Goal: Task Accomplishment & Management: Complete application form

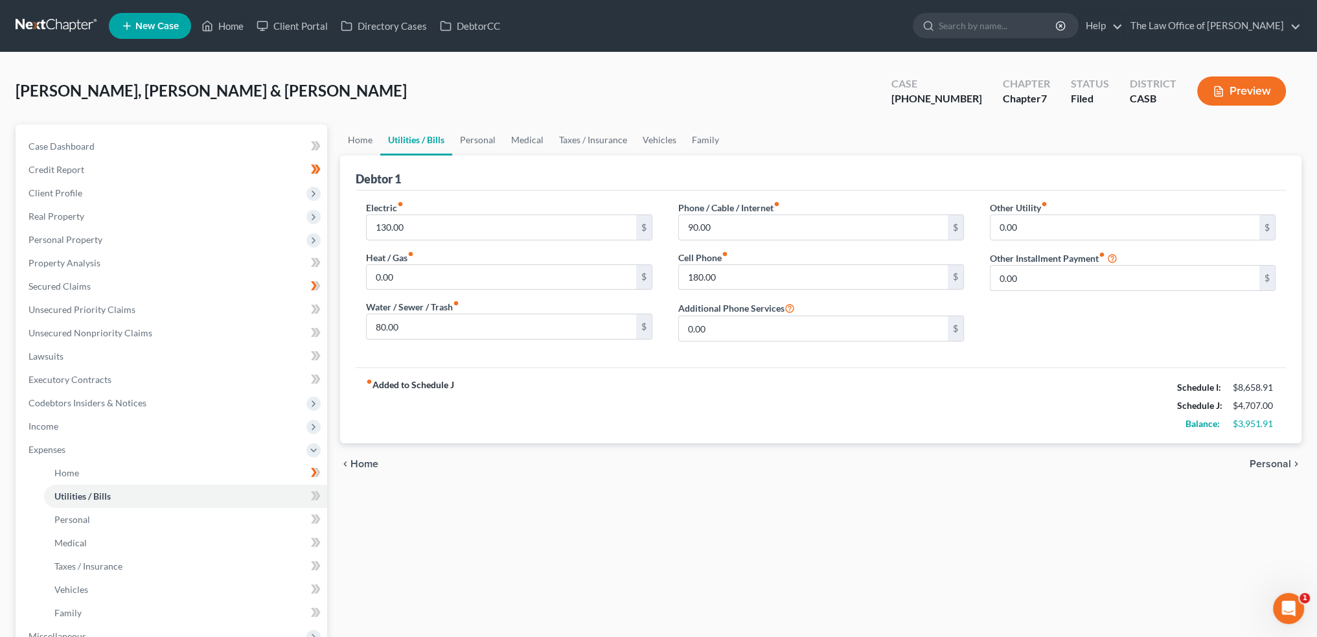
click at [751, 409] on div "fiber_manual_record Added to Schedule J Schedule I: $8,658.91 Schedule J: $4,70…" at bounding box center [821, 405] width 930 height 76
click at [983, 424] on div "fiber_manual_record Added to Schedule J Schedule I: $8,658.91 Schedule J: $4,70…" at bounding box center [821, 405] width 930 height 76
click at [60, 474] on span "Home" at bounding box center [66, 472] width 25 height 11
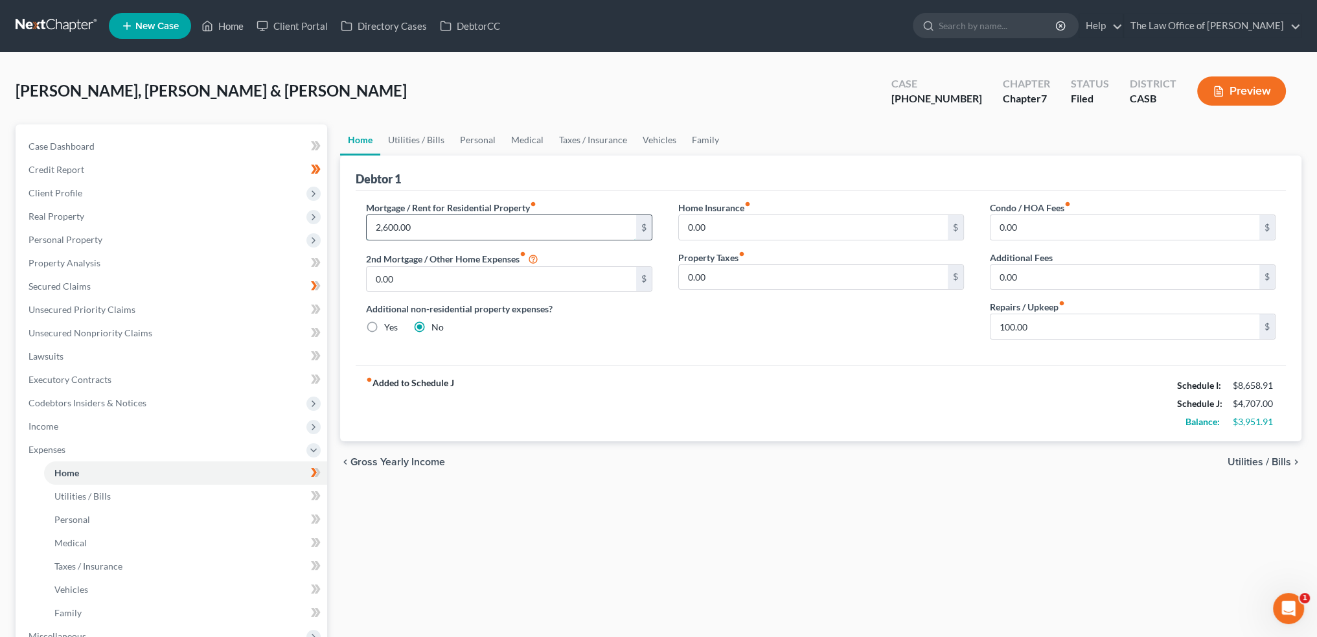
type textarea "2,600.00"
type input "3,200"
click at [781, 409] on div "fiber_manual_record Added to Schedule J Schedule I: $8,658.91 Schedule J: $5,30…" at bounding box center [821, 403] width 930 height 76
click at [1261, 457] on span "Utilities / Bills" at bounding box center [1259, 462] width 63 height 10
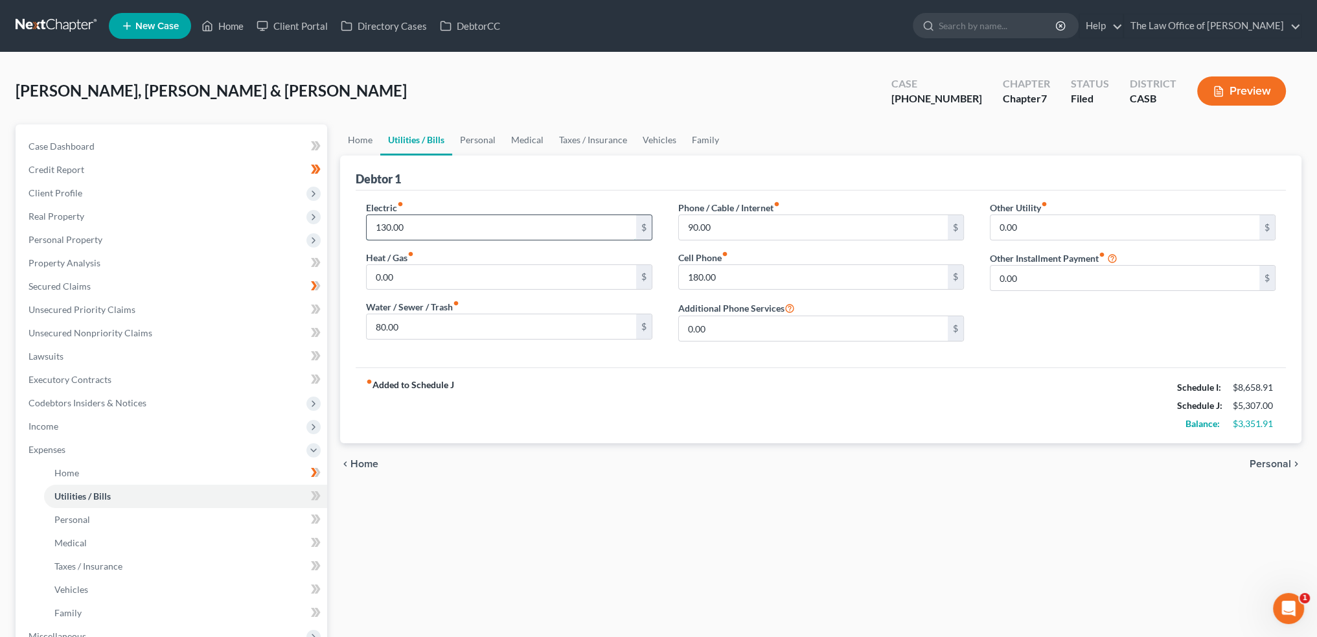
click at [464, 217] on input "130.00" at bounding box center [501, 227] width 269 height 25
click at [579, 227] on input "150" at bounding box center [501, 227] width 269 height 25
type input "150"
click at [758, 401] on div "fiber_manual_record Added to Schedule J Schedule I: $8,658.91 Schedule J: $5,32…" at bounding box center [821, 405] width 930 height 76
click at [407, 224] on input "150" at bounding box center [501, 227] width 269 height 25
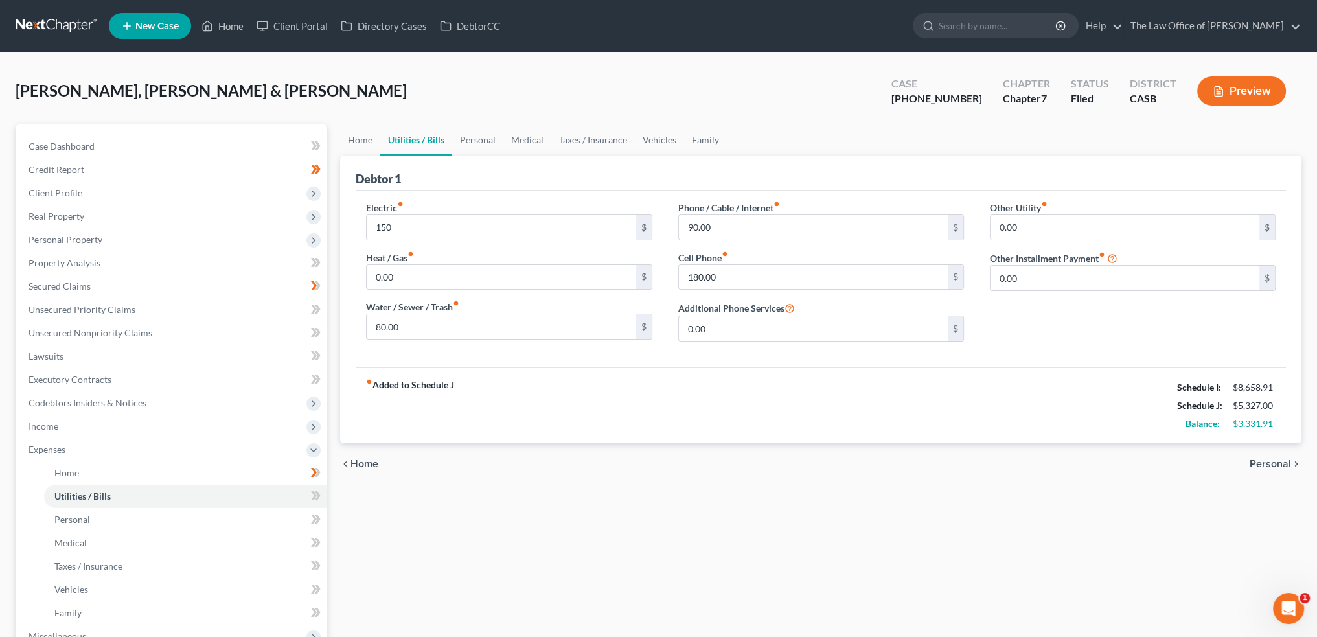
click at [617, 411] on div "fiber_manual_record Added to Schedule J Schedule I: $8,658.91 Schedule J: $5,32…" at bounding box center [821, 405] width 930 height 76
click at [446, 327] on input "80.00" at bounding box center [501, 326] width 269 height 25
click at [712, 411] on div "fiber_manual_record Added to Schedule J Schedule I: $8,658.91 Schedule J: $5,32…" at bounding box center [821, 405] width 930 height 76
click at [795, 219] on input "90.00" at bounding box center [813, 227] width 269 height 25
type input "120"
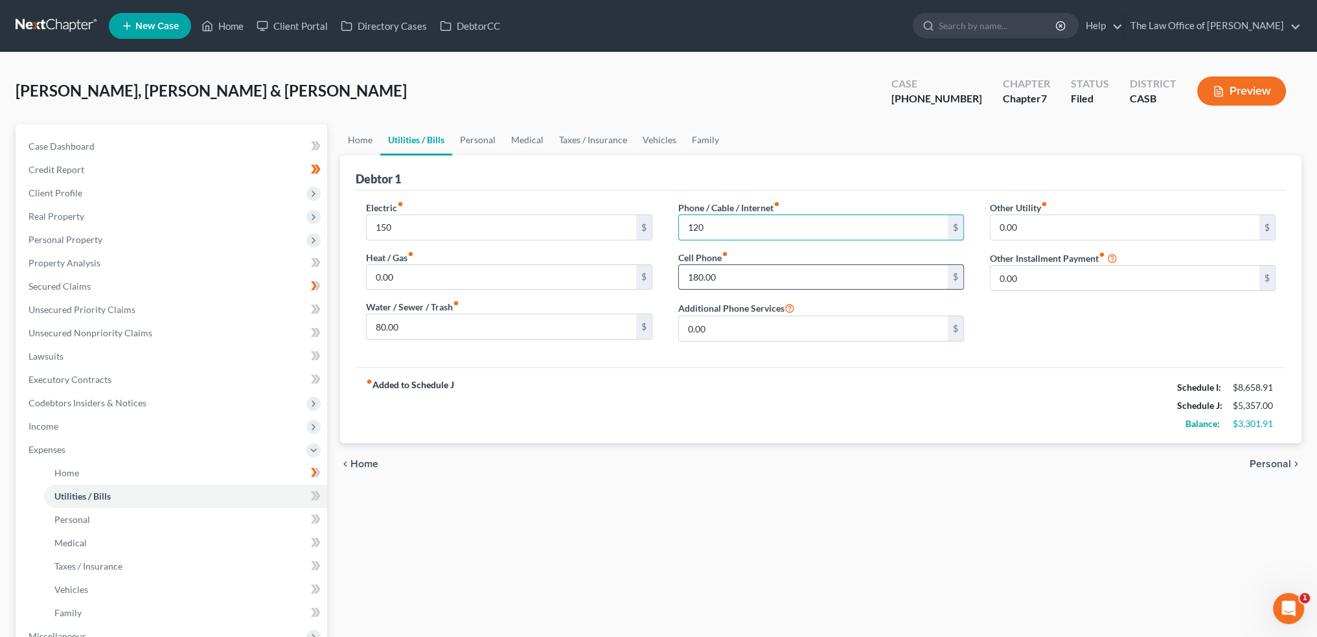
click at [772, 265] on input "180.00" at bounding box center [813, 277] width 269 height 25
click at [1274, 461] on span "Personal" at bounding box center [1270, 464] width 41 height 10
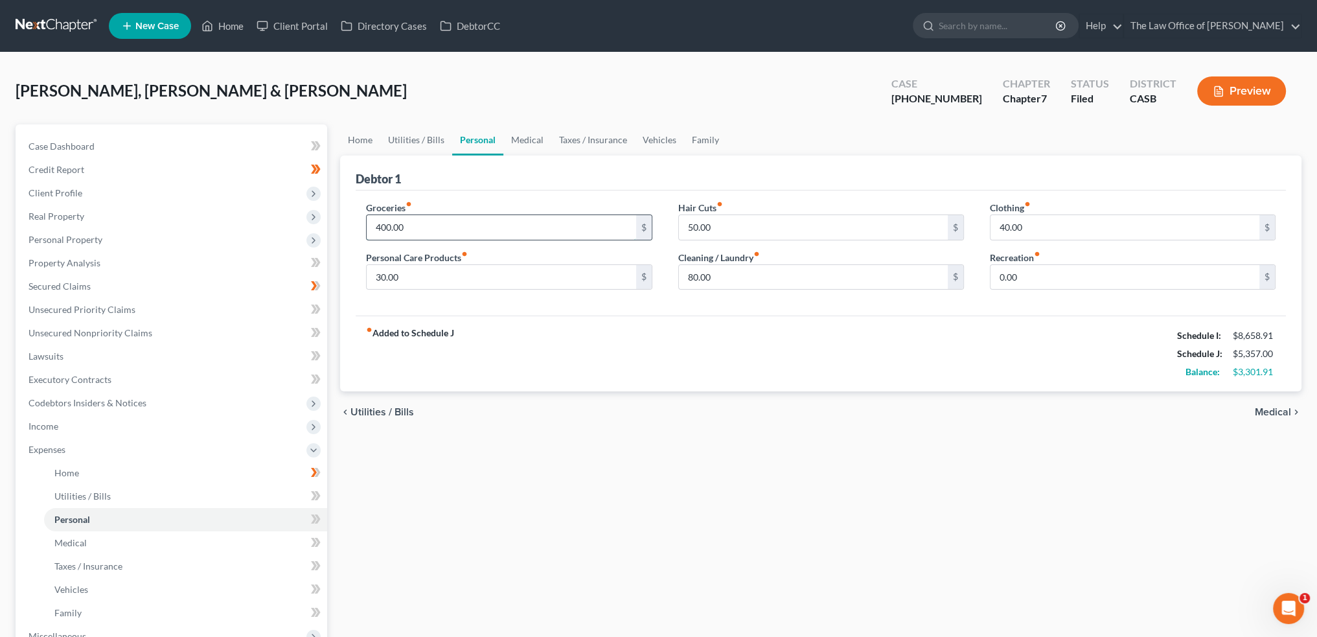
click at [486, 217] on input "400.00" at bounding box center [501, 227] width 269 height 25
type input "1,000"
click at [656, 325] on div "fiber_manual_record Added to Schedule J Schedule I: $8,658.91 Schedule J: $5,95…" at bounding box center [821, 354] width 930 height 76
click at [419, 281] on input "30.00" at bounding box center [501, 277] width 269 height 25
type input "200"
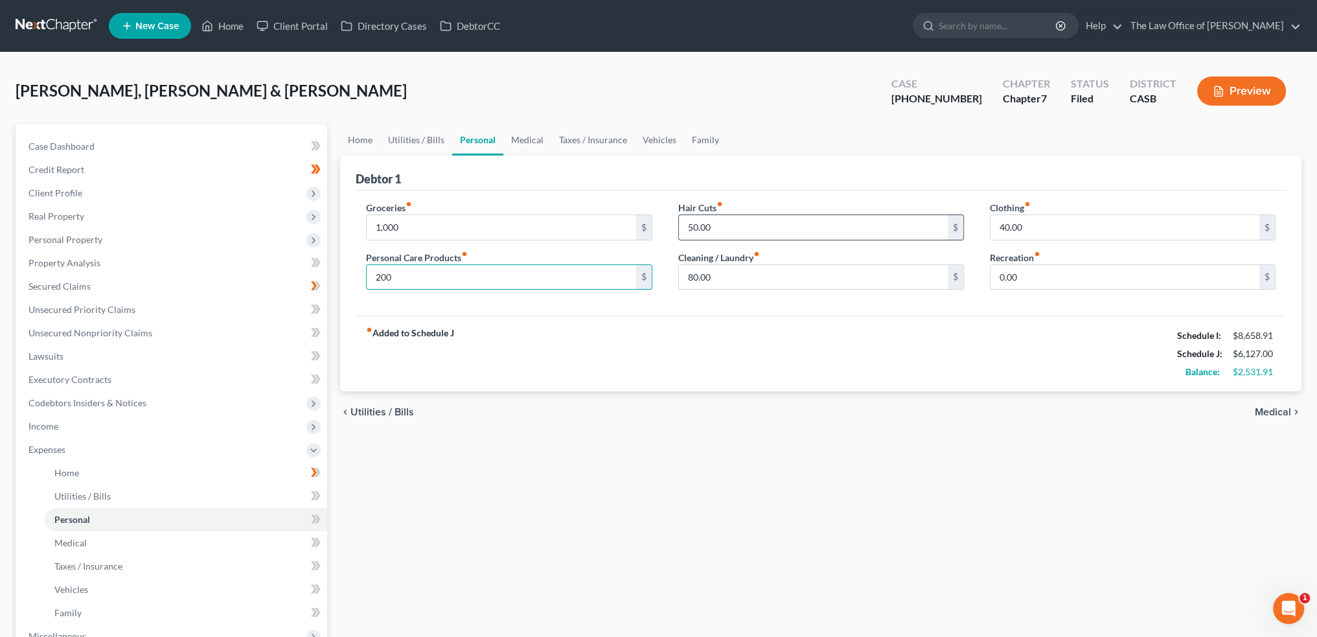
click at [825, 227] on input "50.00" at bounding box center [813, 227] width 269 height 25
click at [1086, 217] on input "40.00" at bounding box center [1125, 227] width 269 height 25
type input "2"
type input "100"
click at [1055, 331] on div "fiber_manual_record Added to Schedule J Schedule I: $8,658.91 Schedule J: $6,13…" at bounding box center [821, 354] width 930 height 76
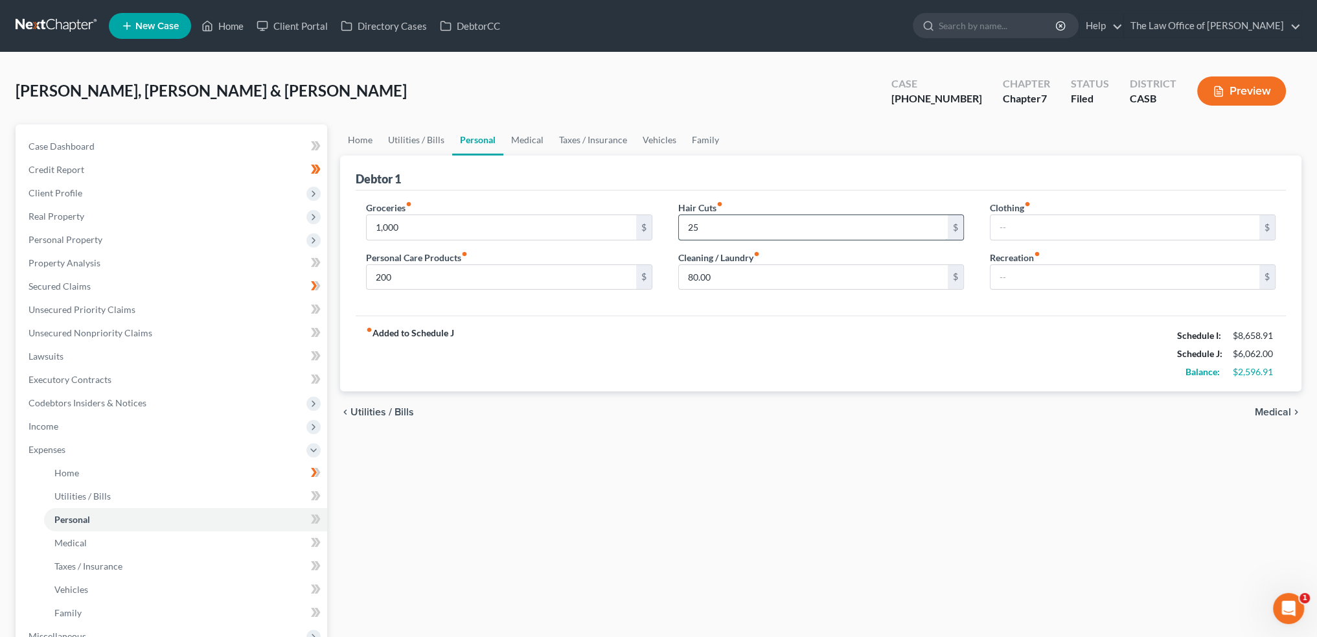
type input "2"
type input "100"
click at [1079, 224] on input "text" at bounding box center [1125, 227] width 269 height 25
type input "150"
click at [1007, 277] on input "text" at bounding box center [1125, 277] width 269 height 25
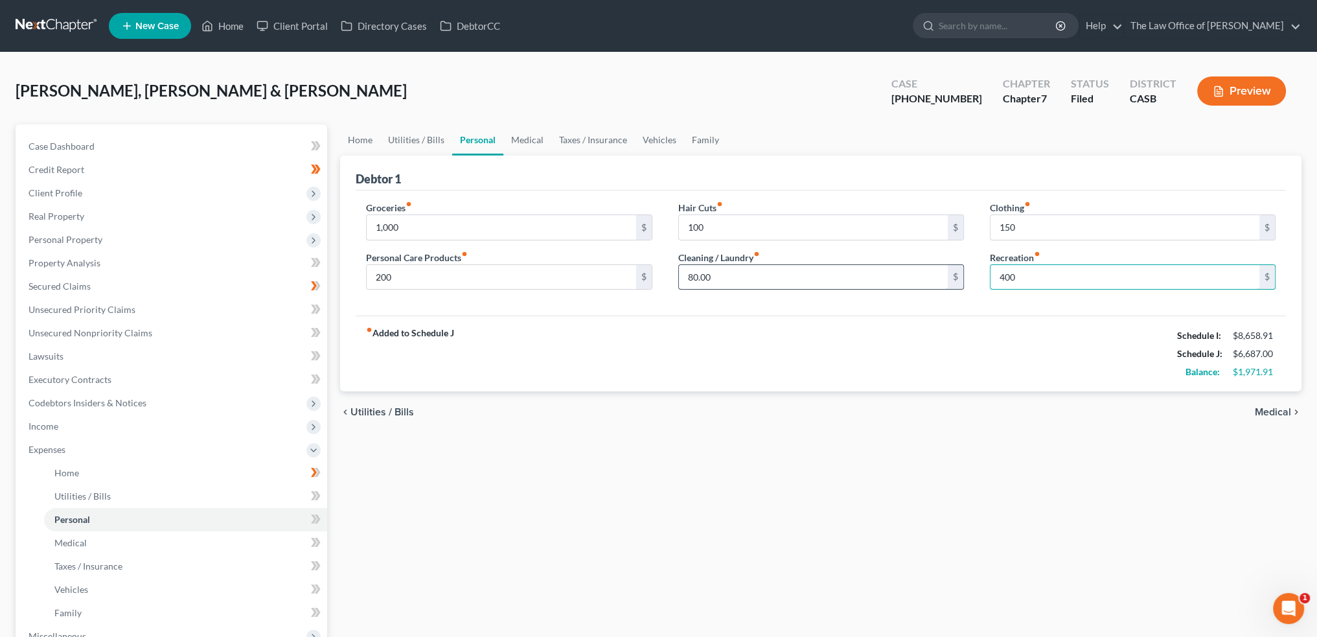
type input "400"
click at [770, 272] on input "80.00" at bounding box center [813, 277] width 269 height 25
click at [1270, 411] on span "Medical" at bounding box center [1273, 412] width 36 height 10
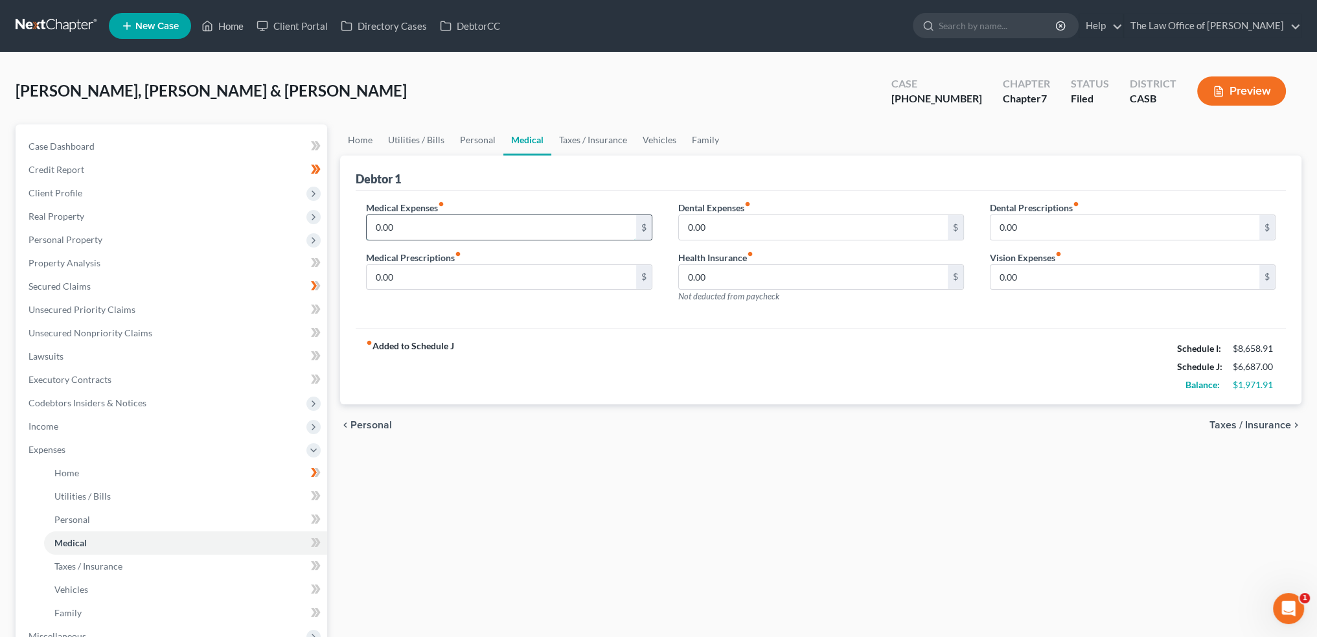
click at [452, 235] on input "0.00" at bounding box center [501, 227] width 269 height 25
type input "3"
click at [877, 378] on div "fiber_manual_record Added to Schedule J Schedule I: $8,658.91 Schedule J: $7,38…" at bounding box center [821, 366] width 930 height 76
click at [409, 224] on input "700" at bounding box center [501, 227] width 269 height 25
type input "1,000"
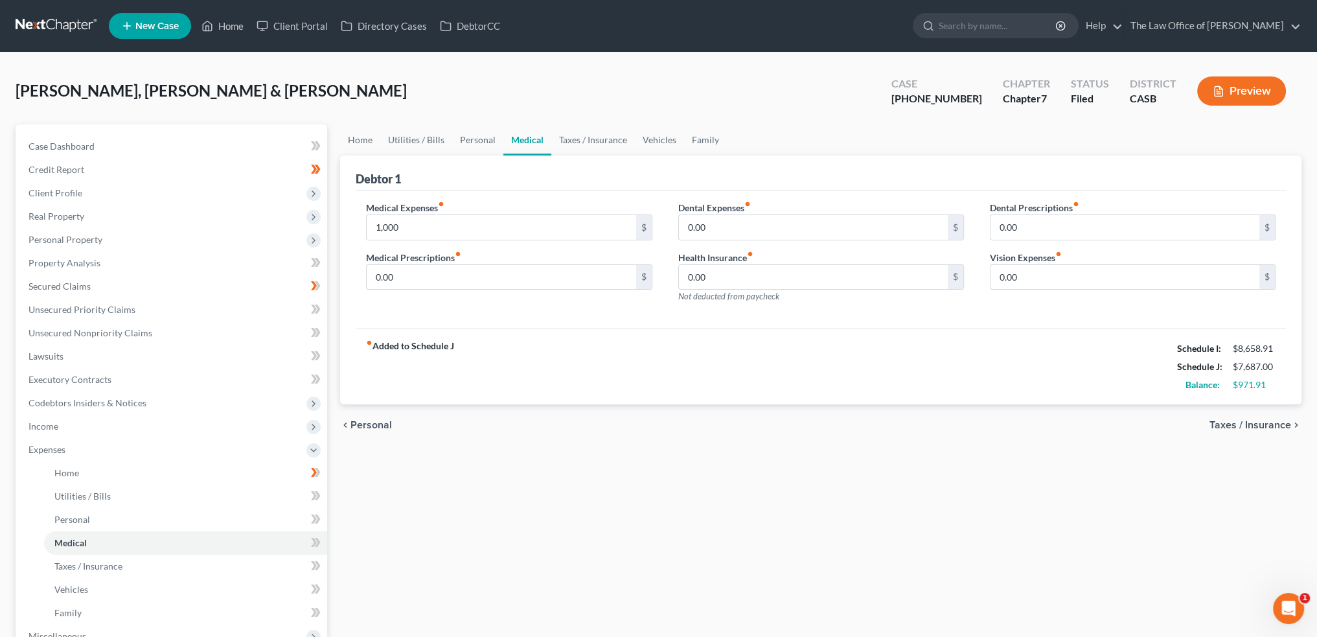
click at [905, 375] on div "fiber_manual_record Added to Schedule J Schedule I: $8,658.91 Schedule J: $7,68…" at bounding box center [821, 366] width 930 height 76
click at [1267, 424] on span "Taxes / Insurance" at bounding box center [1251, 425] width 82 height 10
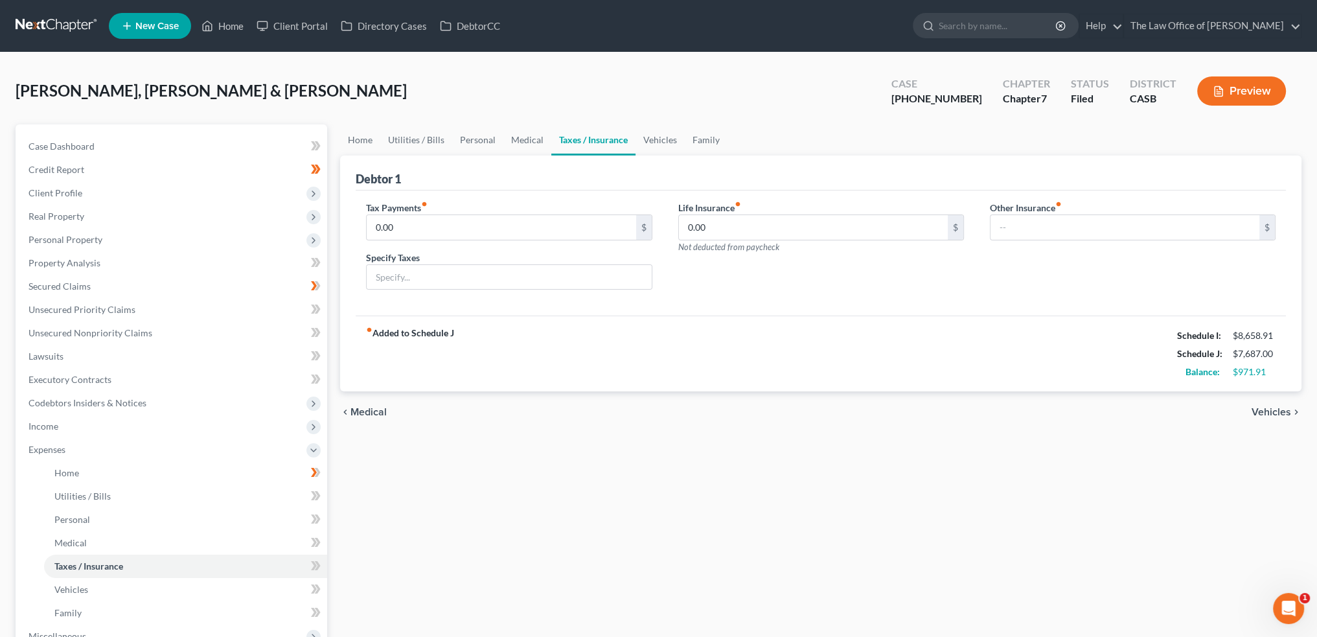
click at [1262, 407] on span "Vehicles" at bounding box center [1272, 412] width 40 height 10
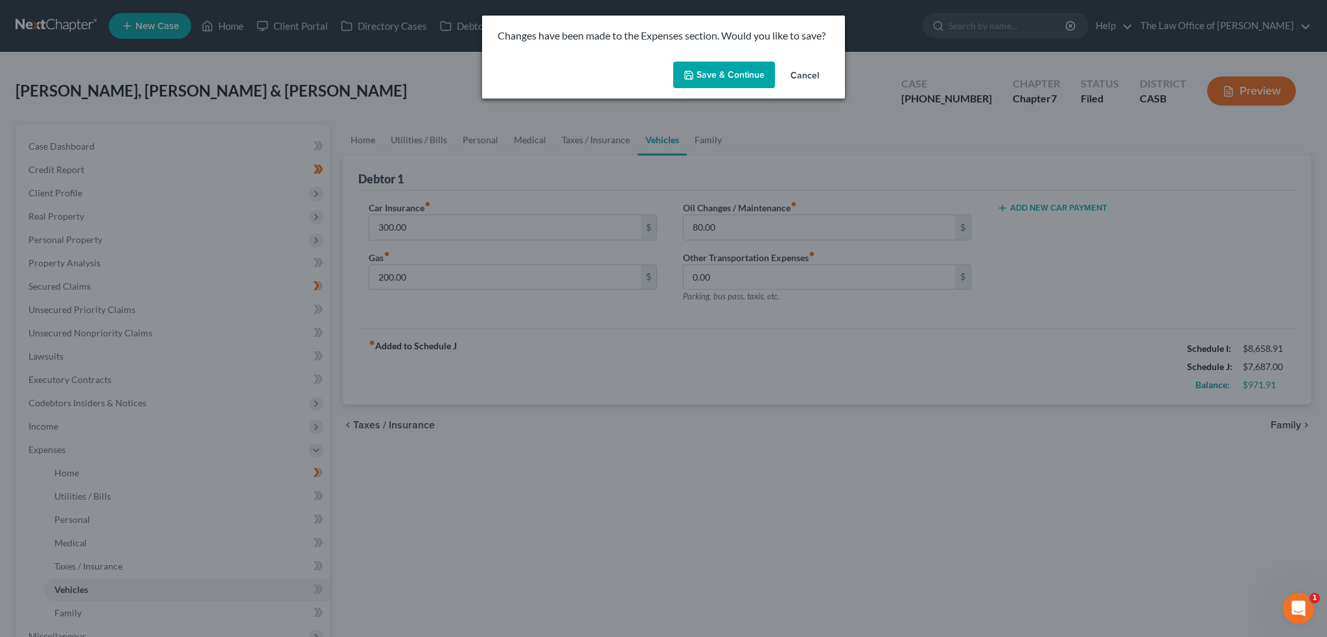
click at [730, 77] on button "Save & Continue" at bounding box center [724, 75] width 102 height 27
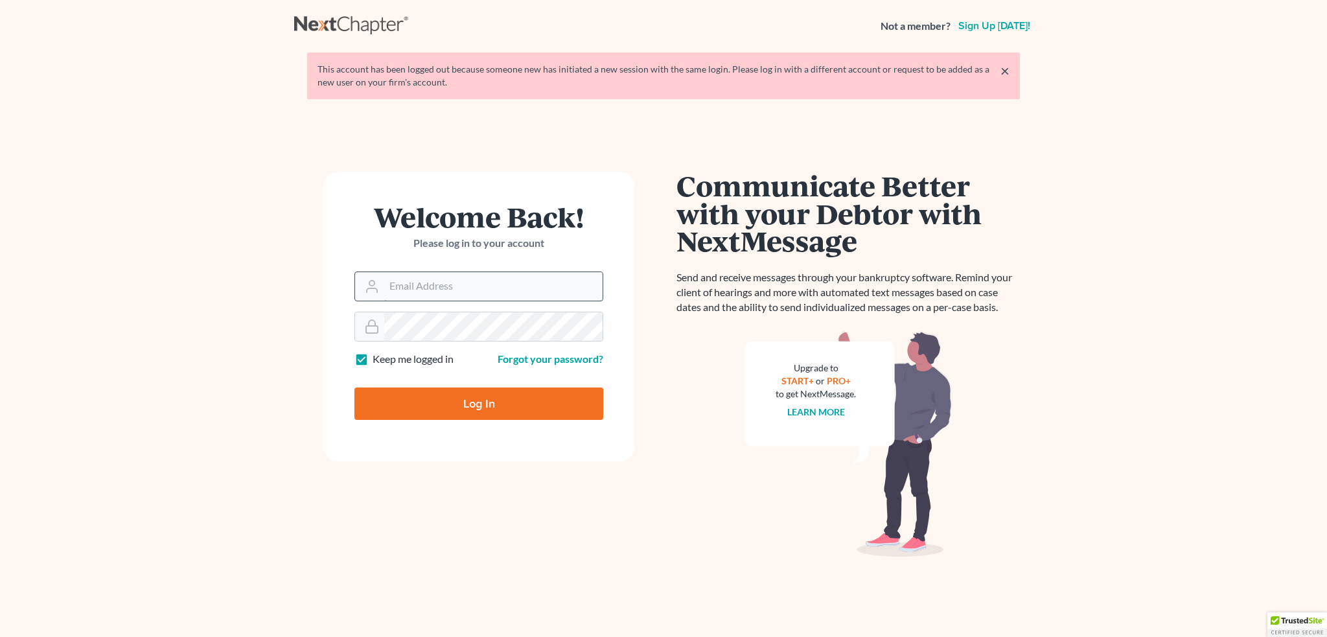
click at [487, 285] on input "Email Address" at bounding box center [493, 286] width 218 height 29
click at [510, 276] on input "Email Address" at bounding box center [493, 286] width 218 height 29
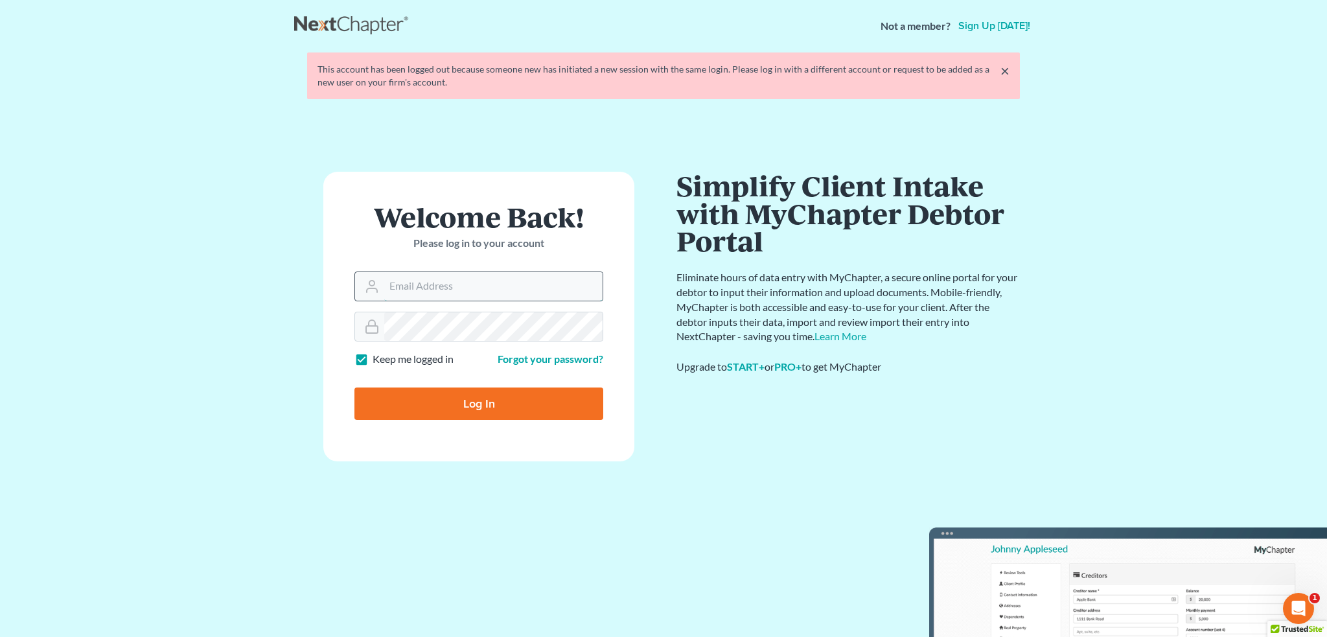
type input "[PERSON_NAME][DOMAIN_NAME][EMAIL_ADDRESS][PERSON_NAME][DOMAIN_NAME]"
click at [498, 386] on div "Log In" at bounding box center [478, 398] width 249 height 43
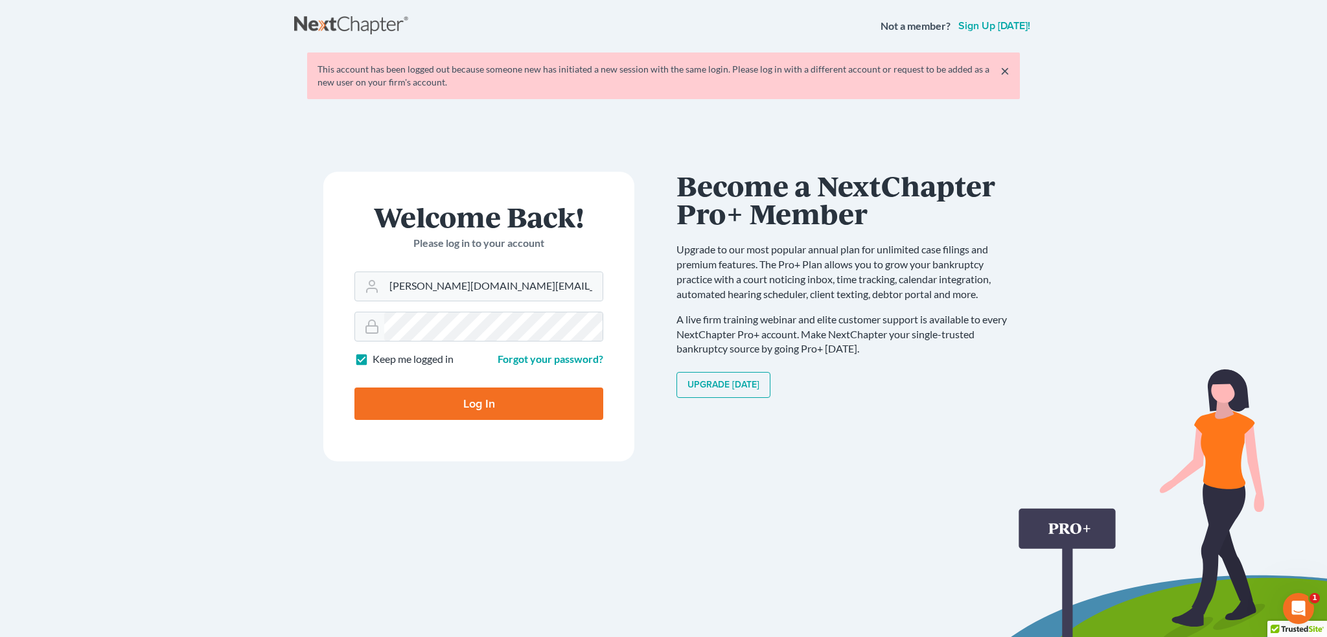
click at [497, 396] on input "Log In" at bounding box center [478, 403] width 249 height 32
type input "Thinking..."
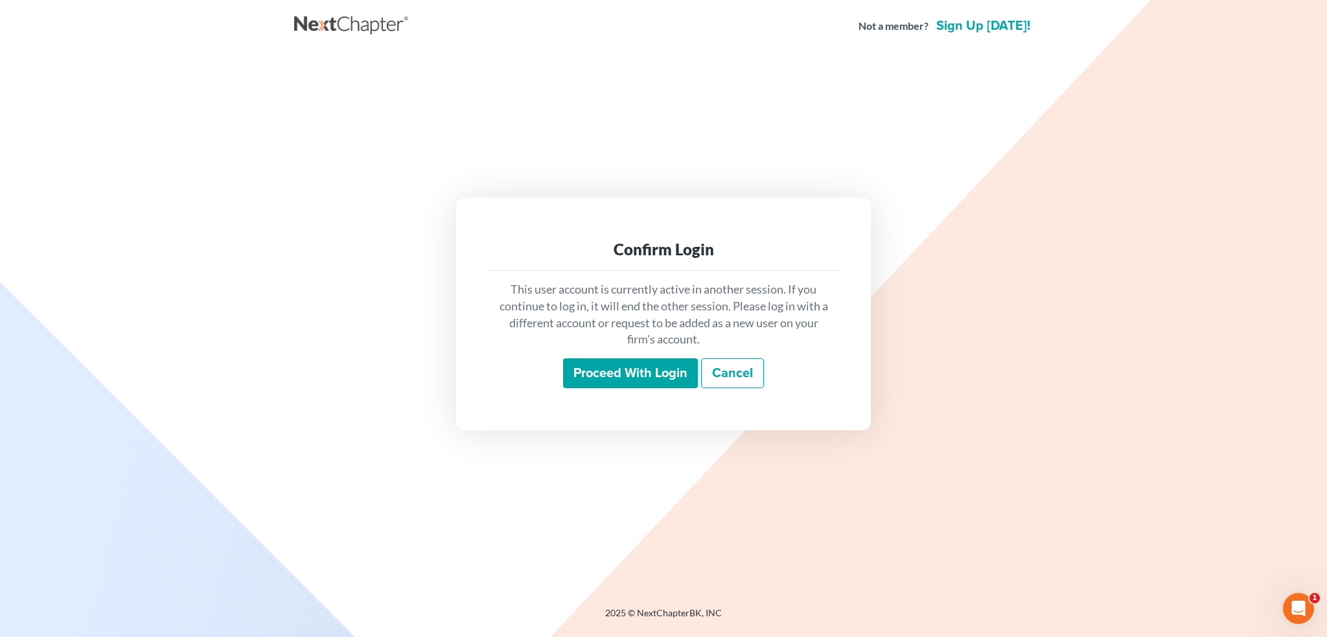
click at [650, 370] on input "Proceed with login" at bounding box center [630, 373] width 135 height 30
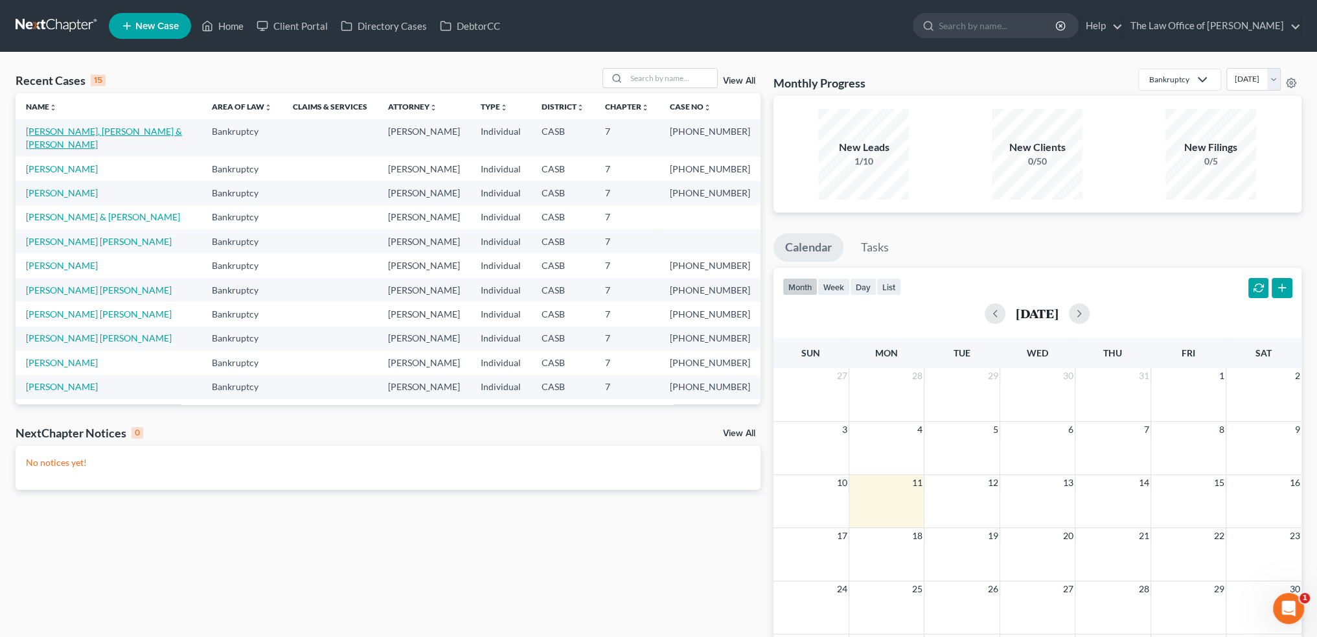
click at [142, 126] on link "[PERSON_NAME], [PERSON_NAME] & [PERSON_NAME]" at bounding box center [104, 138] width 156 height 24
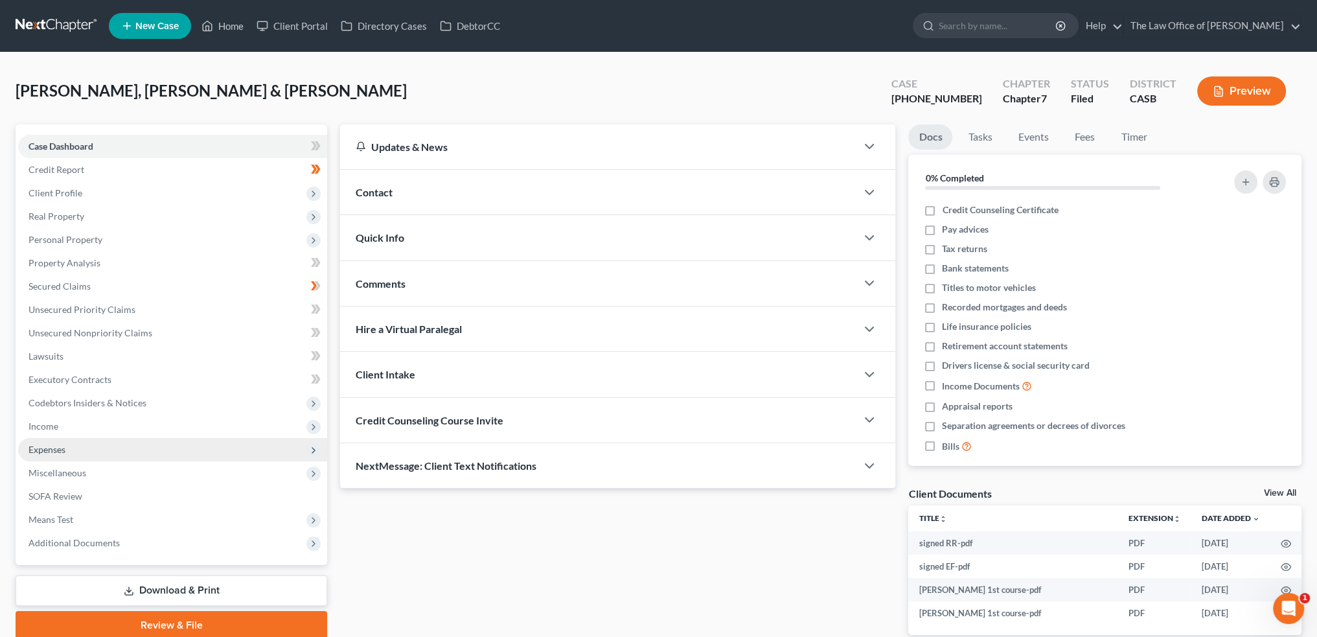
click at [51, 450] on span "Expenses" at bounding box center [47, 449] width 37 height 11
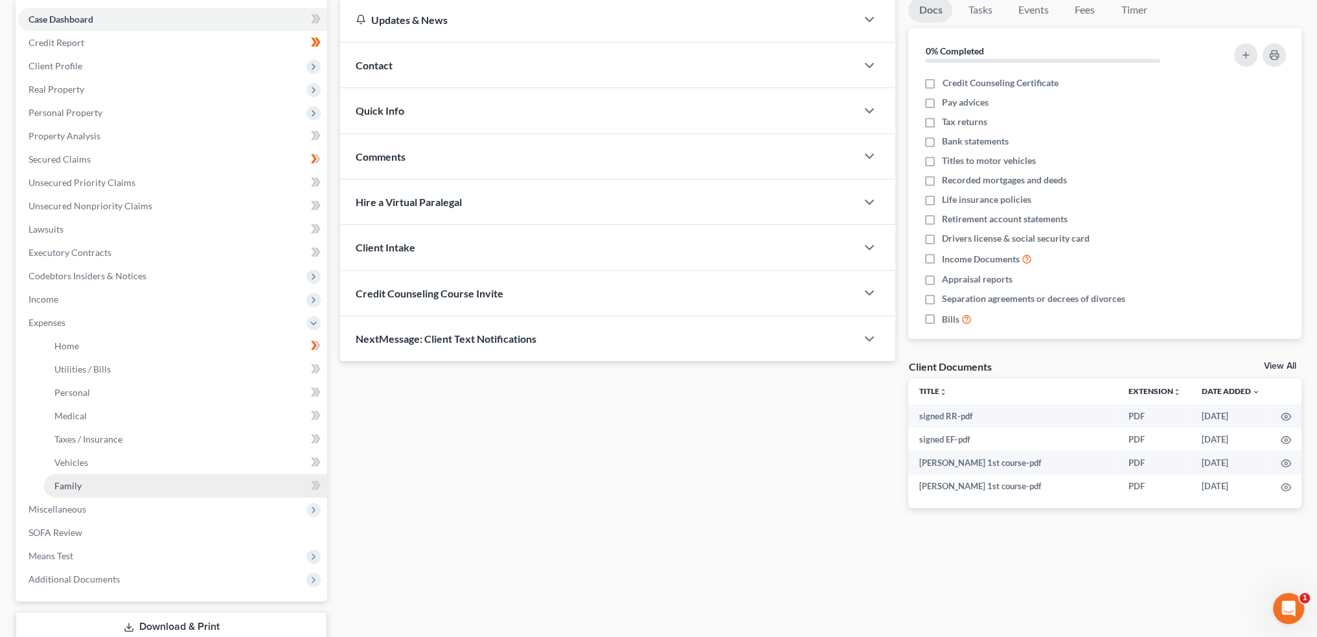
scroll to position [130, 0]
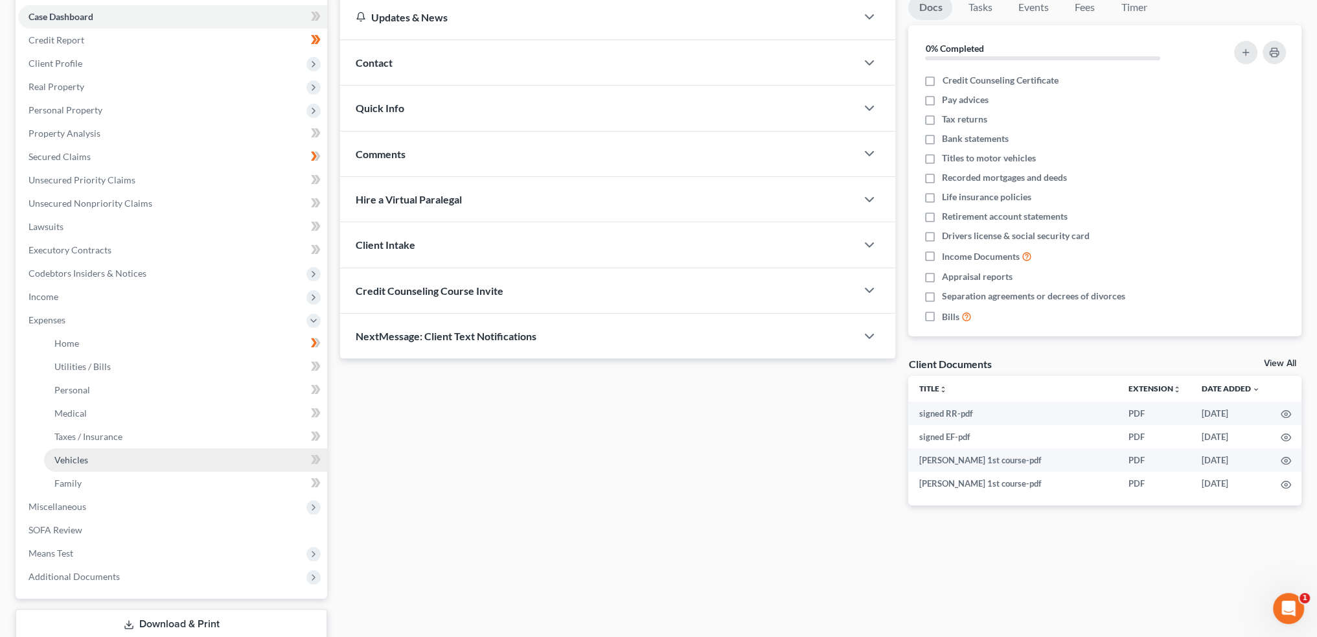
click at [90, 455] on link "Vehicles" at bounding box center [185, 459] width 283 height 23
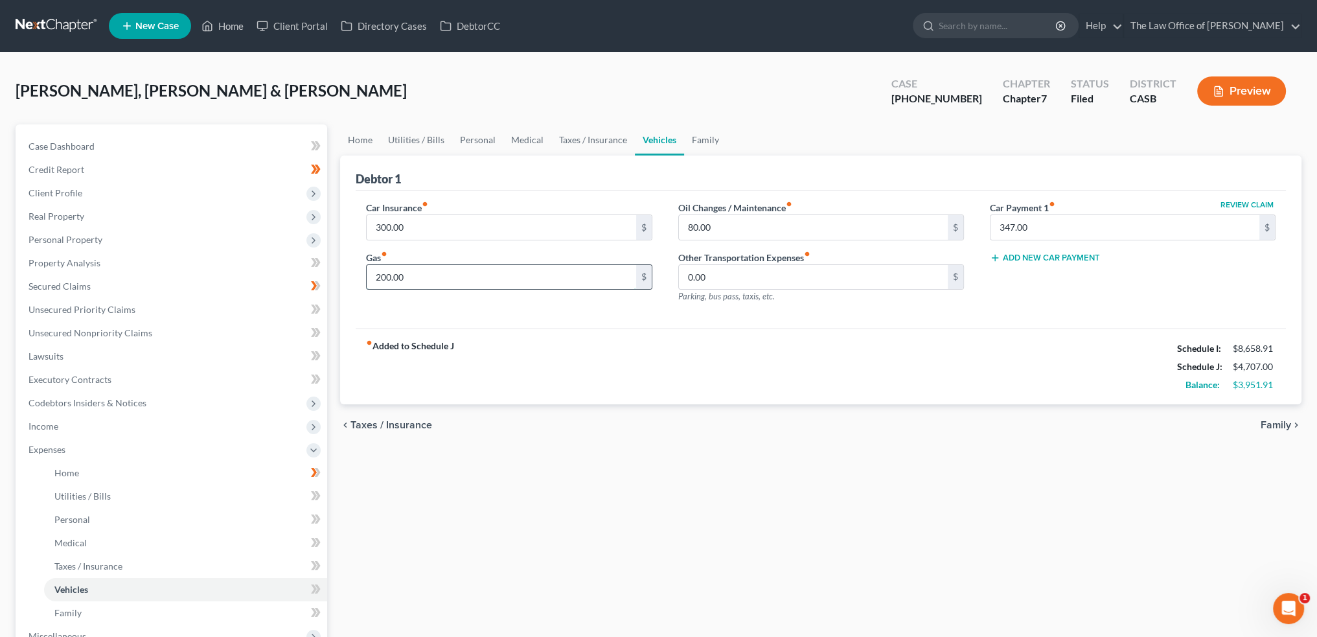
type textarea "200.00"
click at [446, 276] on input "200.00" at bounding box center [501, 277] width 269 height 25
click at [443, 224] on input "300.00" at bounding box center [501, 227] width 269 height 25
type input "120"
type input "500"
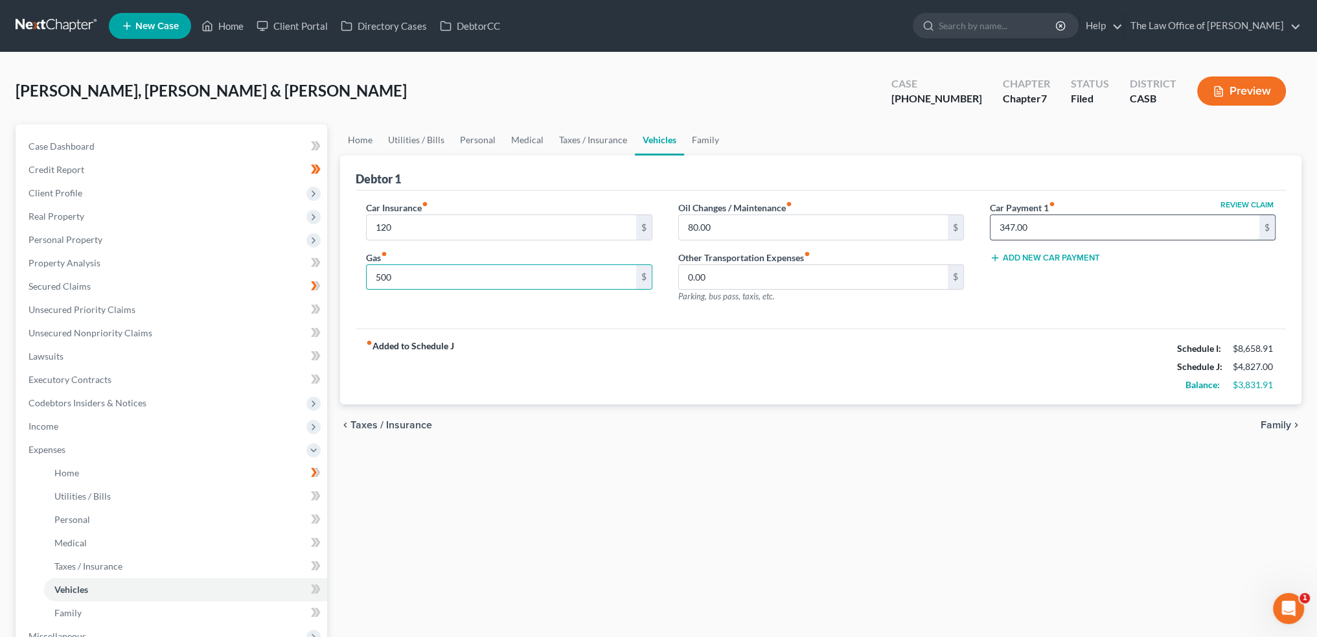
click at [1055, 227] on input "347.00" at bounding box center [1125, 227] width 269 height 25
click at [845, 299] on div "Other Transportation Expenses fiber_manual_record 0.00 $ Parking, bus pass, tax…" at bounding box center [821, 277] width 286 height 52
click at [402, 345] on strong "fiber_manual_record Added to Schedule J" at bounding box center [410, 367] width 88 height 54
click at [404, 417] on div "chevron_left Taxes / Insurance Family chevron_right" at bounding box center [821, 424] width 962 height 41
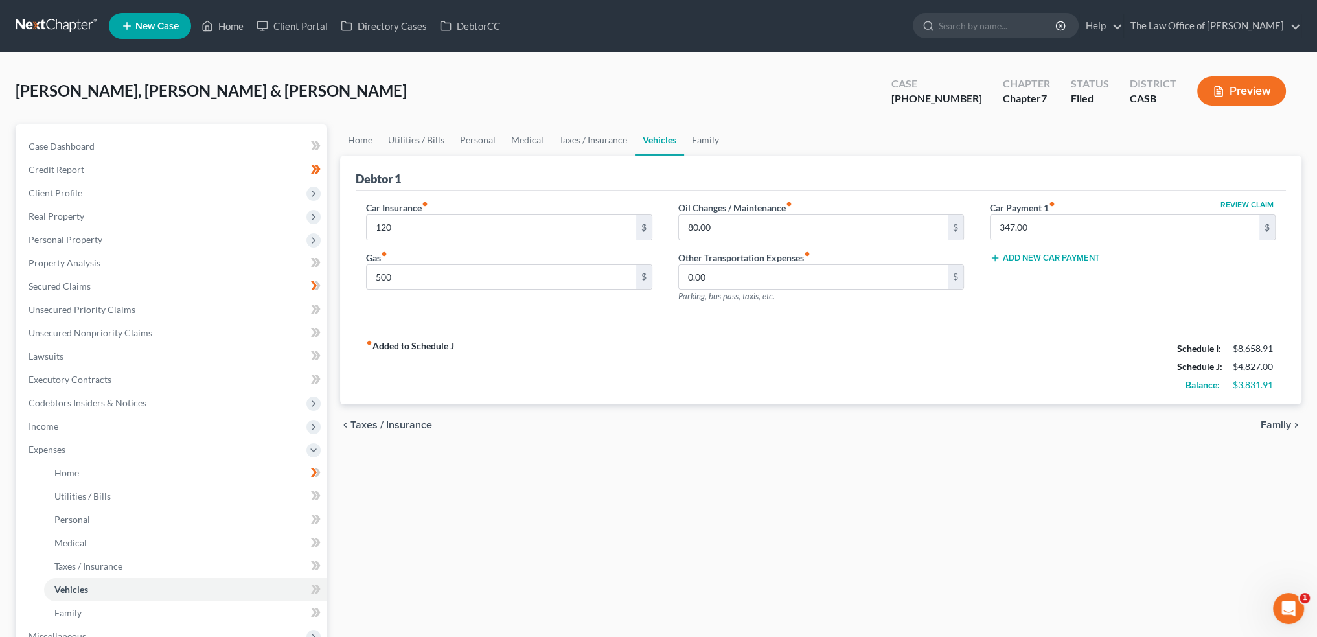
click at [414, 424] on span "Taxes / Insurance" at bounding box center [392, 425] width 82 height 10
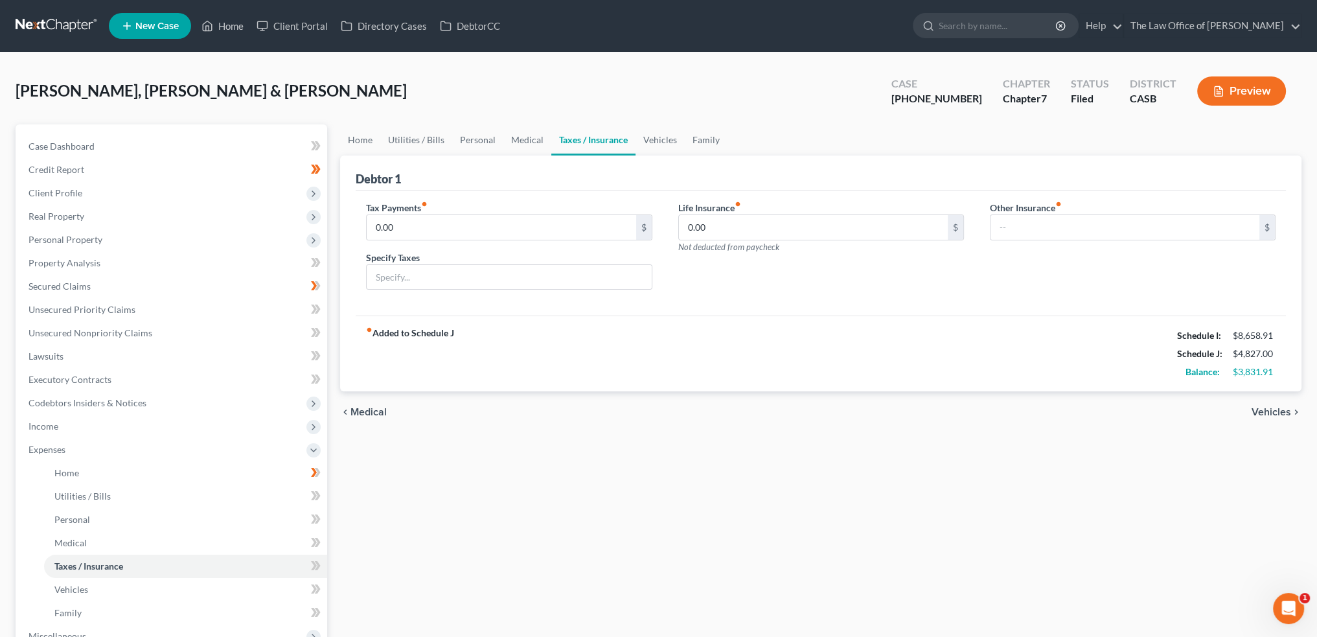
click at [374, 407] on span "Medical" at bounding box center [369, 412] width 36 height 10
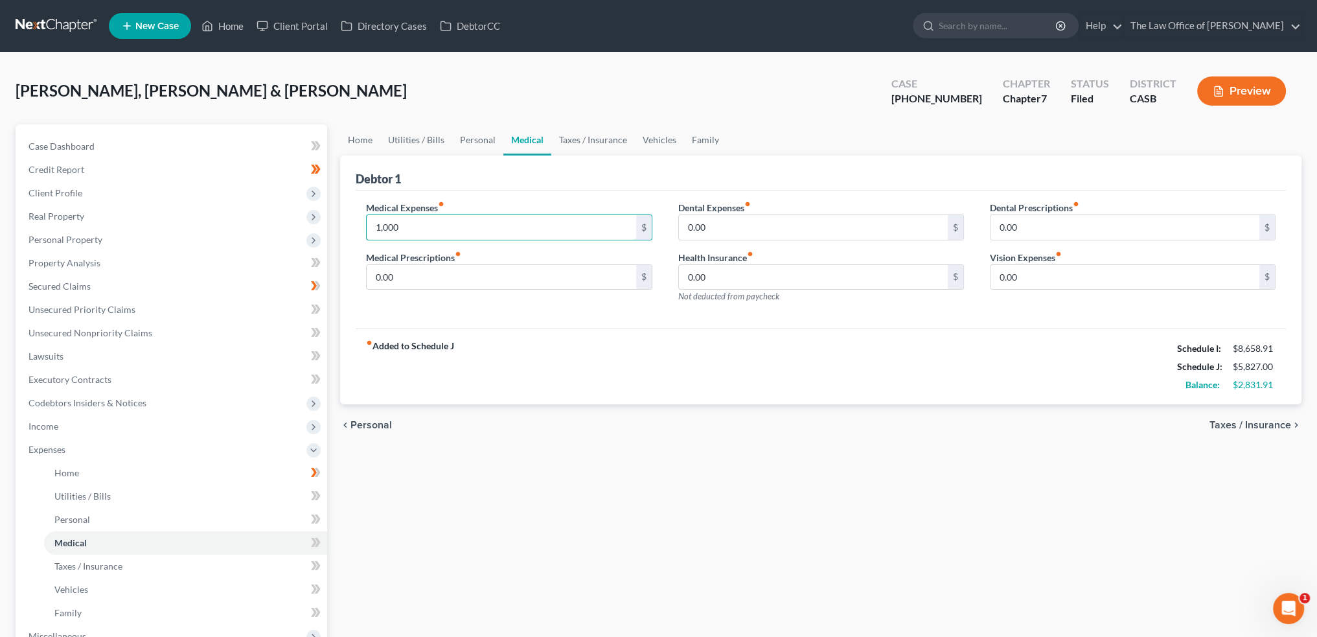
type input "1,000"
click at [744, 377] on div "fiber_manual_record Added to Schedule J Schedule I: $8,658.91 Schedule J: $5,82…" at bounding box center [821, 366] width 930 height 76
click at [1259, 417] on div "chevron_left Personal Taxes / Insurance chevron_right" at bounding box center [821, 424] width 962 height 41
click at [1265, 426] on span "Taxes / Insurance" at bounding box center [1251, 425] width 82 height 10
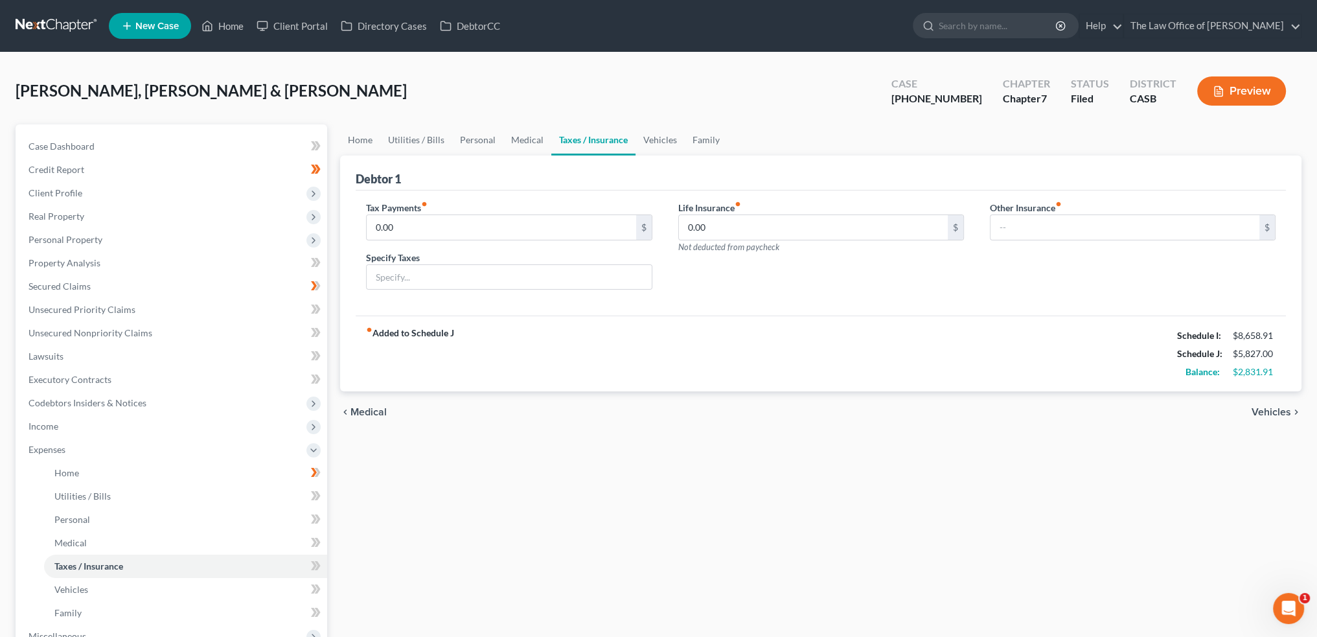
click at [1260, 402] on div "chevron_left Medical Vehicles chevron_right" at bounding box center [821, 411] width 962 height 41
click at [1271, 409] on span "Vehicles" at bounding box center [1272, 412] width 40 height 10
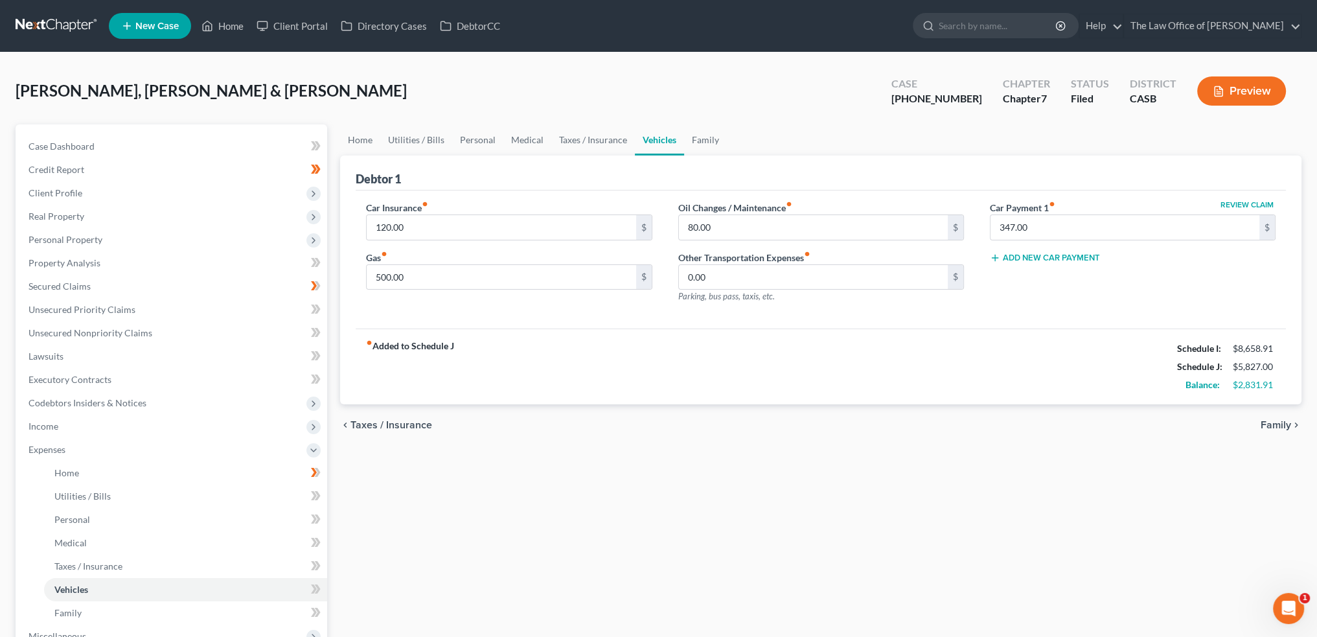
click at [1271, 422] on span "Family" at bounding box center [1276, 425] width 30 height 10
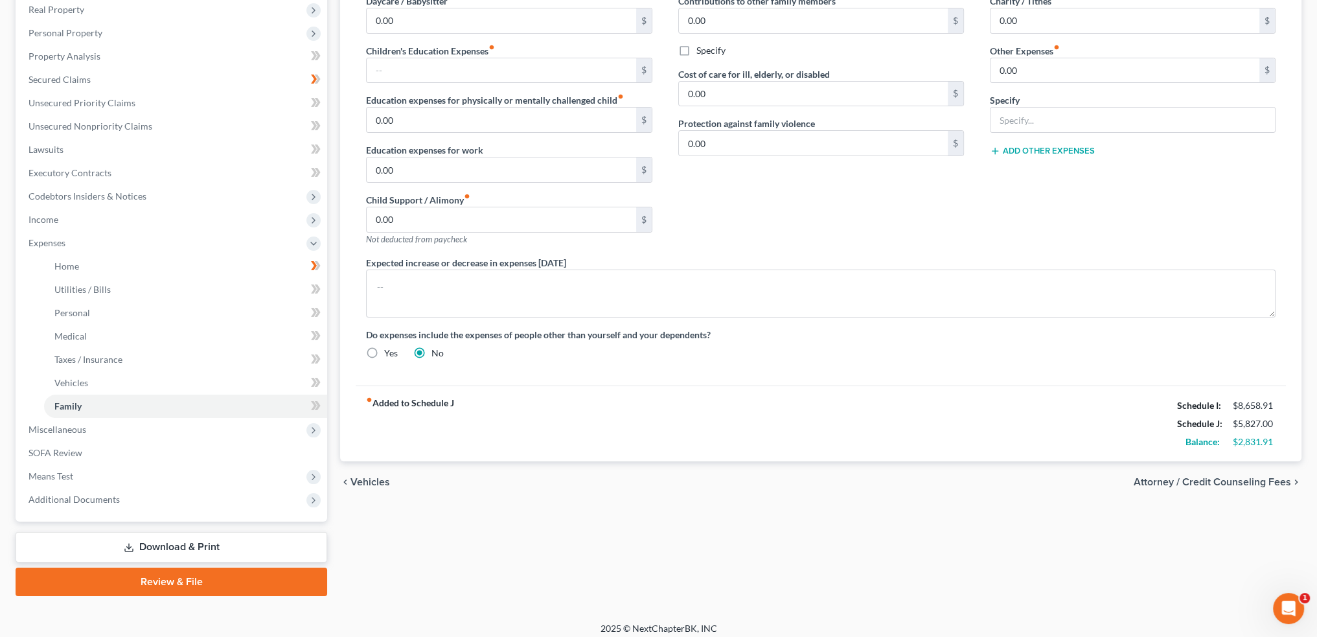
scroll to position [214, 0]
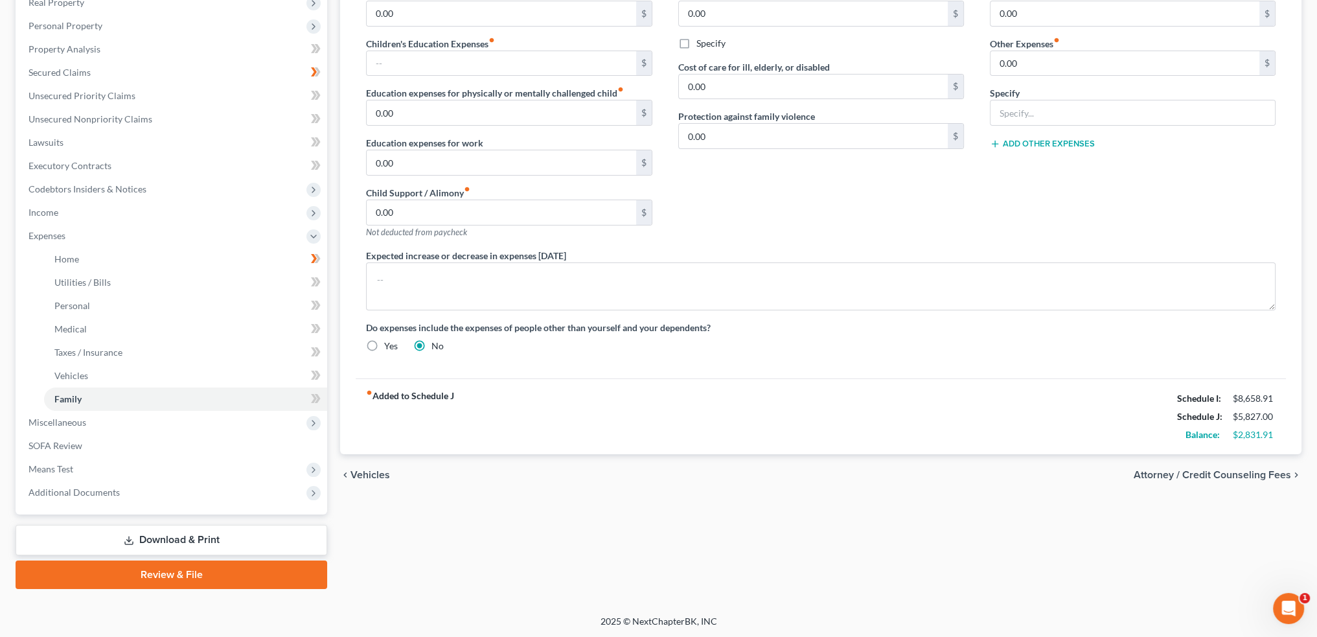
click at [369, 470] on span "Vehicles" at bounding box center [371, 475] width 40 height 10
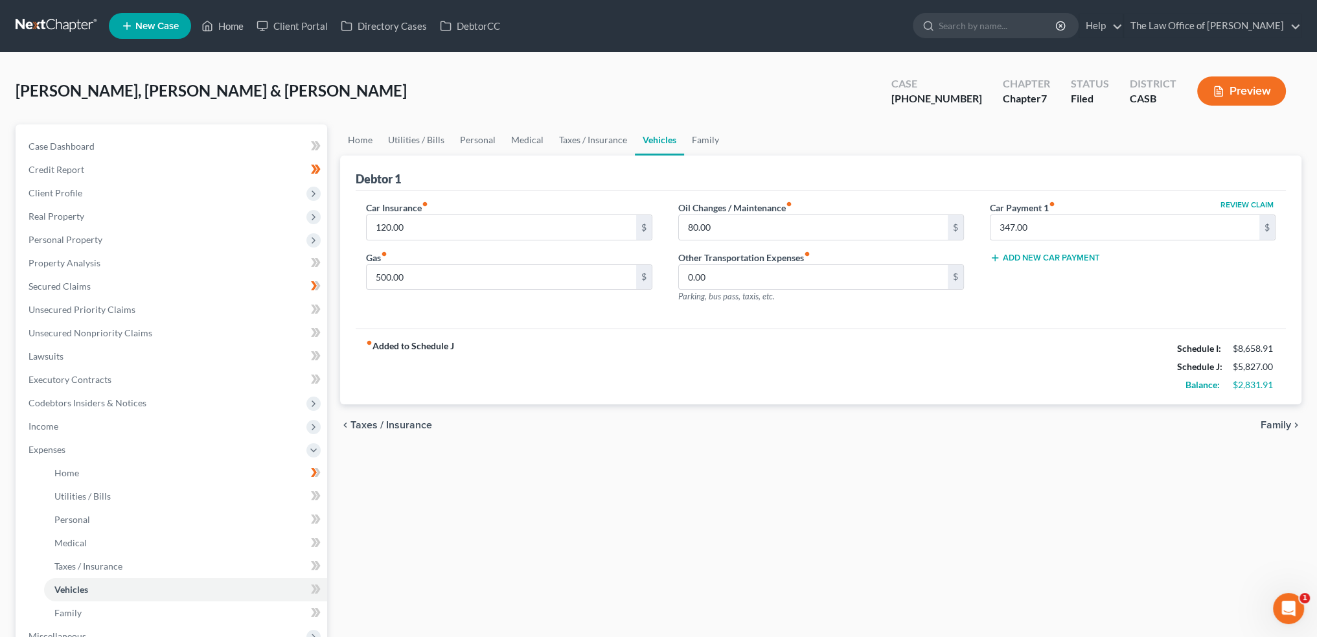
click at [391, 420] on span "Taxes / Insurance" at bounding box center [392, 425] width 82 height 10
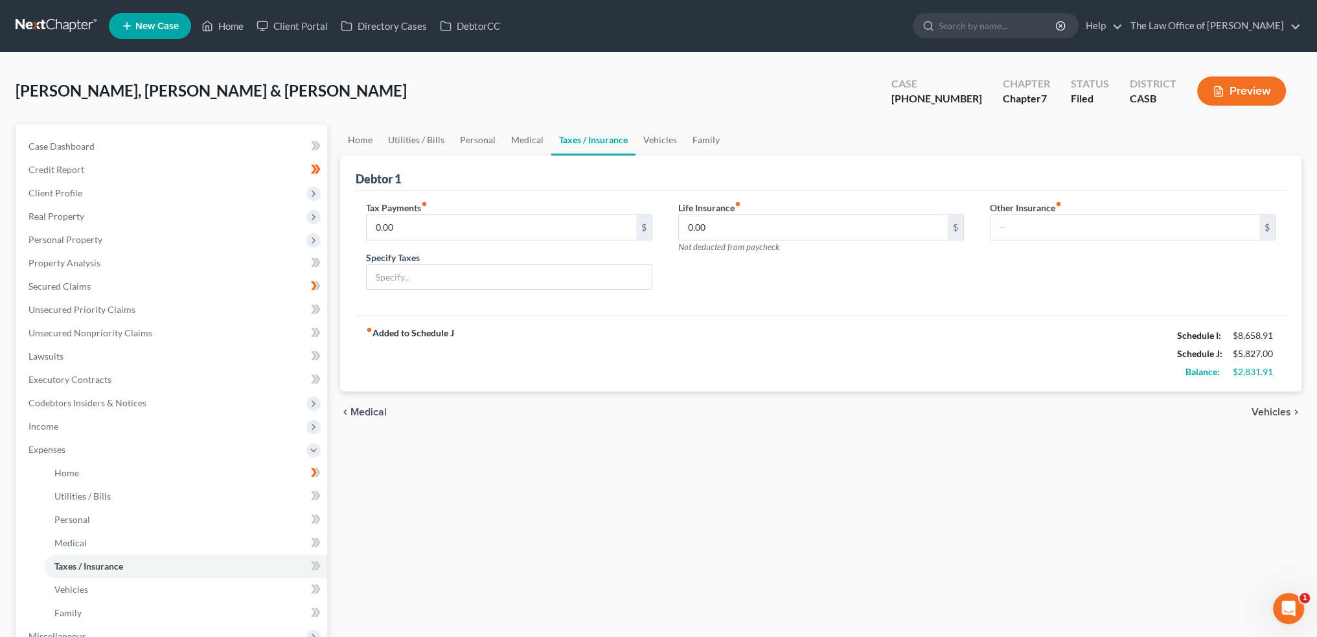
click at [373, 407] on span "Medical" at bounding box center [369, 412] width 36 height 10
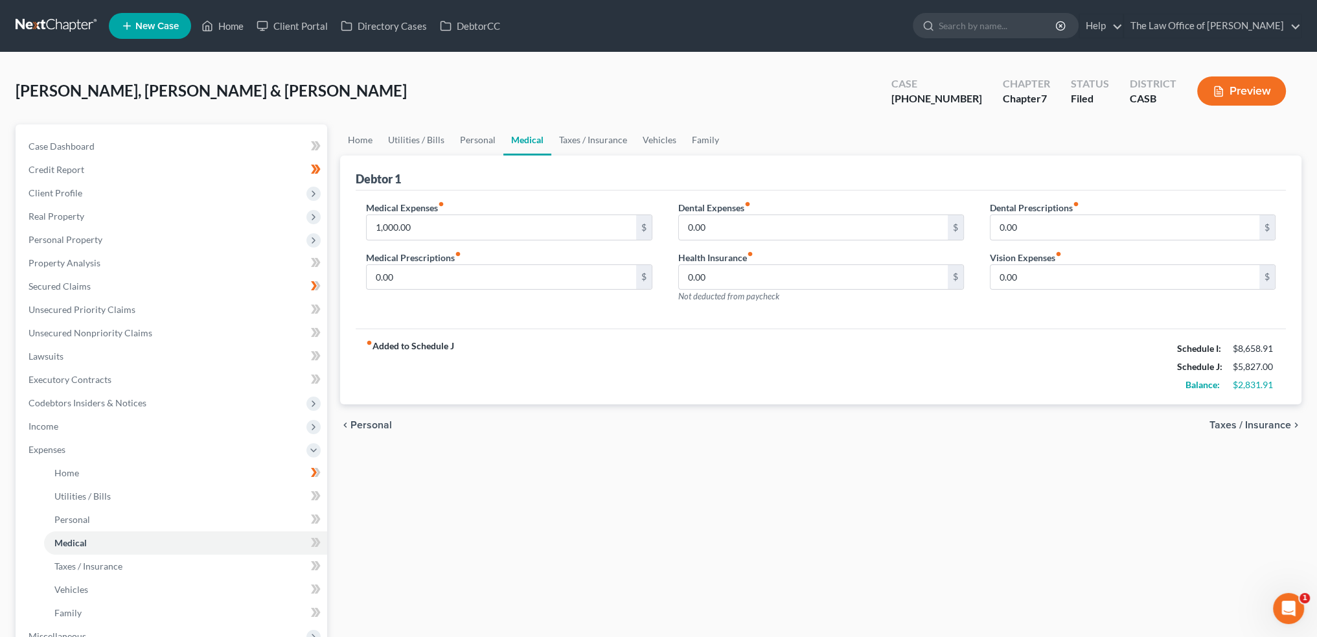
click at [370, 420] on span "Personal" at bounding box center [371, 425] width 41 height 10
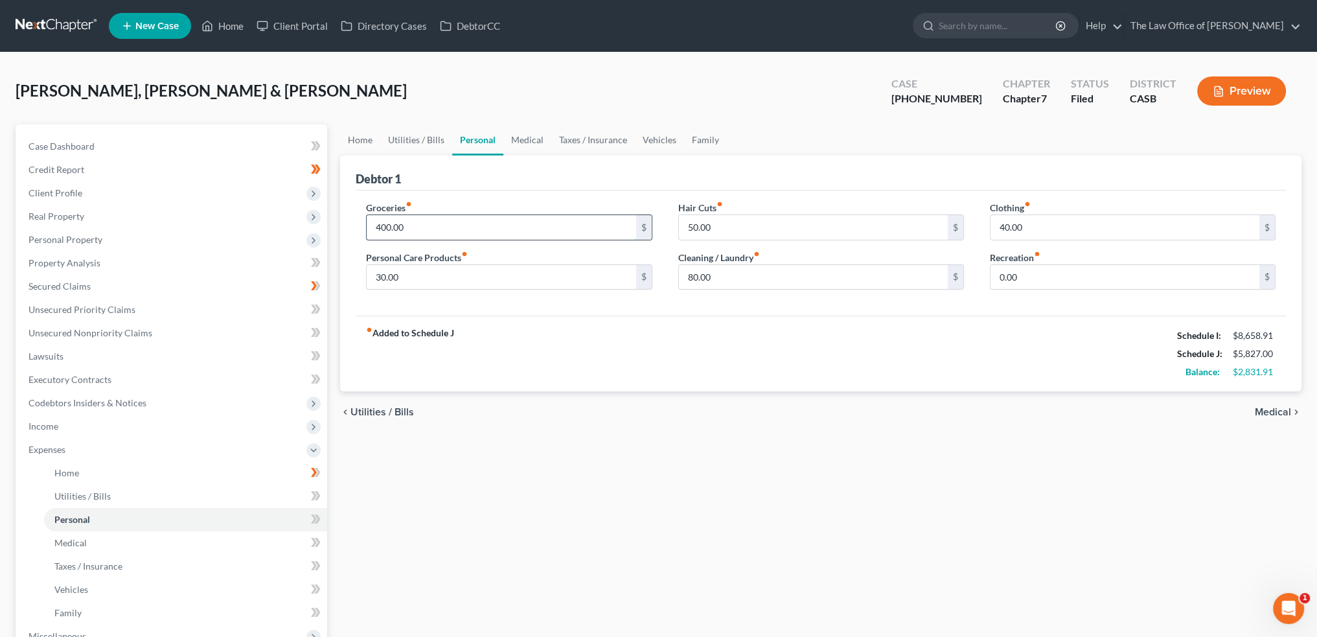
click at [472, 226] on input "400.00" at bounding box center [501, 227] width 269 height 25
type input "1,000"
click at [612, 279] on input "30.00" at bounding box center [501, 277] width 269 height 25
type input "200"
click at [852, 215] on input "50.00" at bounding box center [813, 227] width 269 height 25
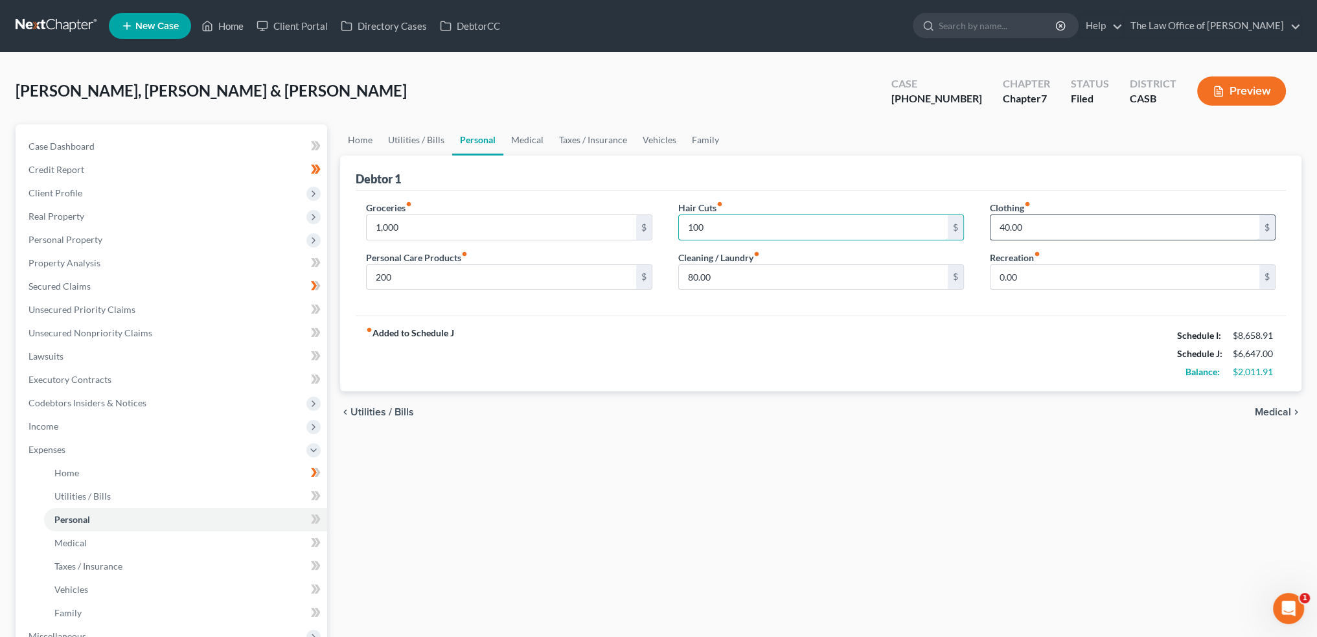
type input "100"
click at [1096, 218] on input "40.00" at bounding box center [1125, 227] width 269 height 25
type input "150"
type input "3"
type input "80"
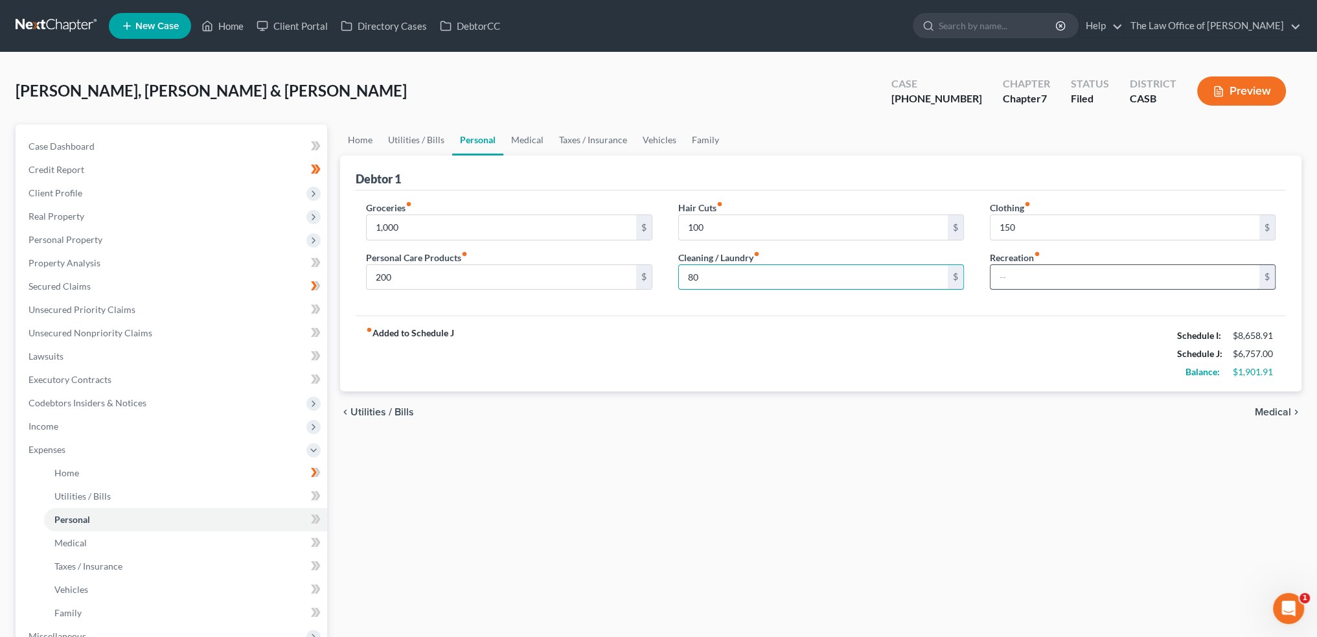
click at [1039, 270] on input "text" at bounding box center [1125, 277] width 269 height 25
click at [1009, 365] on div "fiber_manual_record Added to Schedule J Schedule I: $8,658.91 Schedule J: $7,05…" at bounding box center [821, 354] width 930 height 76
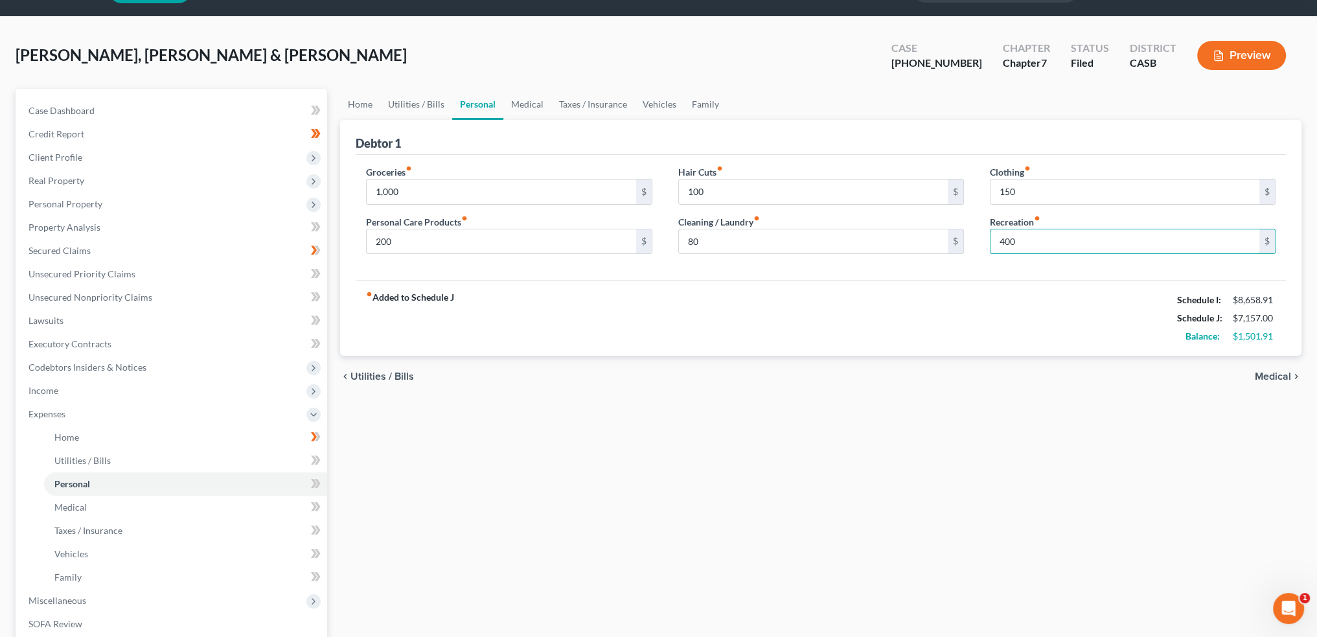
scroll to position [65, 0]
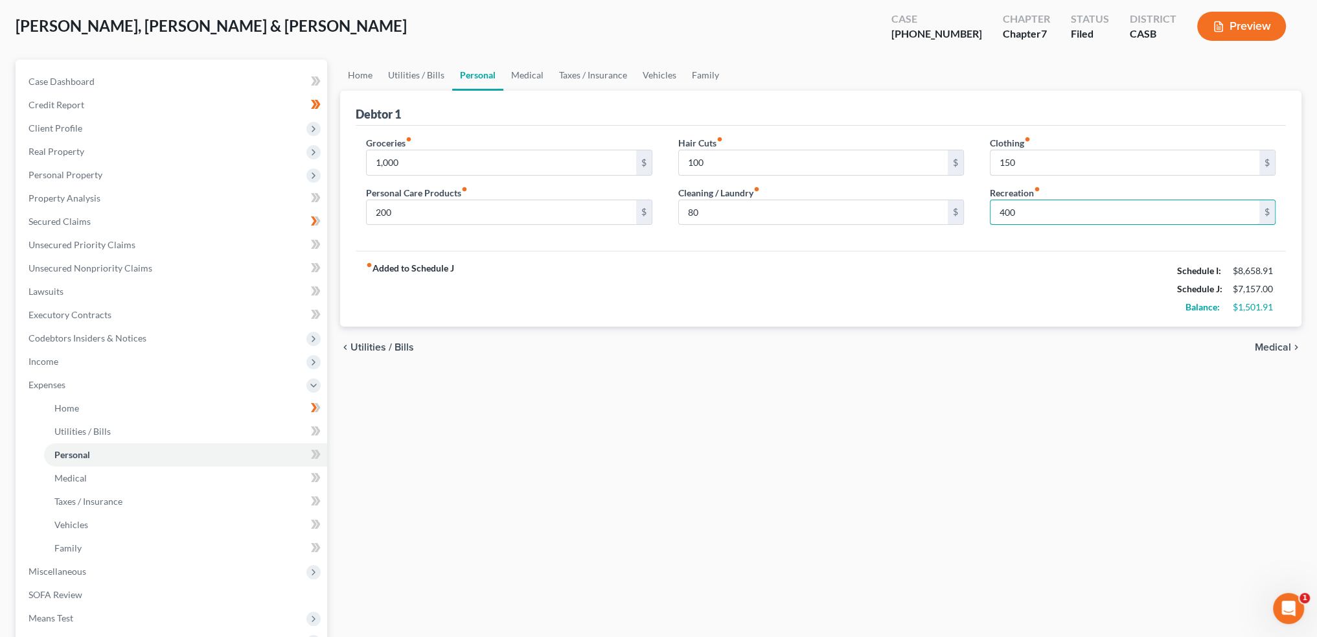
type input "400"
click at [846, 292] on div "fiber_manual_record Added to Schedule J Schedule I: $8,658.91 Schedule J: $7,15…" at bounding box center [821, 289] width 930 height 76
click at [394, 347] on span "Utilities / Bills" at bounding box center [382, 347] width 63 height 10
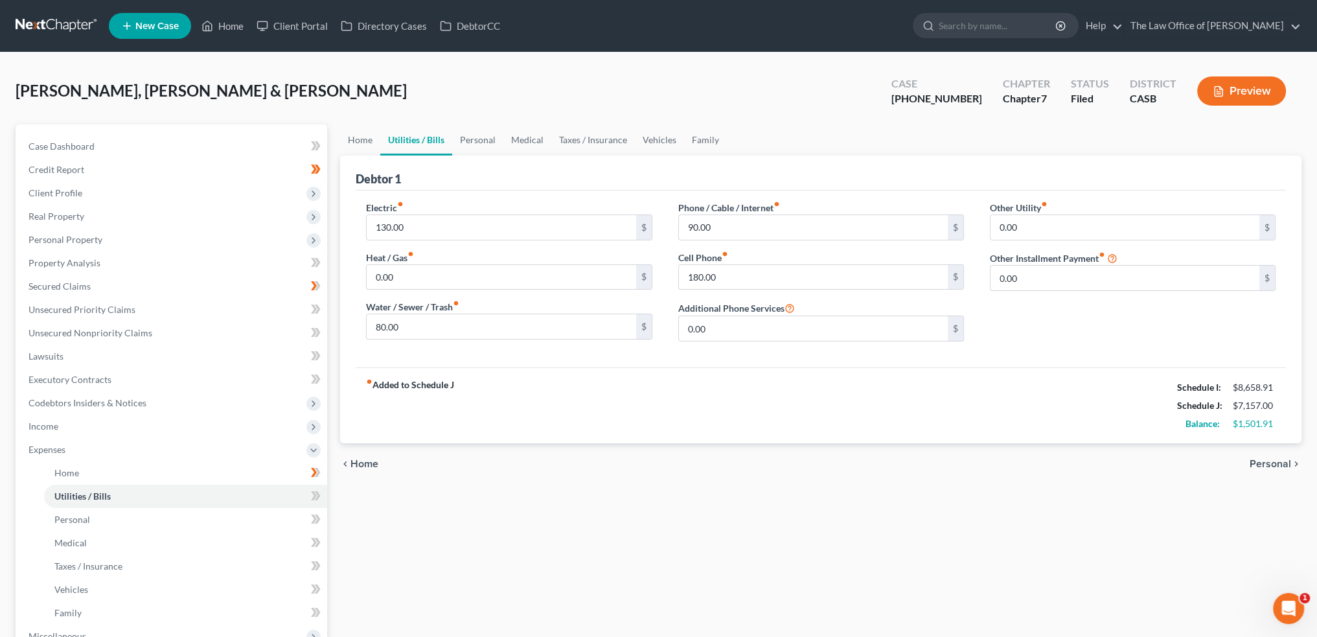
click at [365, 463] on span "Home" at bounding box center [365, 464] width 28 height 10
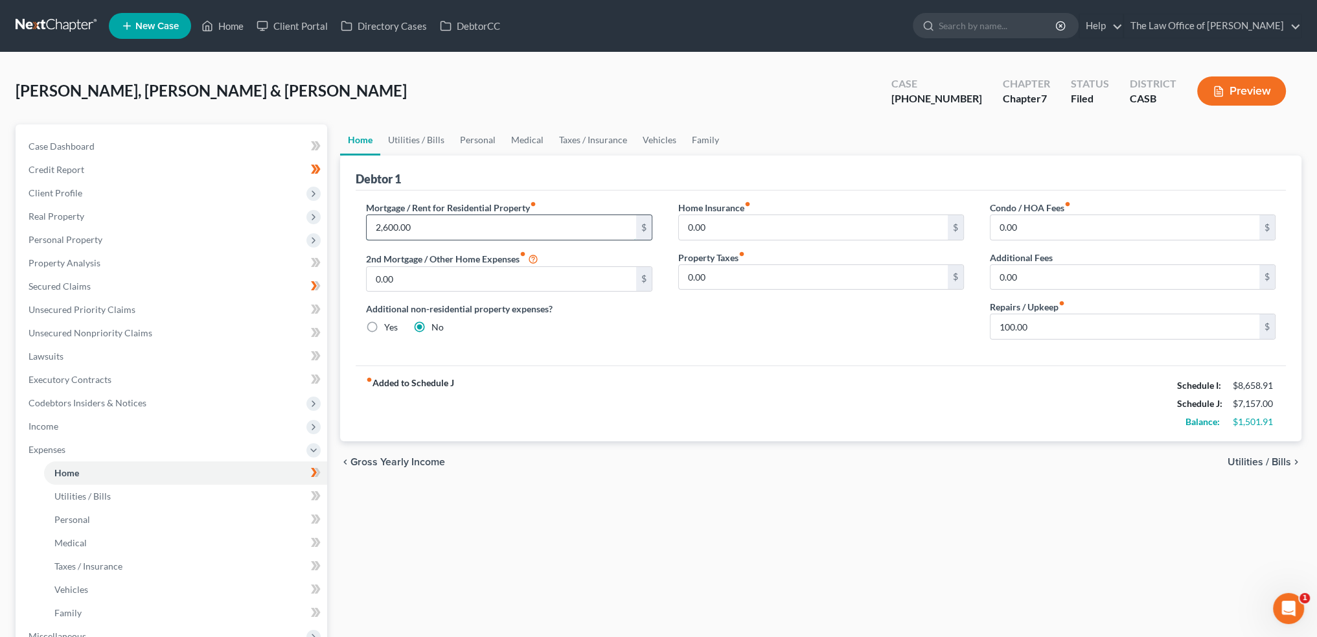
click at [461, 220] on input "2,600.00" at bounding box center [501, 227] width 269 height 25
type input "3,200"
click at [791, 363] on div "Mortgage / Rent for Residential Property fiber_manual_record 3,200 $ 2nd Mortga…" at bounding box center [821, 277] width 930 height 175
click at [1028, 386] on div "fiber_manual_record Added to Schedule J Schedule I: $8,658.91 Schedule J: $7,75…" at bounding box center [821, 403] width 930 height 76
click at [1272, 458] on span "Utilities / Bills" at bounding box center [1259, 462] width 63 height 10
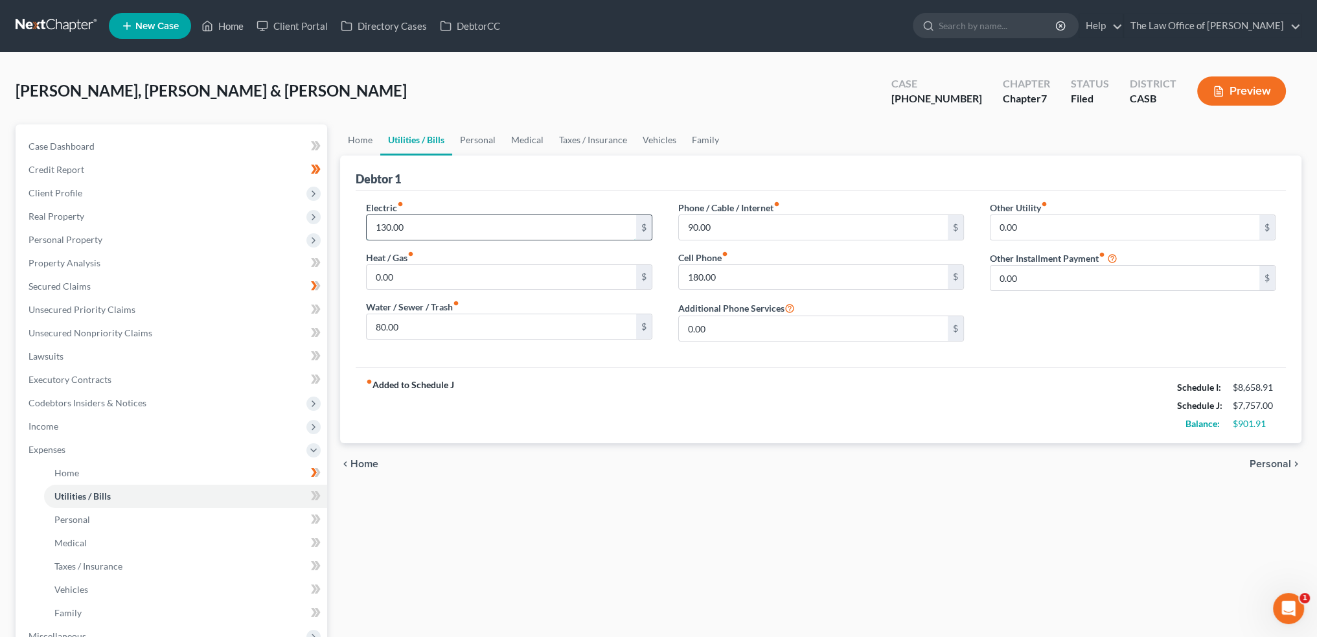
click at [443, 233] on input "130.00" at bounding box center [501, 227] width 269 height 25
type input "150"
click at [510, 398] on div "fiber_manual_record Added to Schedule J Schedule I: $8,658.91 Schedule J: $7,77…" at bounding box center [821, 405] width 930 height 76
click at [766, 222] on input "90.00" at bounding box center [813, 227] width 269 height 25
type input "120"
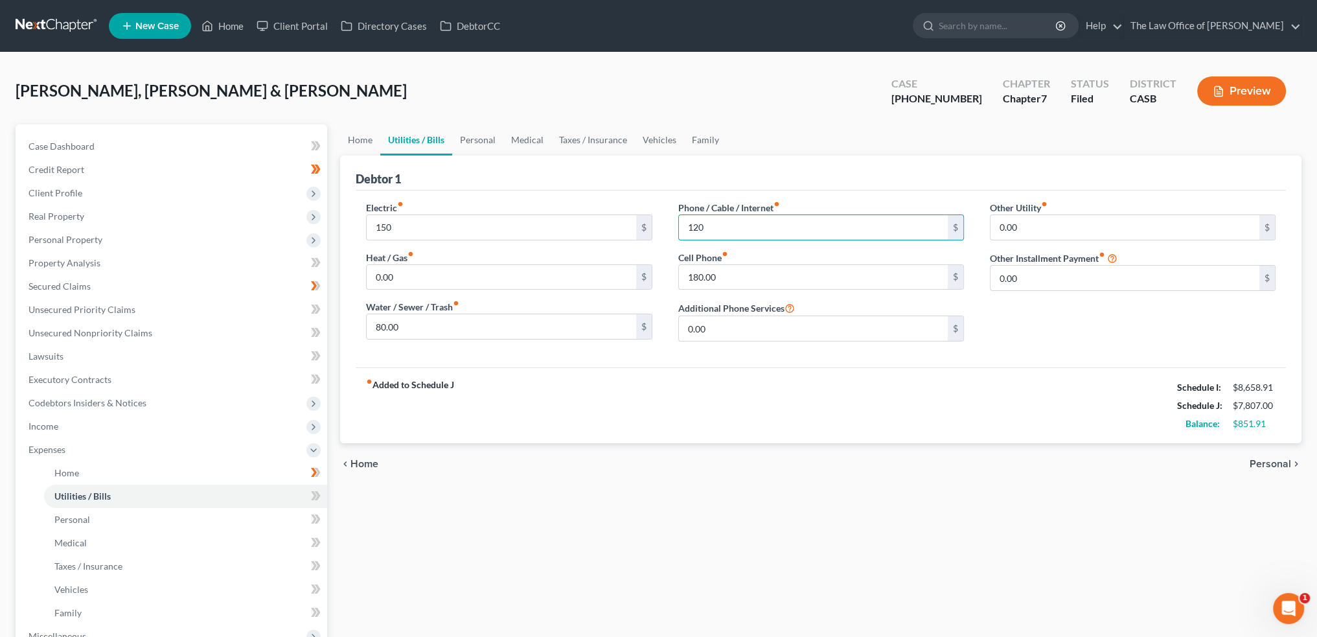
click at [816, 358] on div "Electric fiber_manual_record 150 $ Heat / Gas fiber_manual_record 0.00 $ Water …" at bounding box center [821, 278] width 930 height 177
click at [1279, 459] on span "Personal" at bounding box center [1270, 464] width 41 height 10
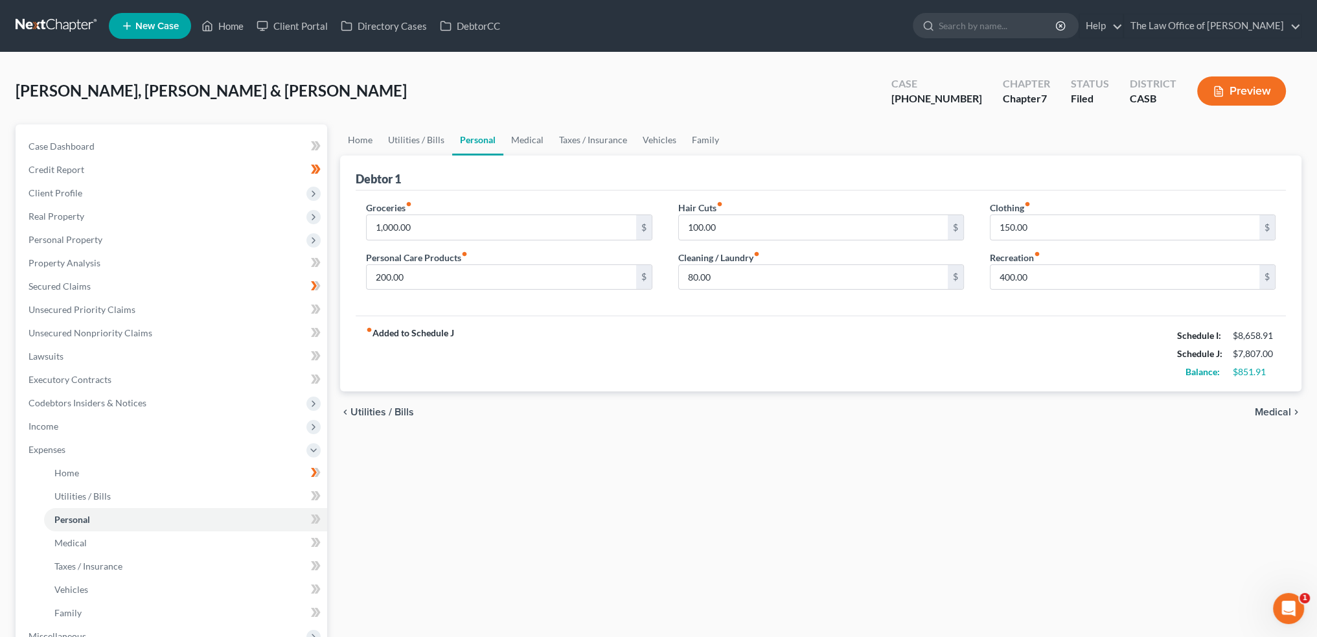
click at [1266, 409] on span "Medical" at bounding box center [1273, 412] width 36 height 10
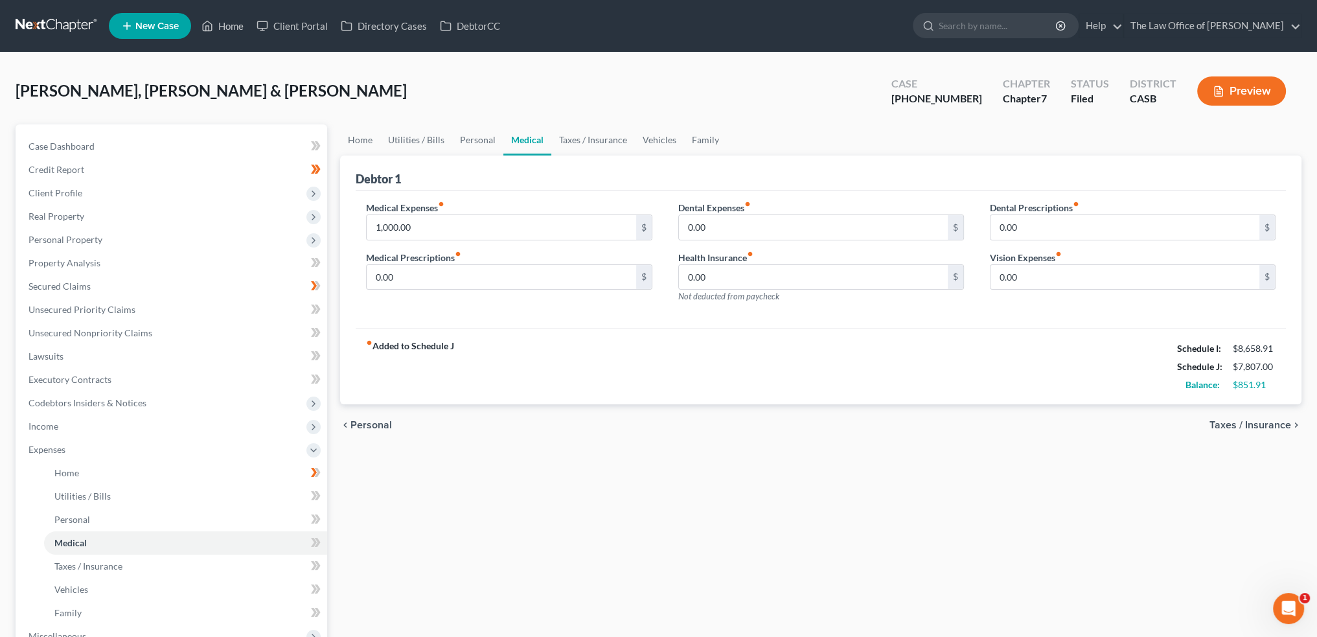
click at [1267, 424] on span "Taxes / Insurance" at bounding box center [1251, 425] width 82 height 10
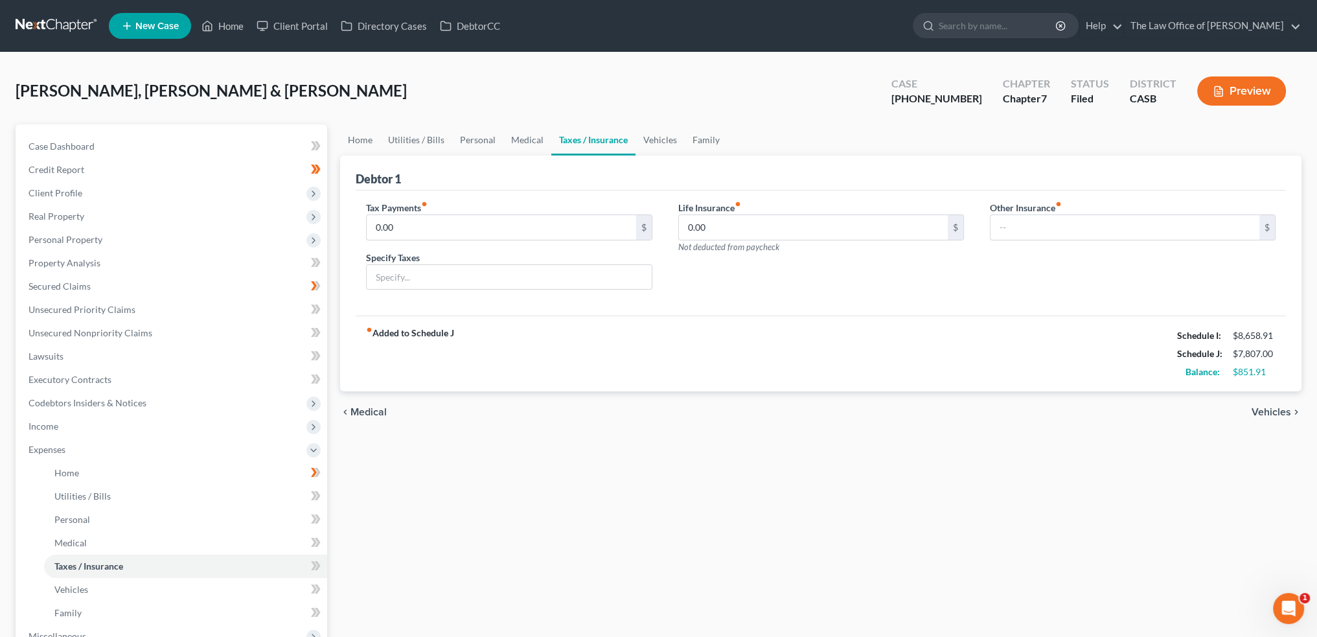
click at [1278, 409] on span "Vehicles" at bounding box center [1272, 412] width 40 height 10
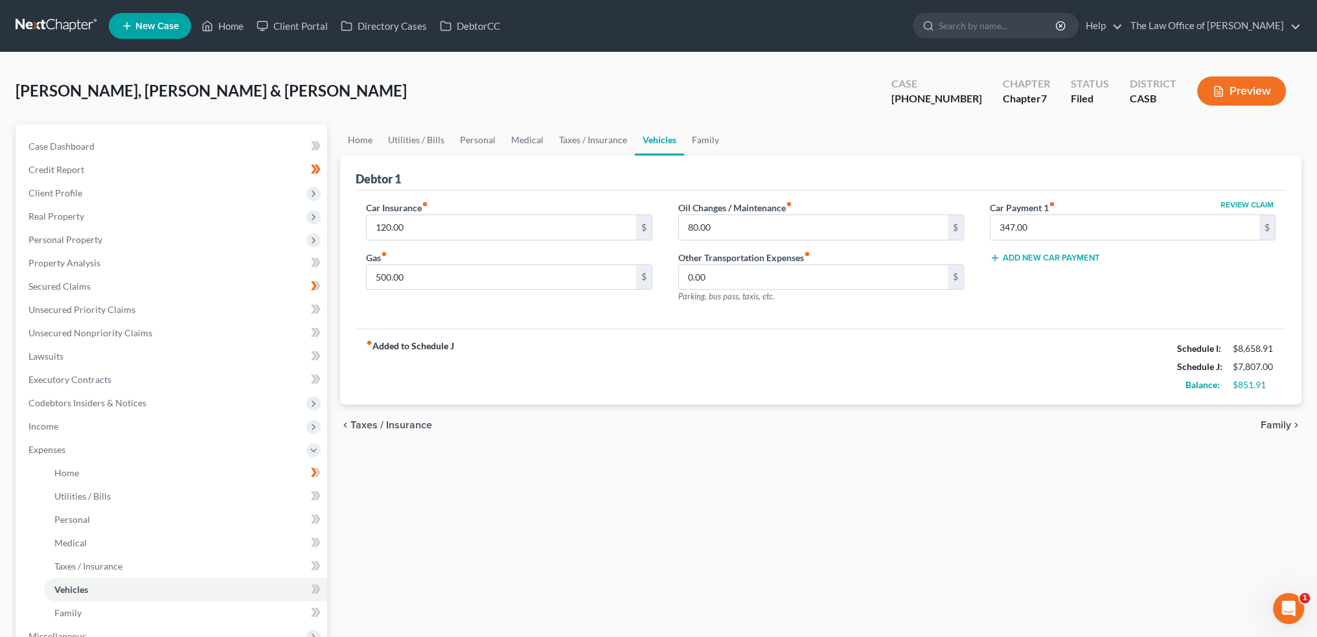
click at [1277, 422] on span "Family" at bounding box center [1276, 425] width 30 height 10
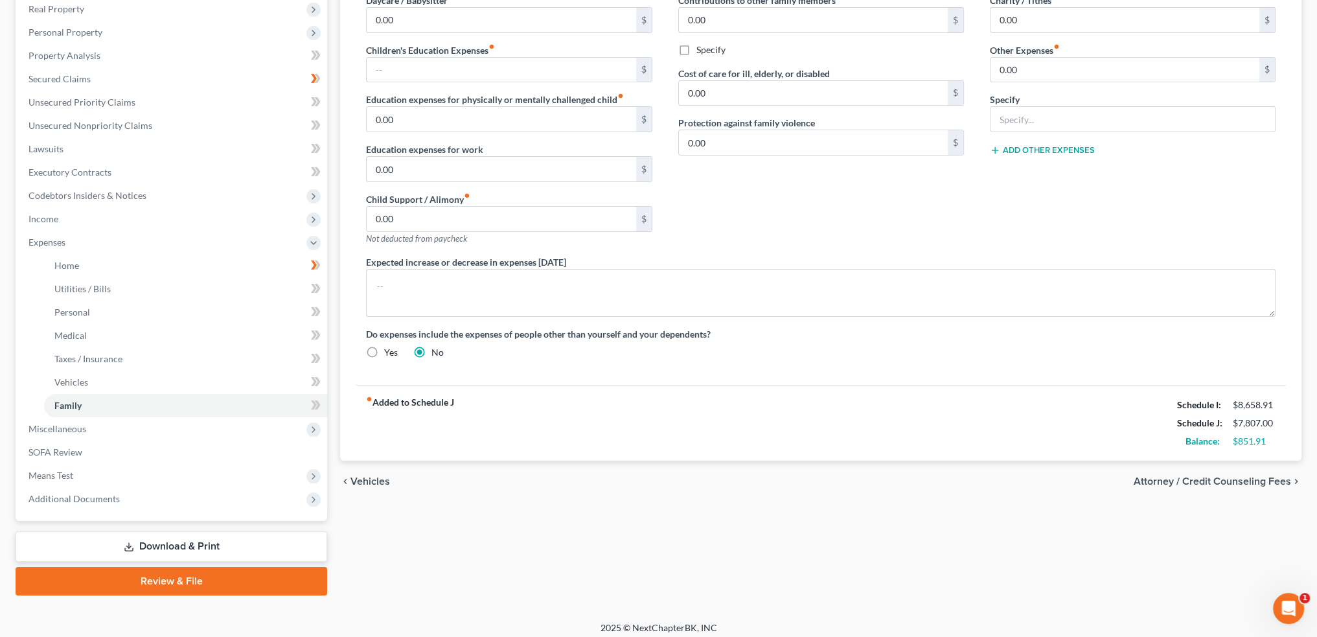
scroll to position [214, 0]
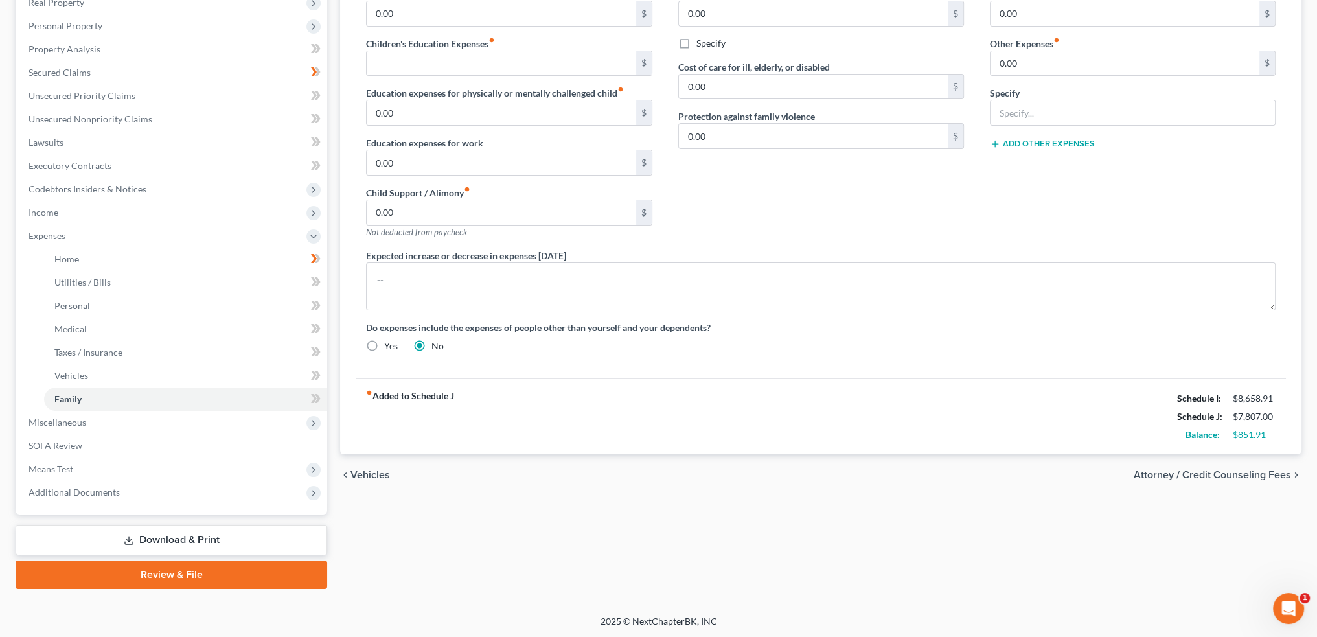
click at [1247, 470] on span "Attorney / Credit Counseling Fees" at bounding box center [1212, 475] width 157 height 10
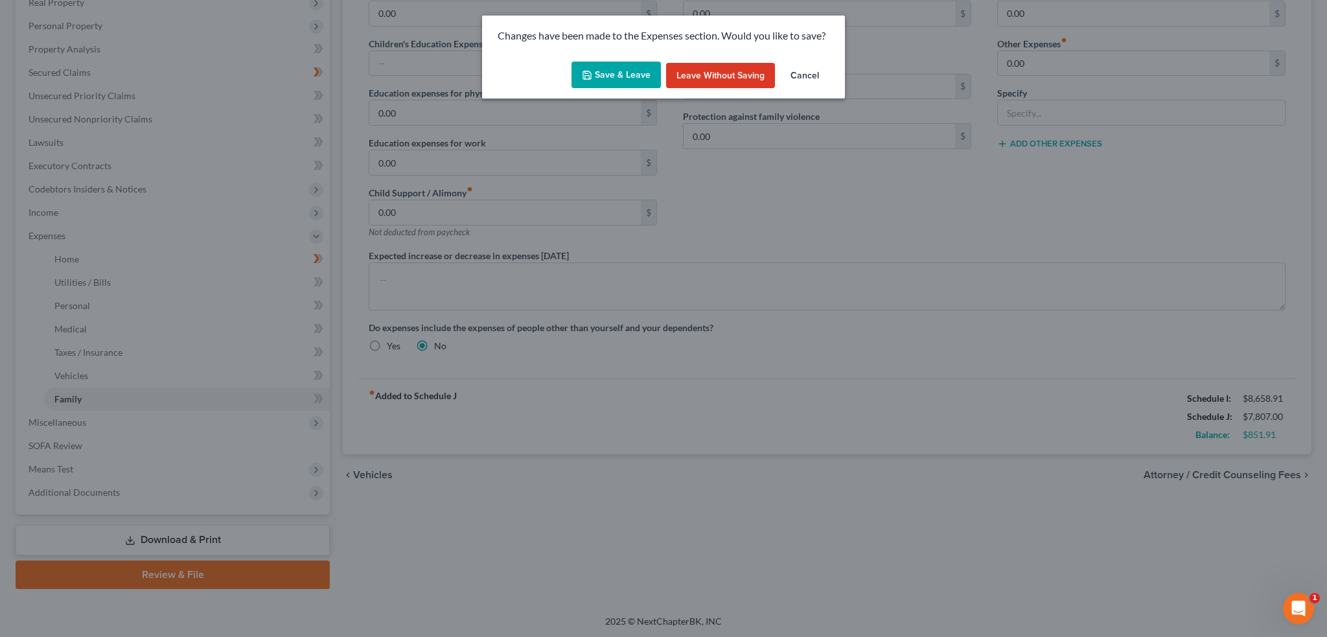
click at [606, 77] on button "Save & Leave" at bounding box center [615, 75] width 89 height 27
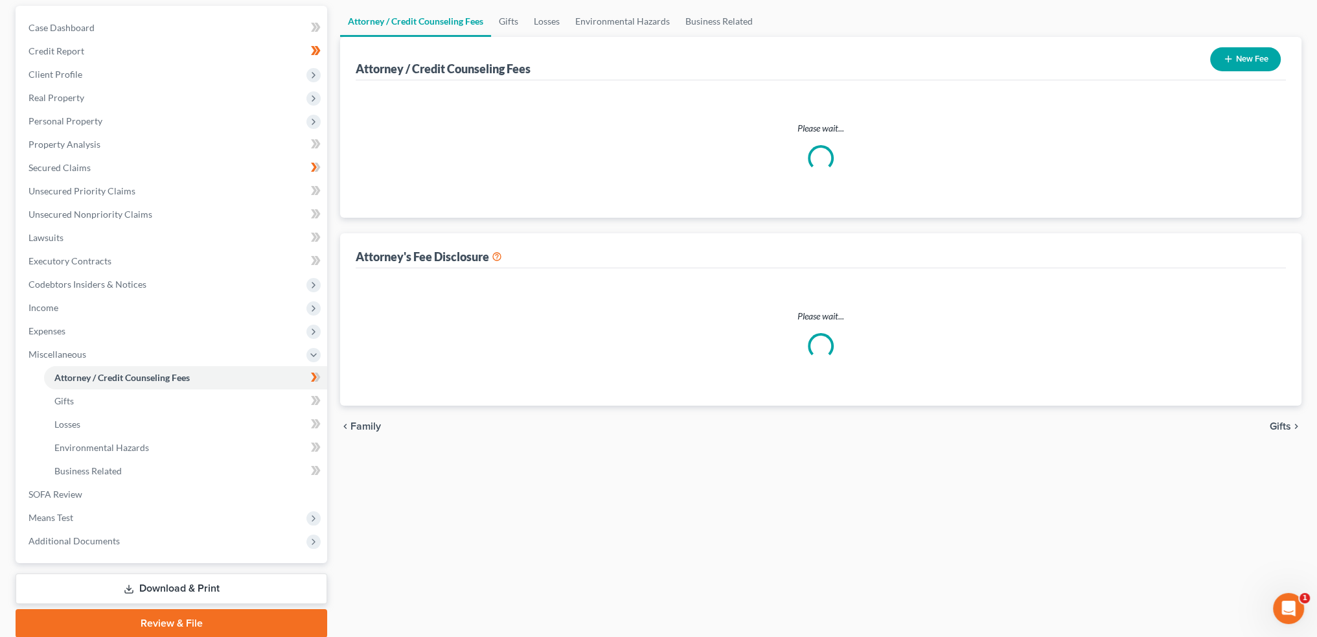
select select "0"
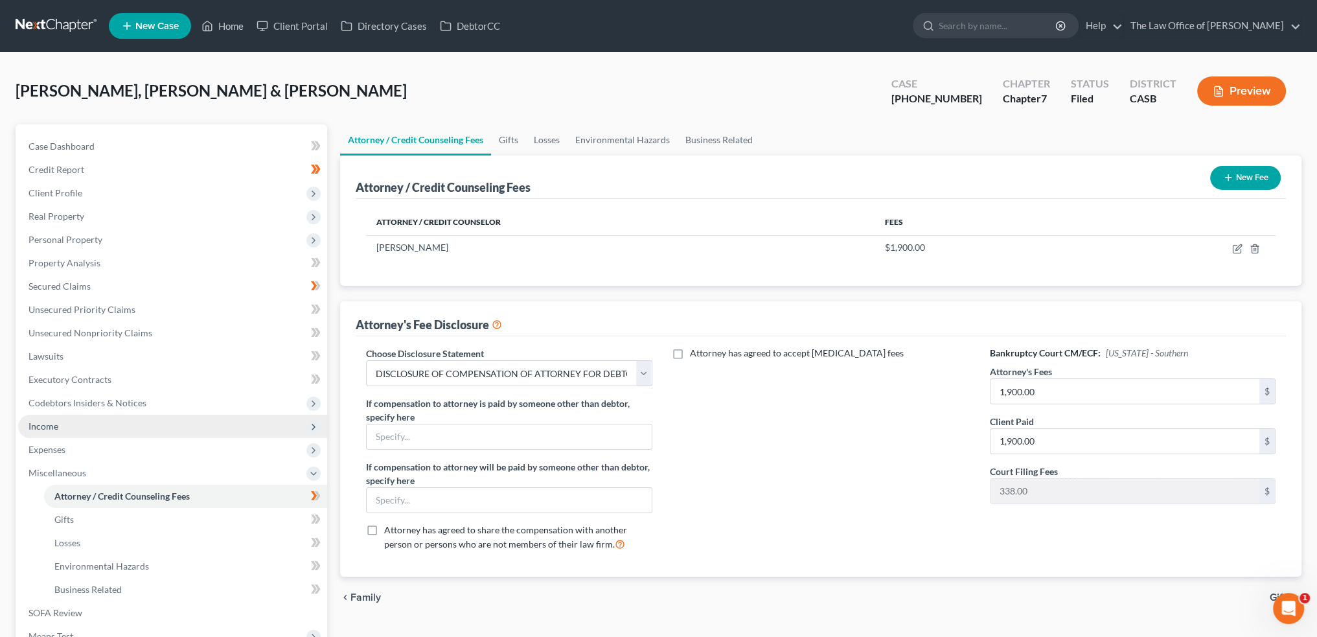
click at [67, 420] on span "Income" at bounding box center [172, 426] width 309 height 23
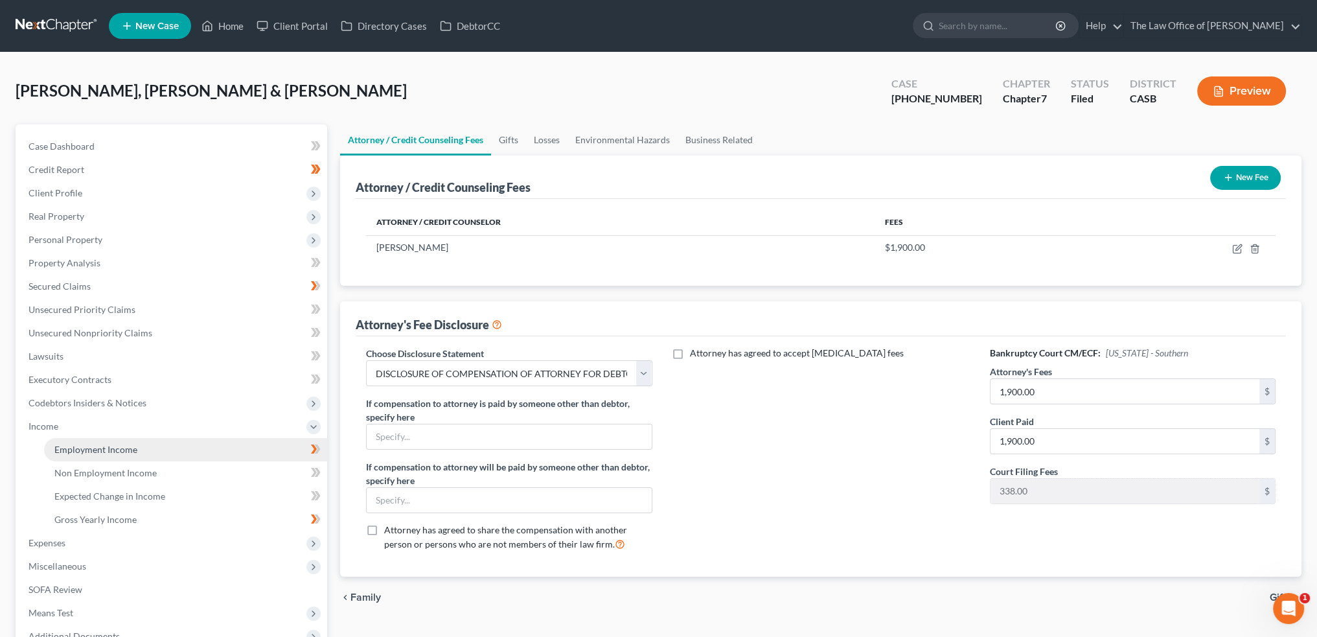
click at [97, 448] on span "Employment Income" at bounding box center [95, 449] width 83 height 11
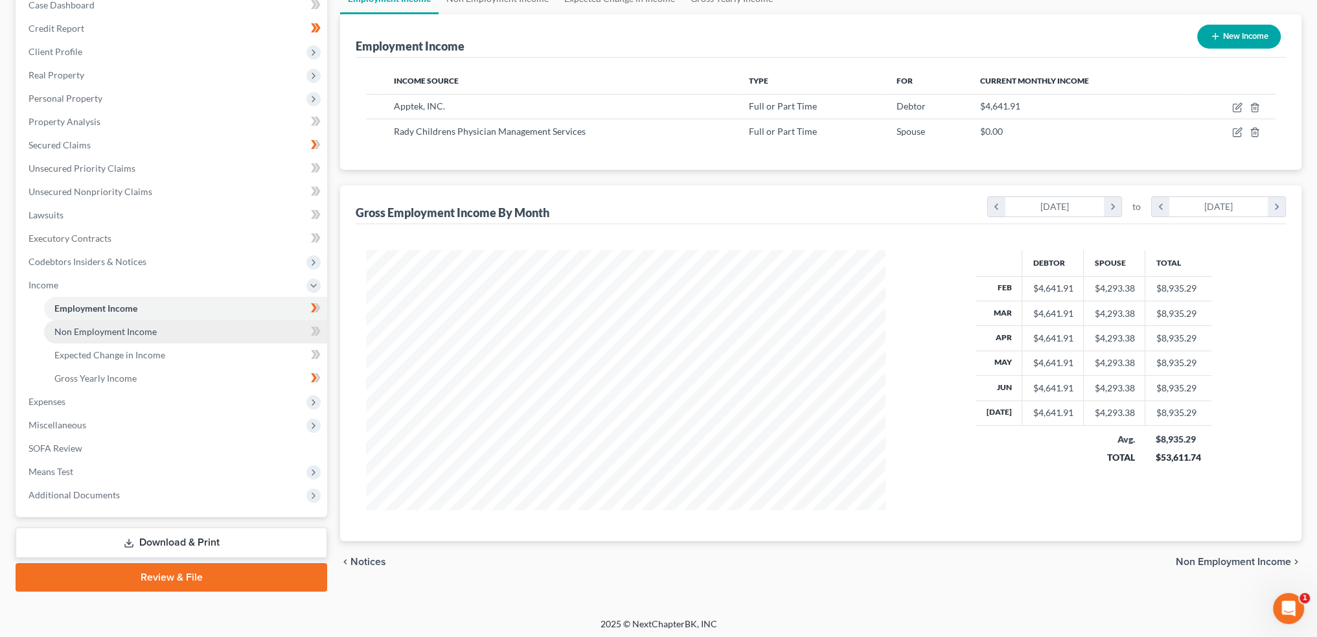
scroll to position [144, 0]
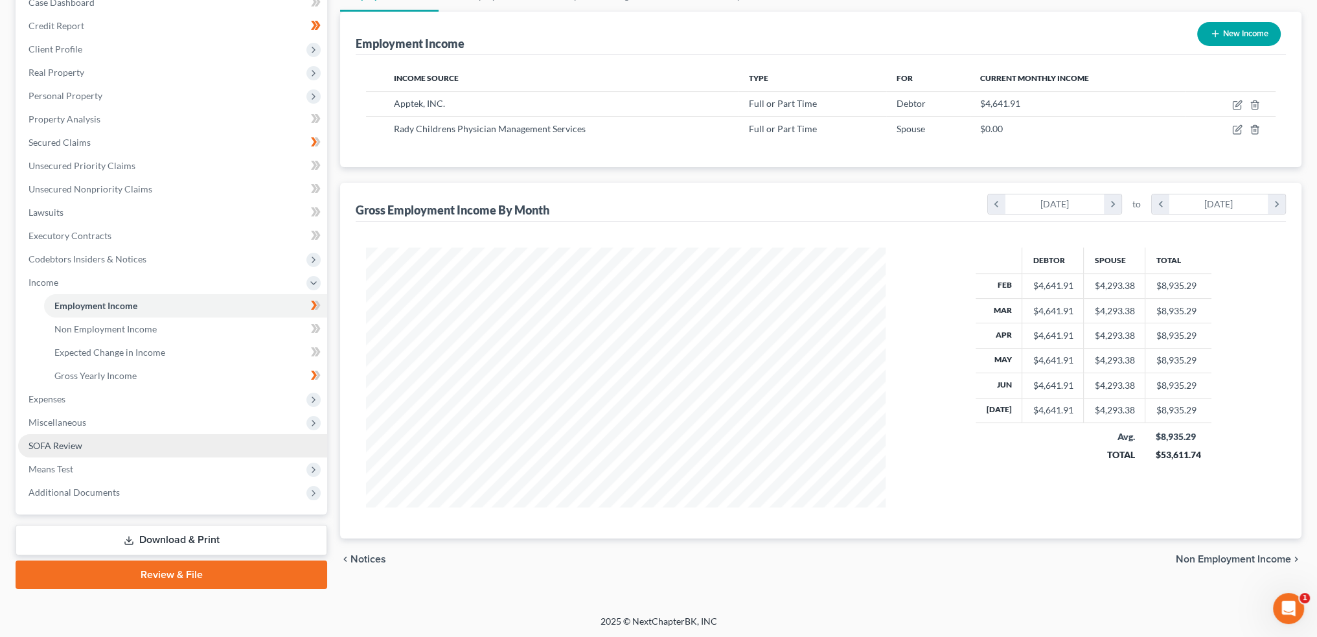
click at [75, 442] on span "SOFA Review" at bounding box center [56, 445] width 54 height 11
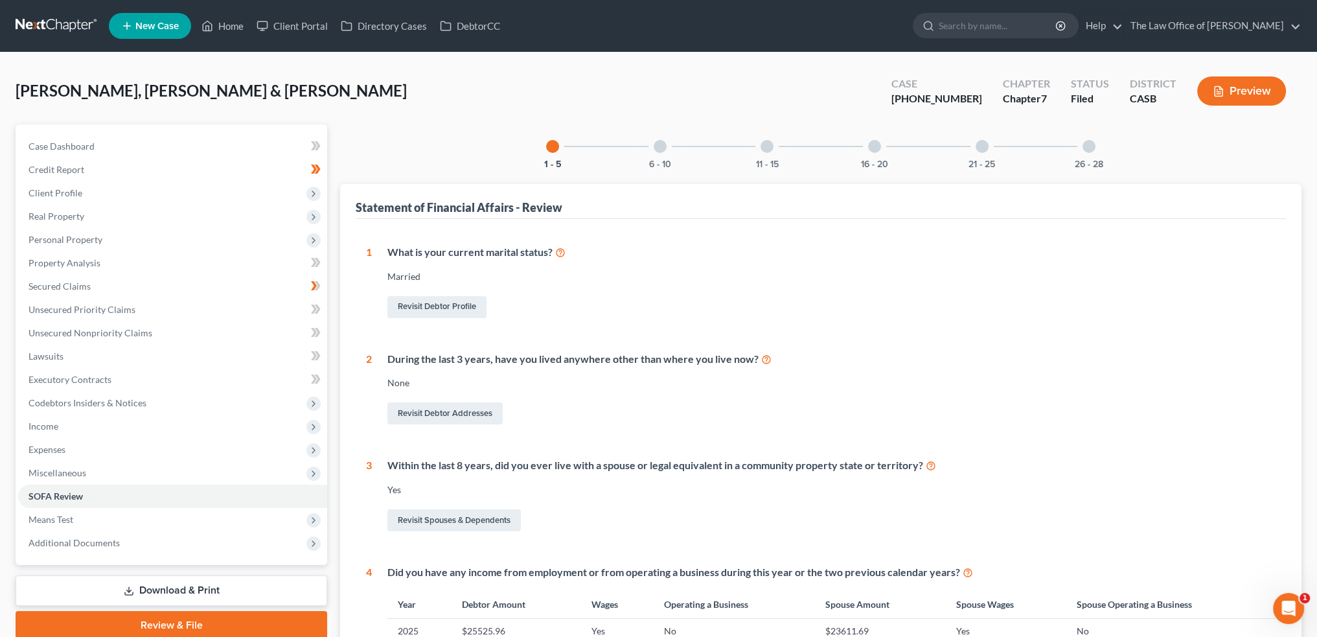
click at [654, 146] on div at bounding box center [660, 146] width 13 height 13
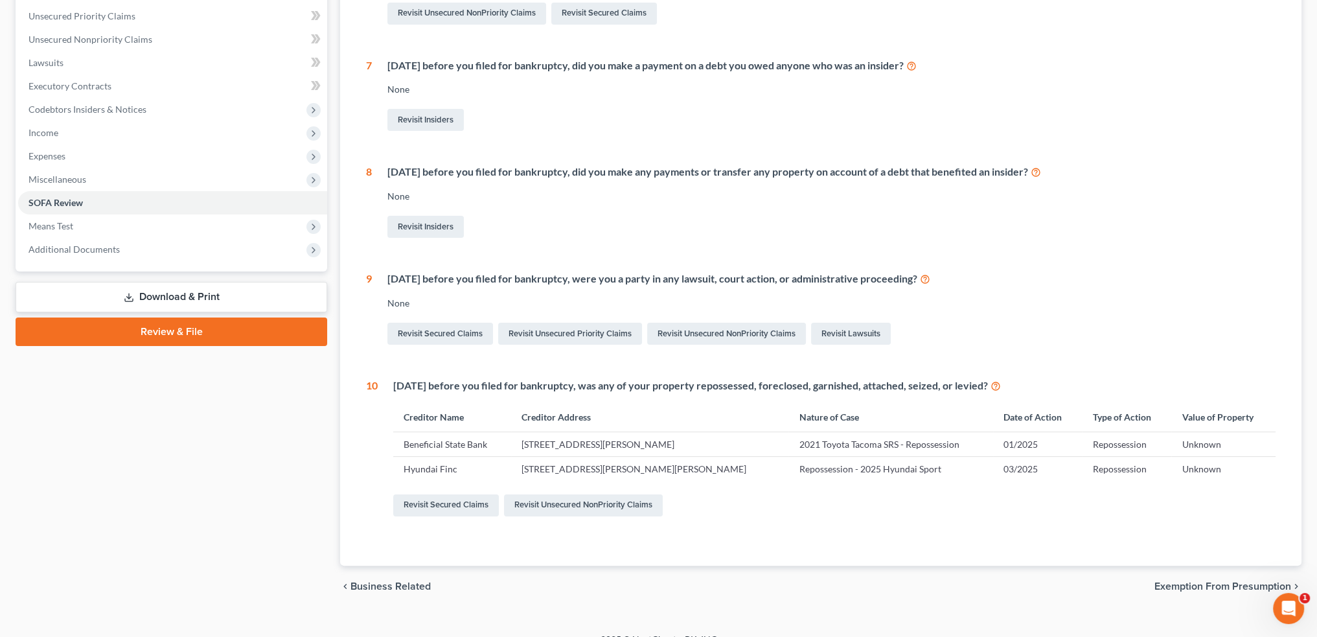
scroll to position [311, 0]
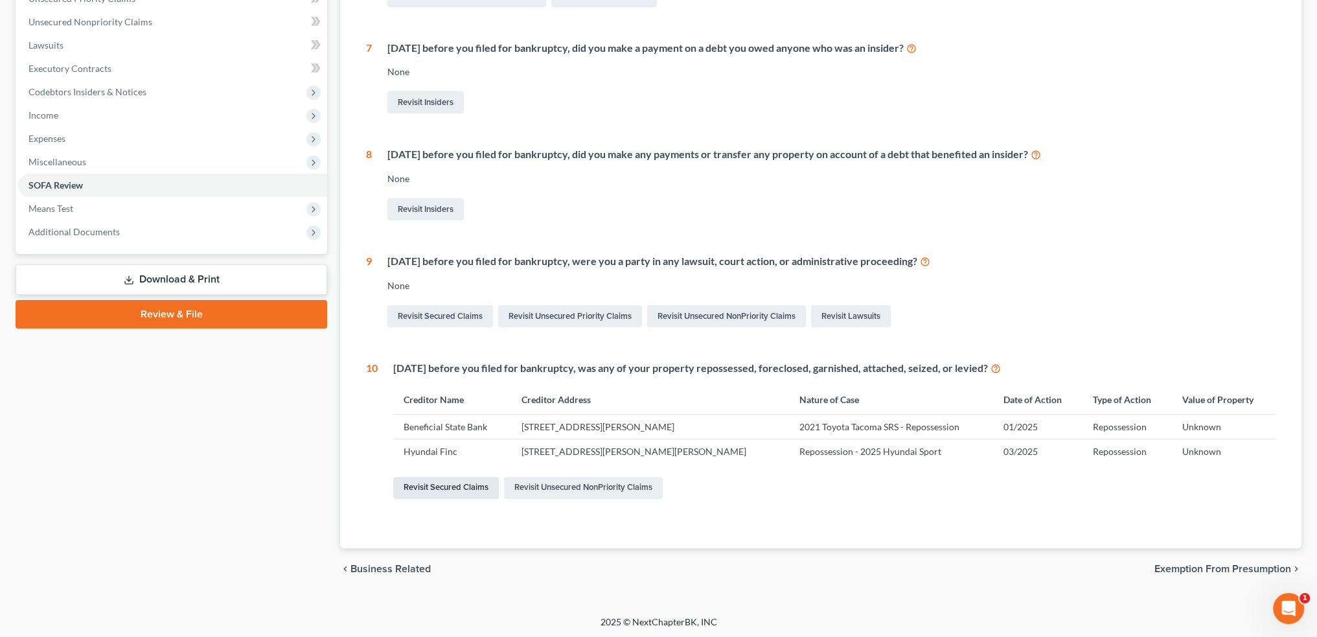
click at [443, 482] on link "Revisit Secured Claims" at bounding box center [446, 488] width 106 height 22
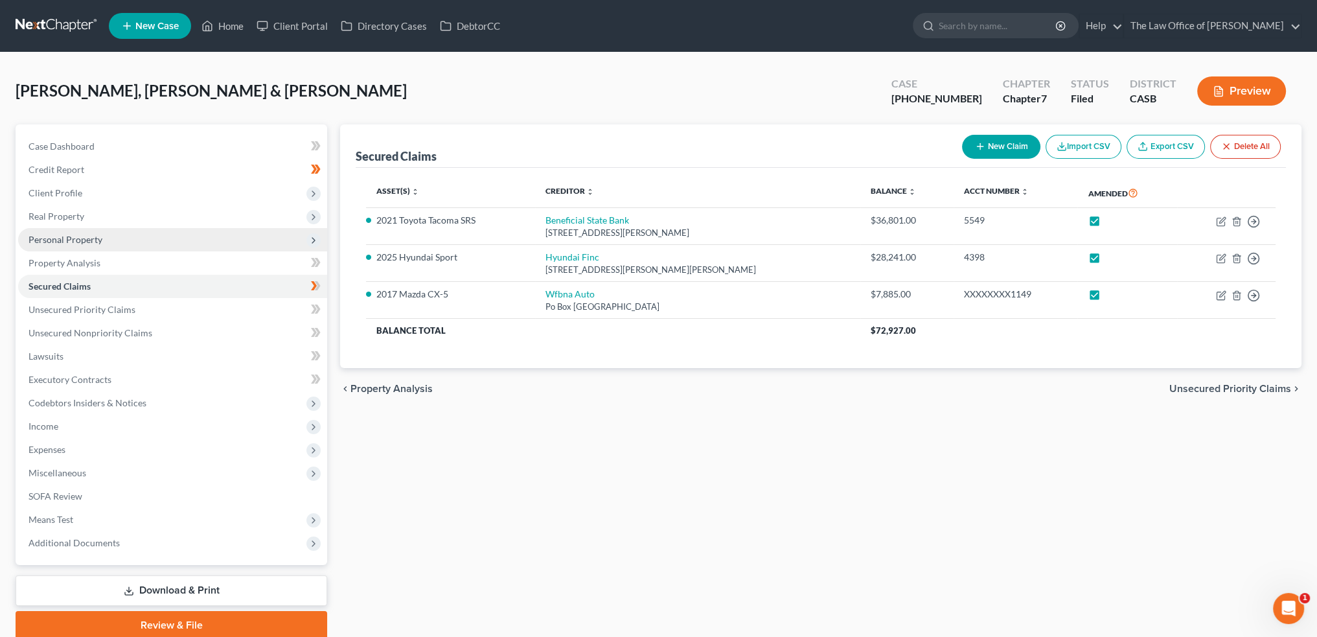
click at [62, 231] on span "Personal Property" at bounding box center [172, 239] width 309 height 23
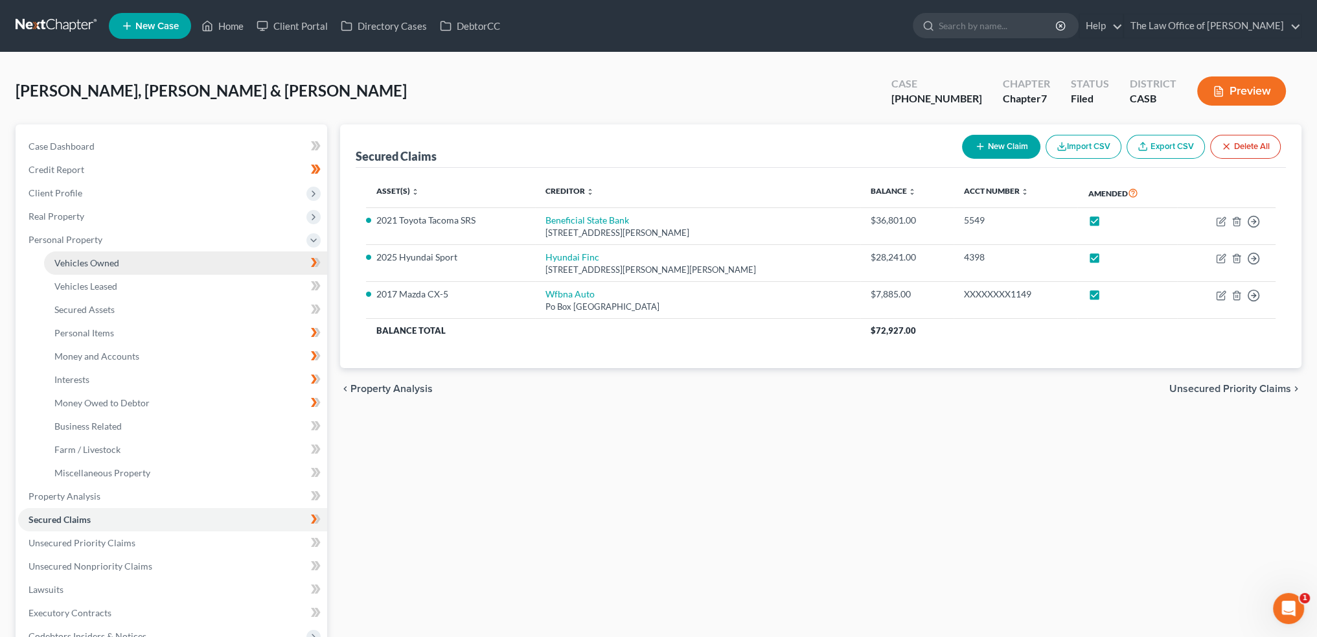
click at [98, 259] on span "Vehicles Owned" at bounding box center [86, 262] width 65 height 11
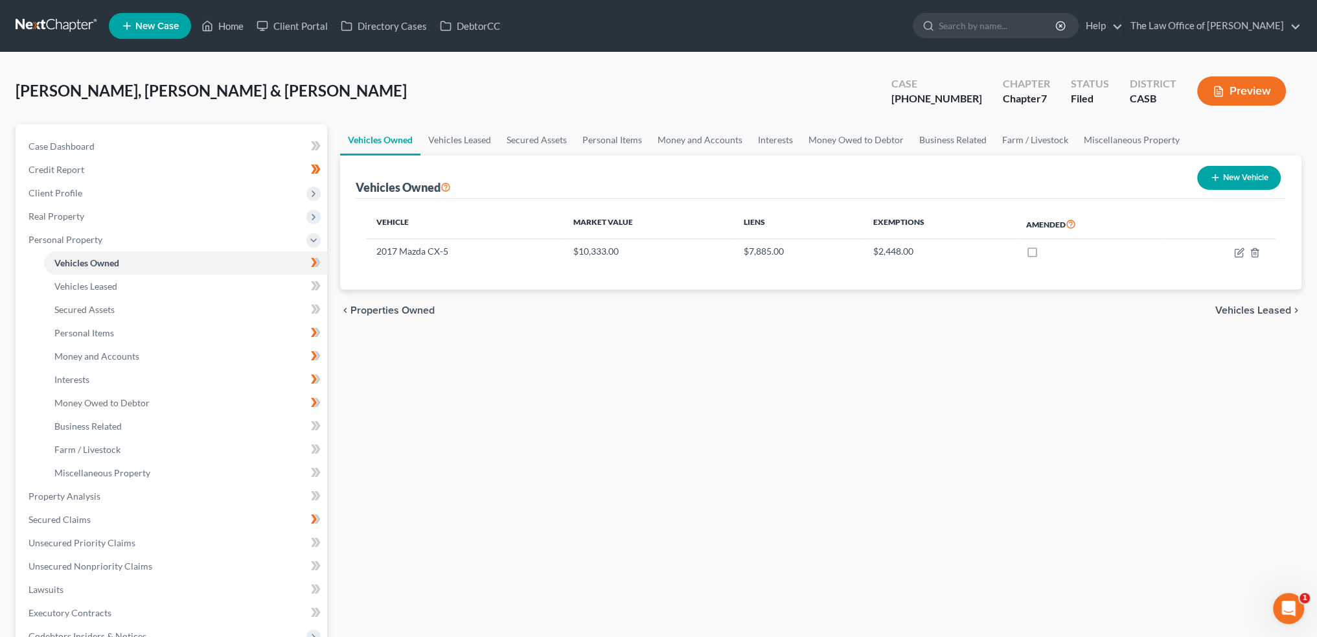
click at [693, 504] on div "Vehicles Owned Vehicles Leased Secured Assets Personal Items Money and Accounts…" at bounding box center [821, 498] width 974 height 748
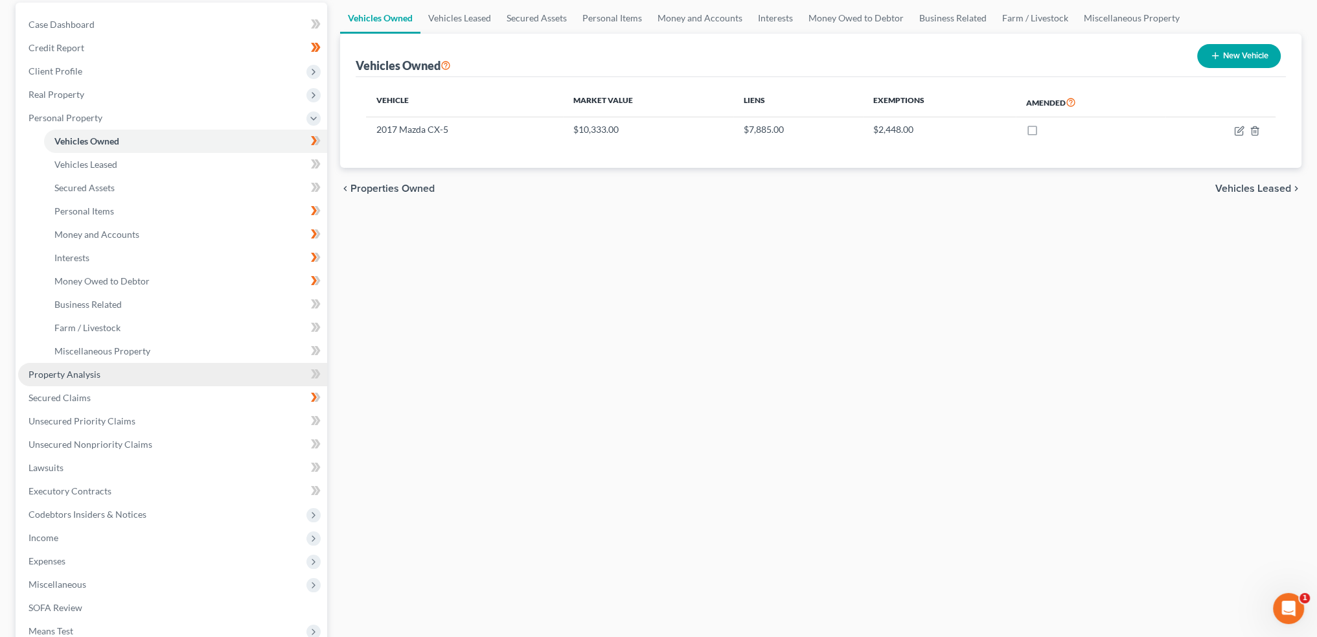
scroll to position [130, 0]
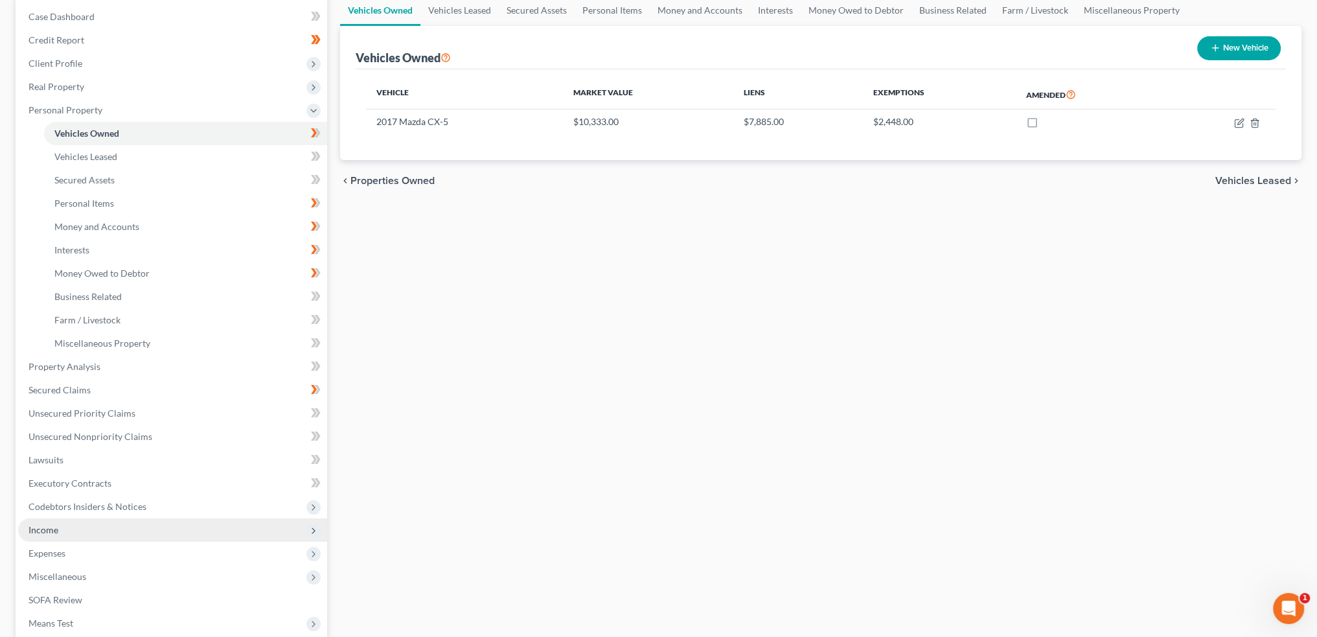
click at [67, 528] on span "Income" at bounding box center [172, 529] width 309 height 23
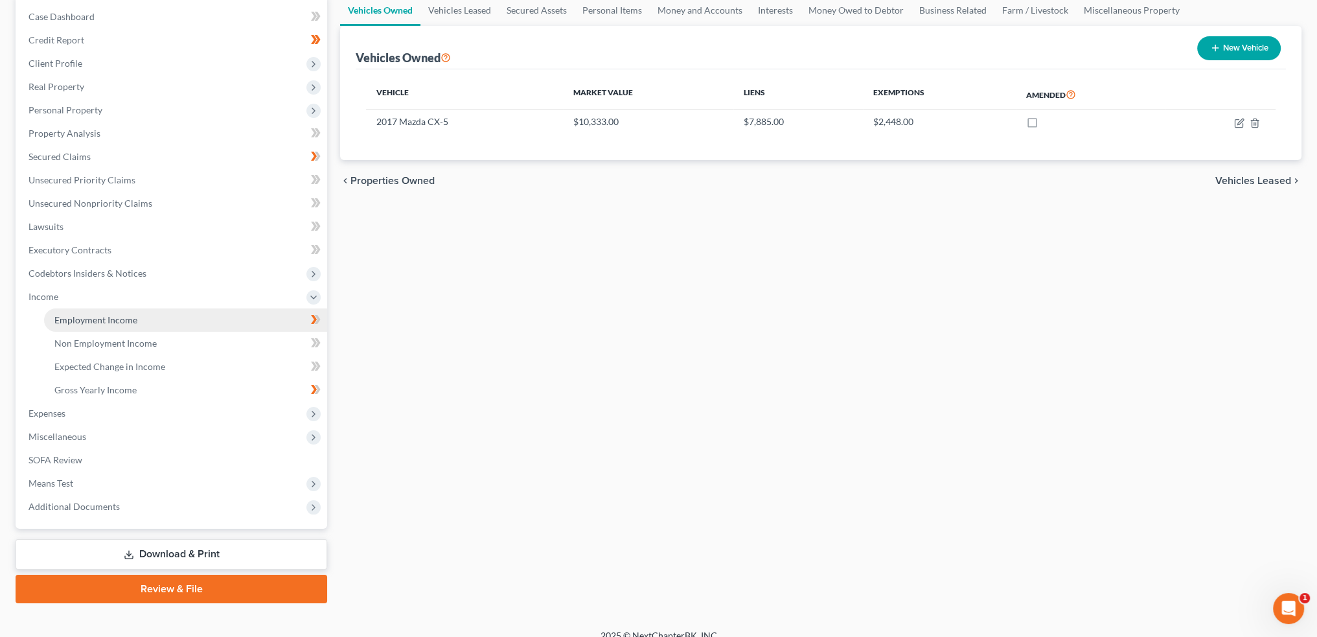
click at [89, 317] on span "Employment Income" at bounding box center [95, 319] width 83 height 11
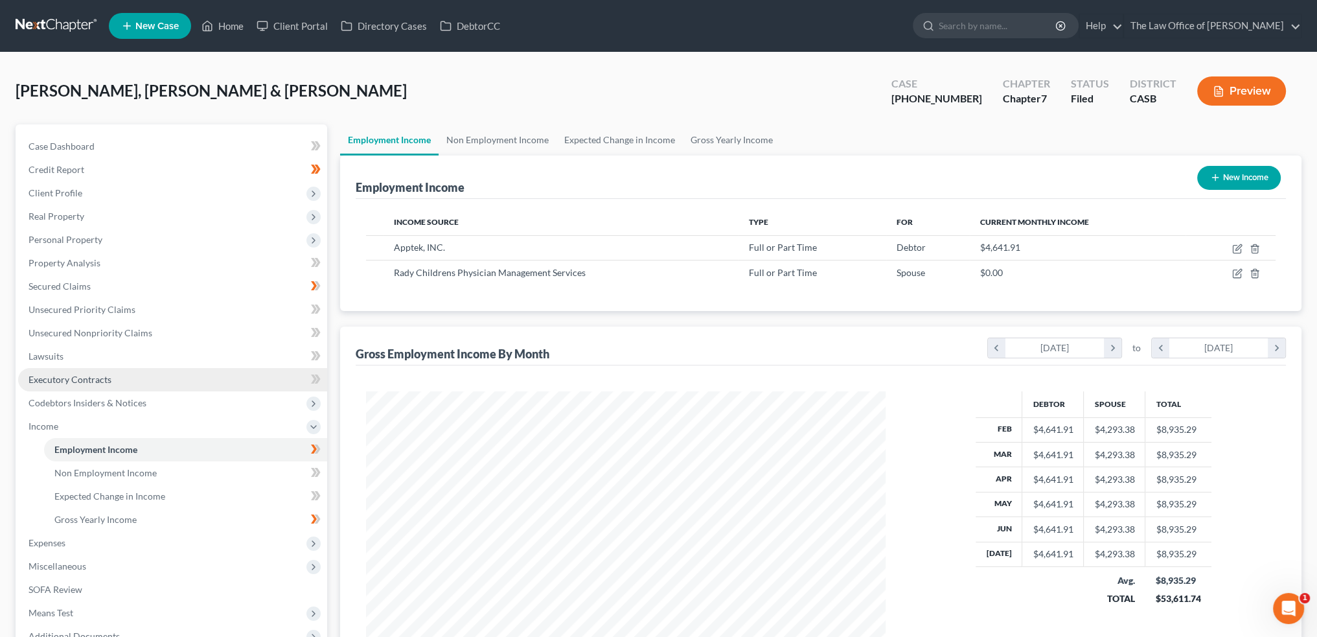
scroll to position [260, 545]
click at [488, 129] on link "Non Employment Income" at bounding box center [498, 139] width 118 height 31
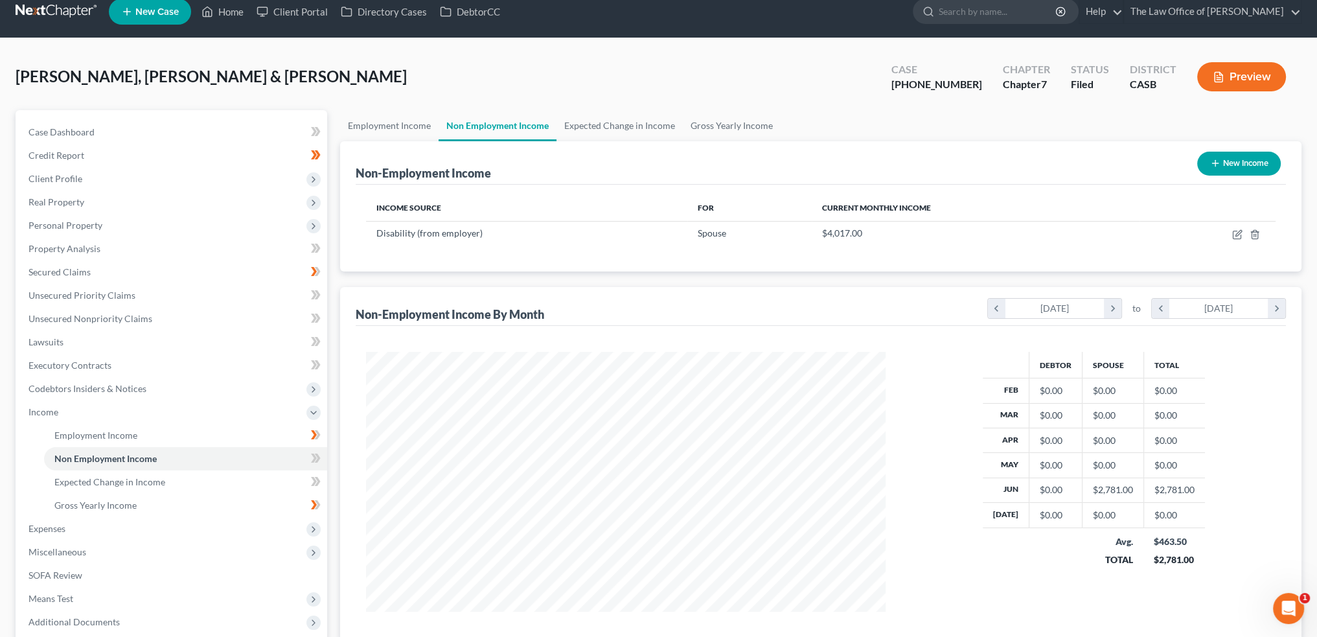
scroll to position [144, 0]
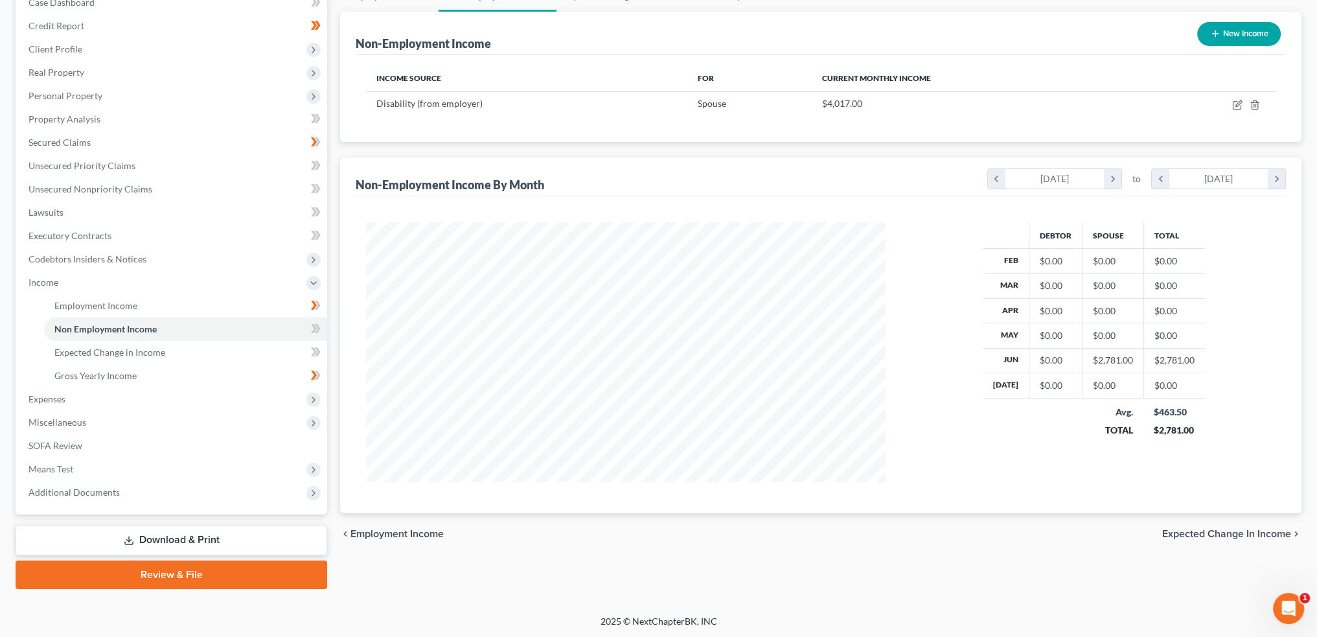
click at [163, 580] on link "Review & File" at bounding box center [172, 574] width 312 height 29
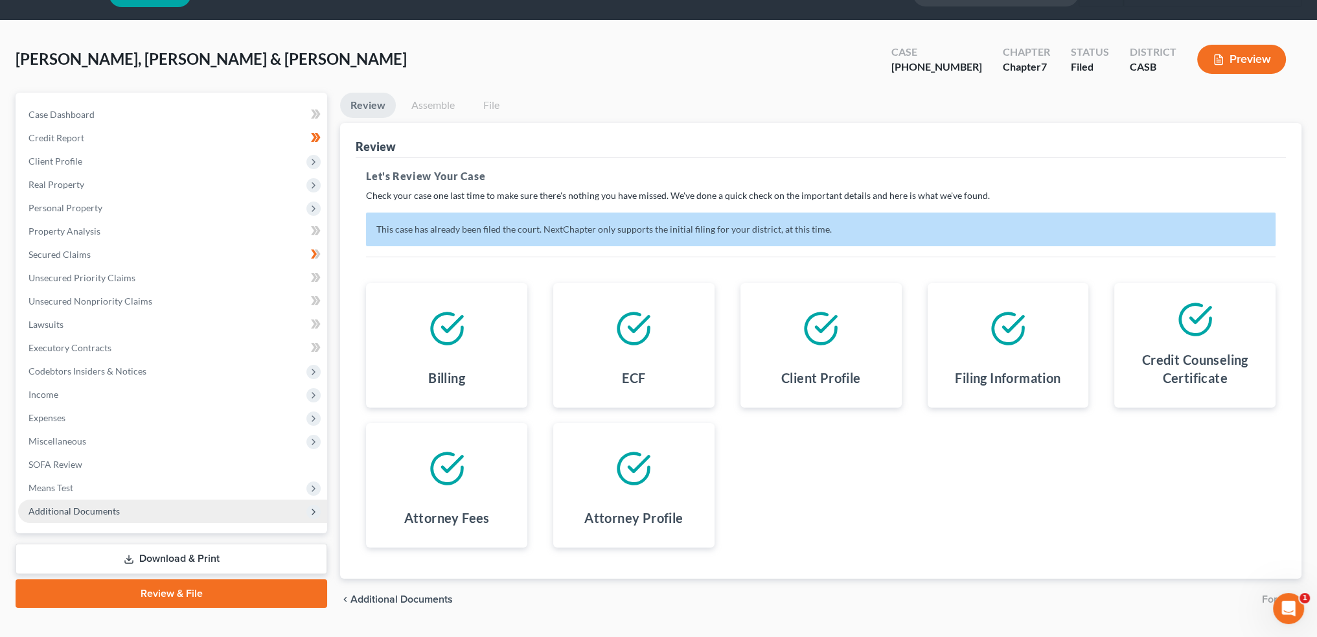
scroll to position [63, 0]
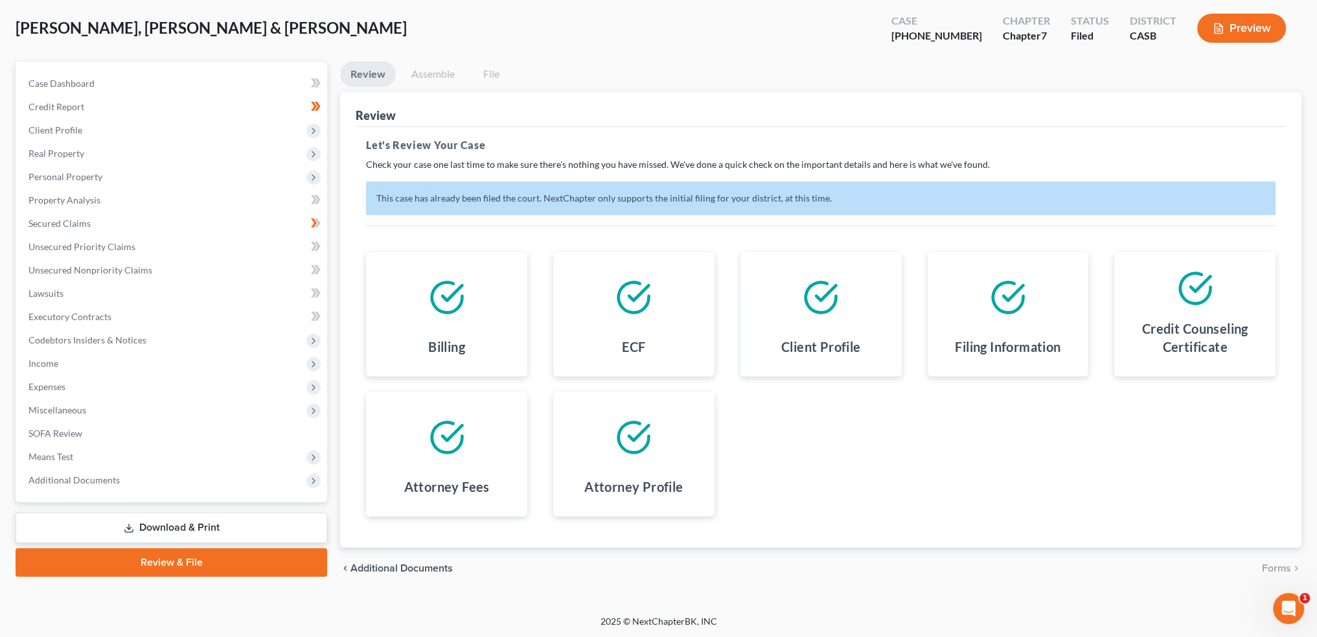
click at [155, 522] on link "Download & Print" at bounding box center [172, 527] width 312 height 30
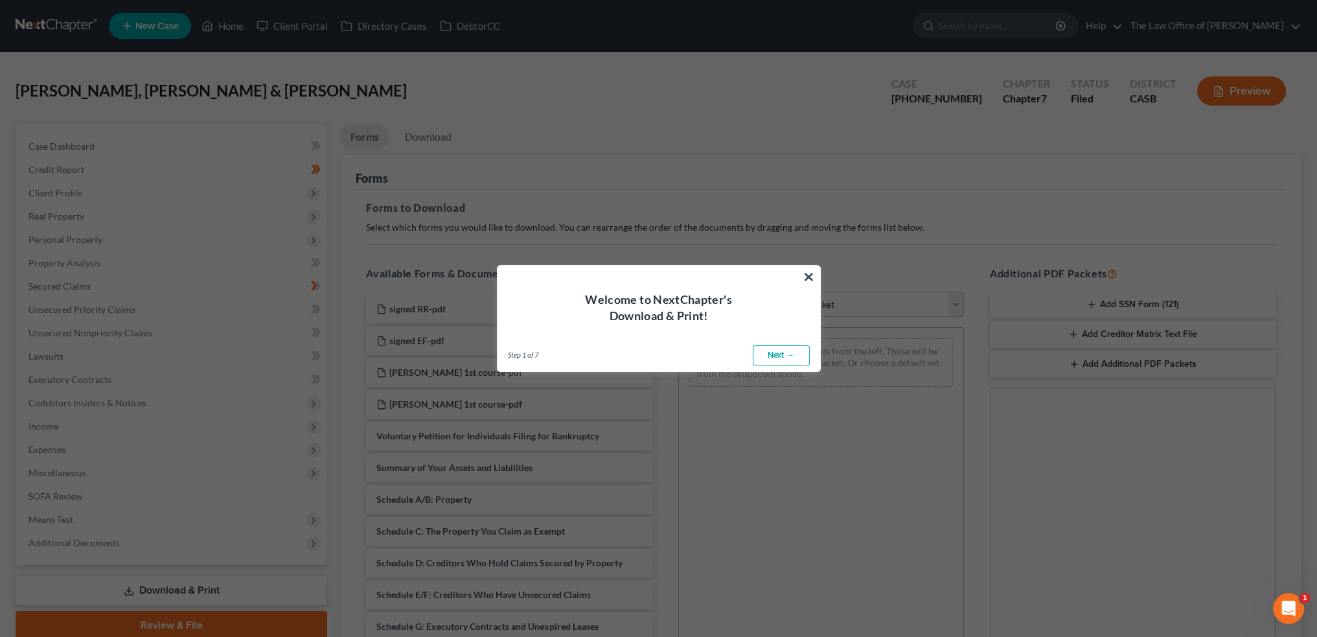
click at [771, 349] on link "Next →" at bounding box center [781, 355] width 57 height 21
select select "0"
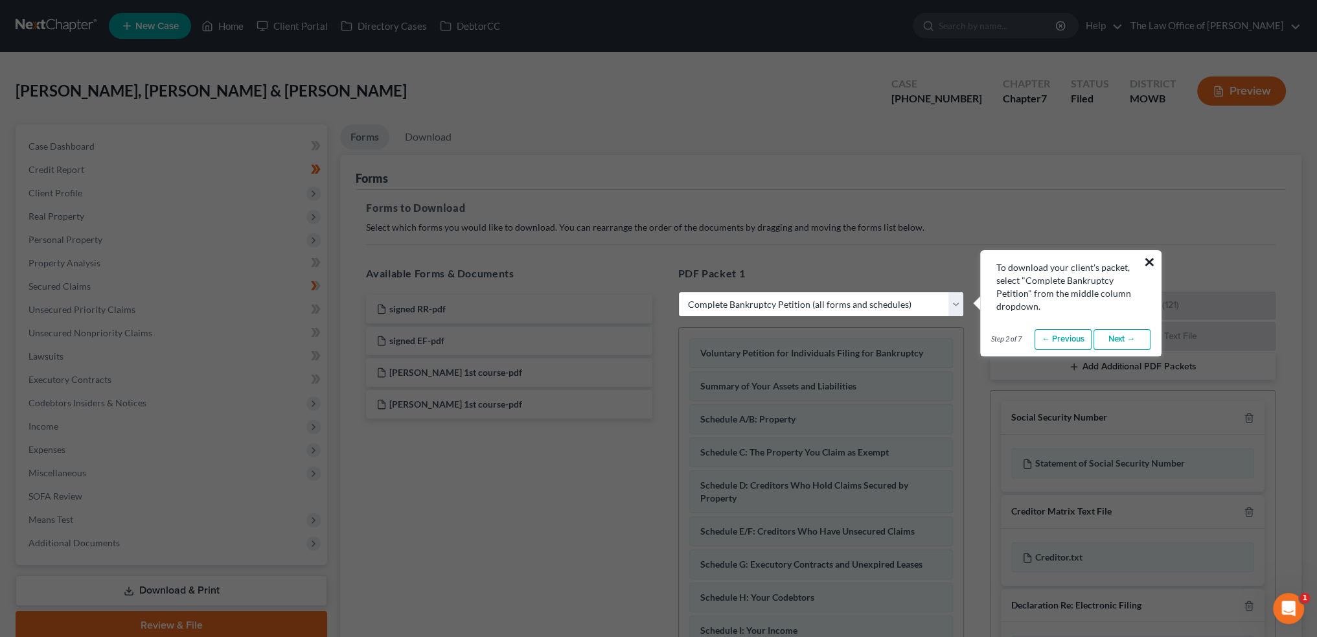
click at [1146, 253] on button "×" at bounding box center [1150, 261] width 12 height 21
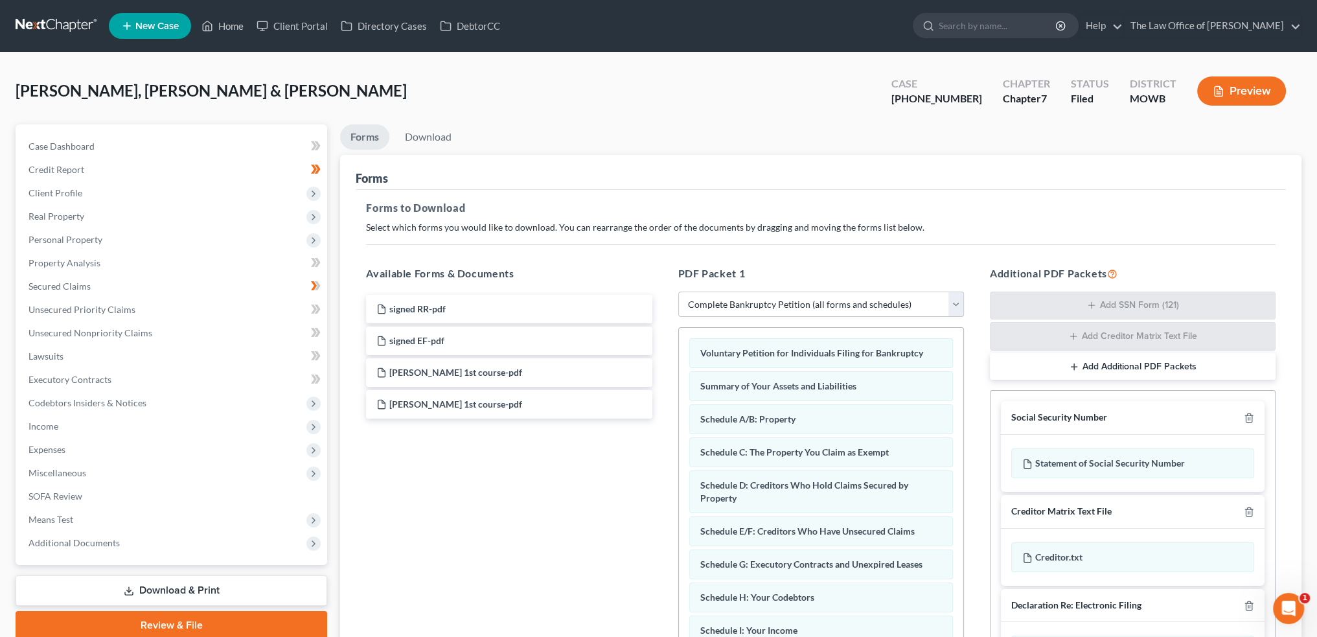
click at [253, 588] on link "Download & Print" at bounding box center [172, 590] width 312 height 30
click at [191, 580] on link "Download & Print" at bounding box center [172, 590] width 312 height 30
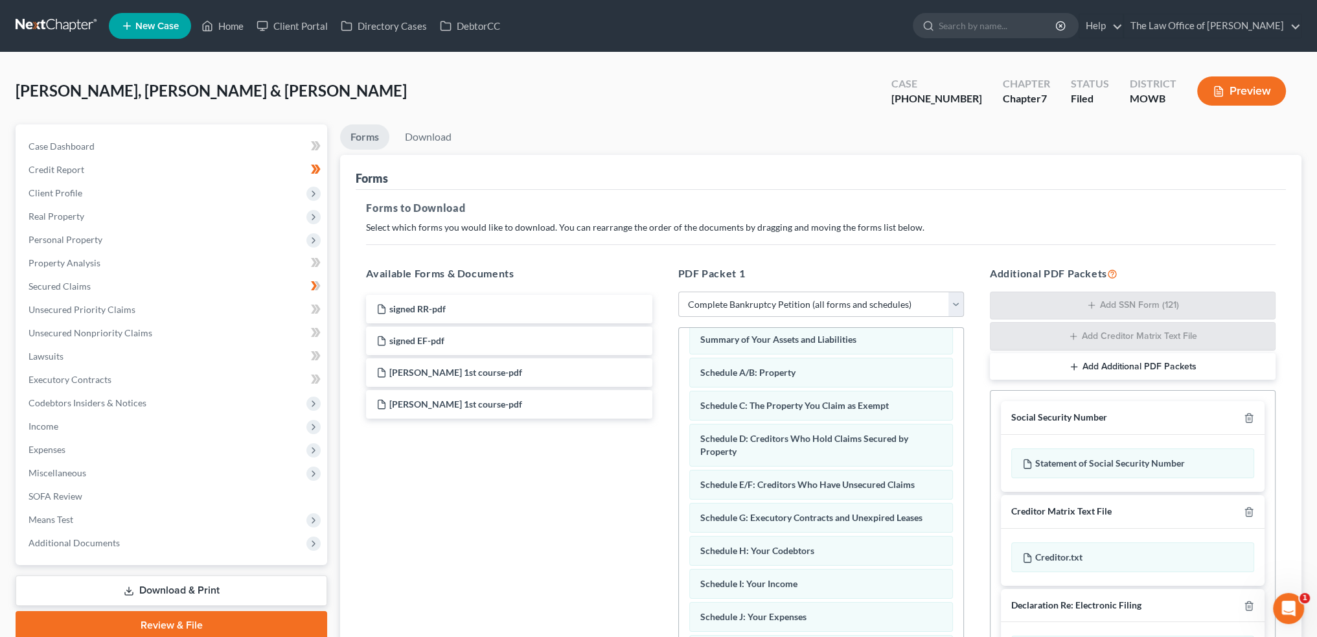
scroll to position [21, 0]
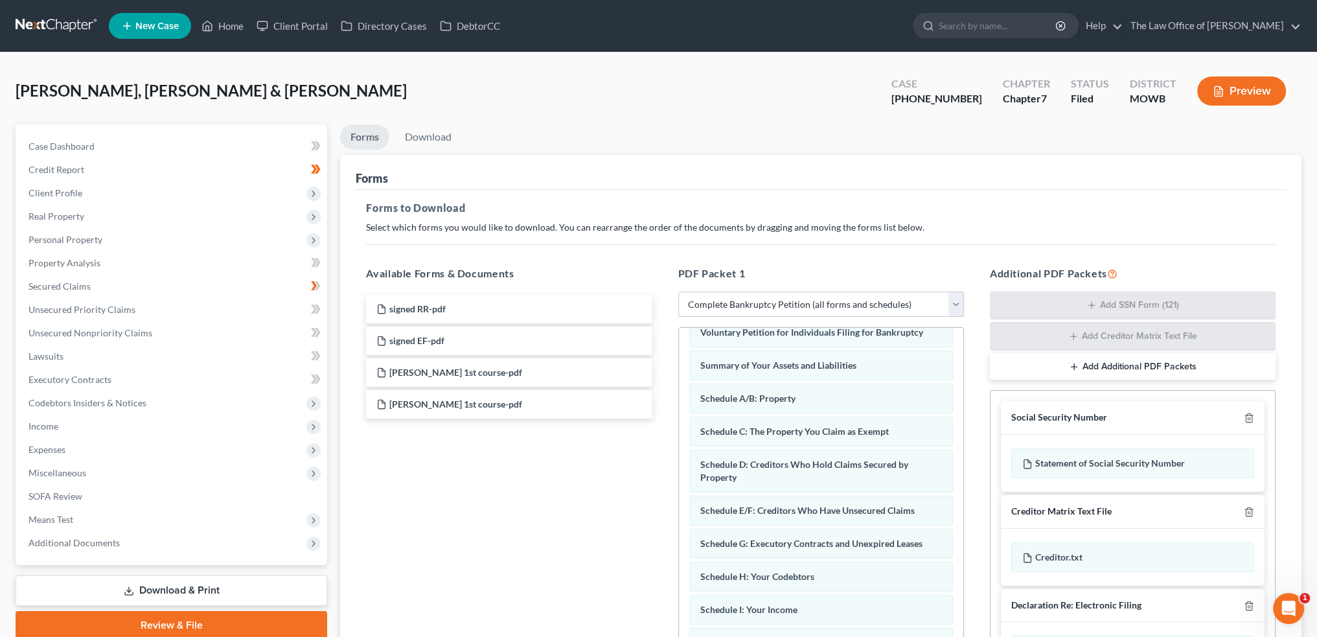
click at [958, 294] on select "Choose Default Petition PDF Packet Complete Bankruptcy Petition (all forms and …" at bounding box center [821, 305] width 286 height 26
select select
click at [678, 292] on select "Choose Default Petition PDF Packet Complete Bankruptcy Petition (all forms and …" at bounding box center [821, 305] width 286 height 26
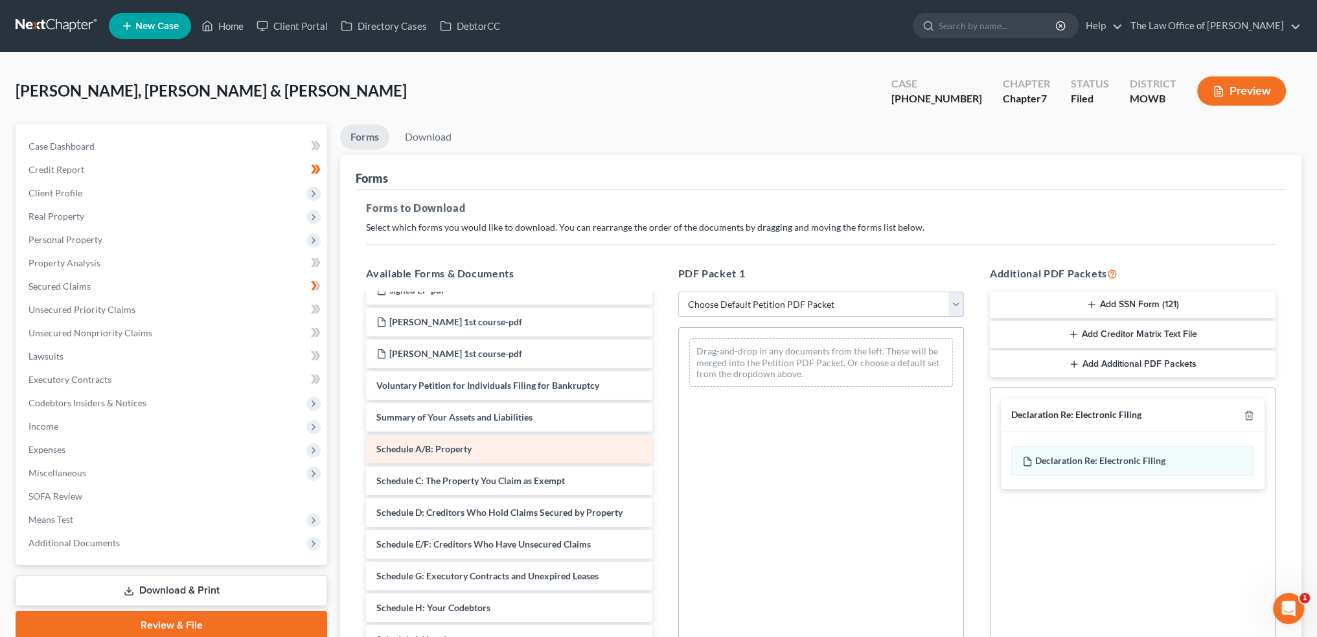
scroll to position [130, 0]
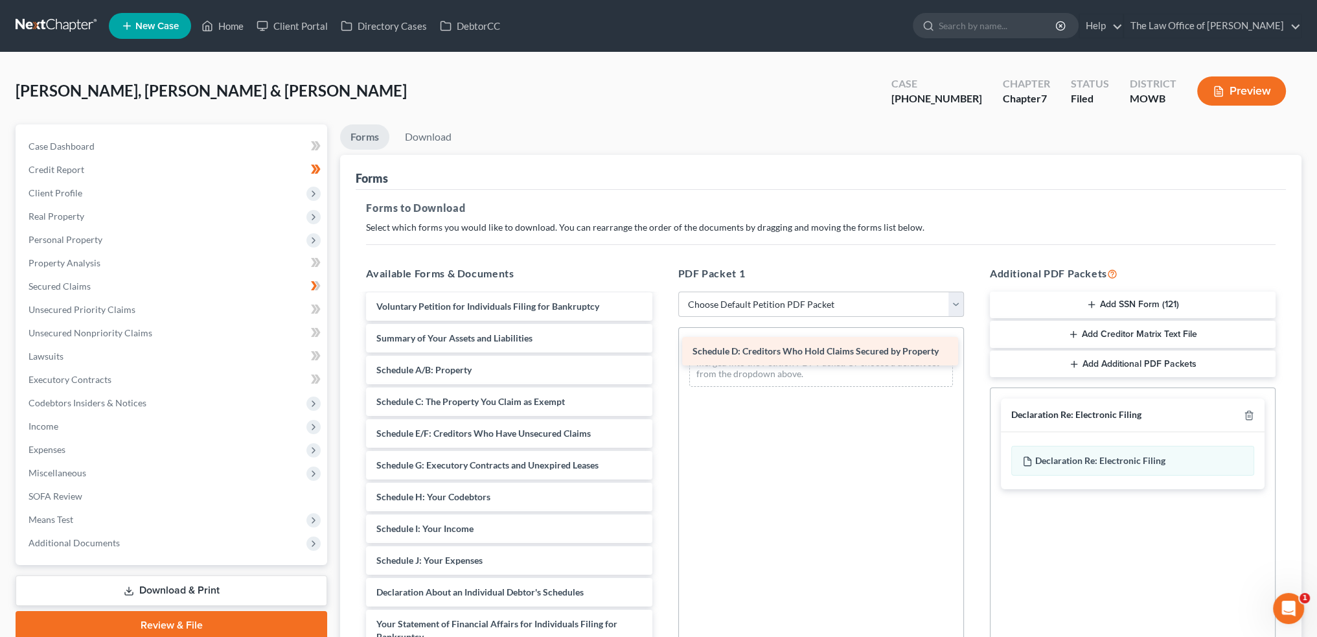
drag, startPoint x: 460, startPoint y: 430, endPoint x: 776, endPoint y: 349, distance: 326.4
click at [662, 349] on div "Schedule D: Creditors Who Hold Claims Secured by Property signed RR-pdf signed …" at bounding box center [509, 516] width 306 height 702
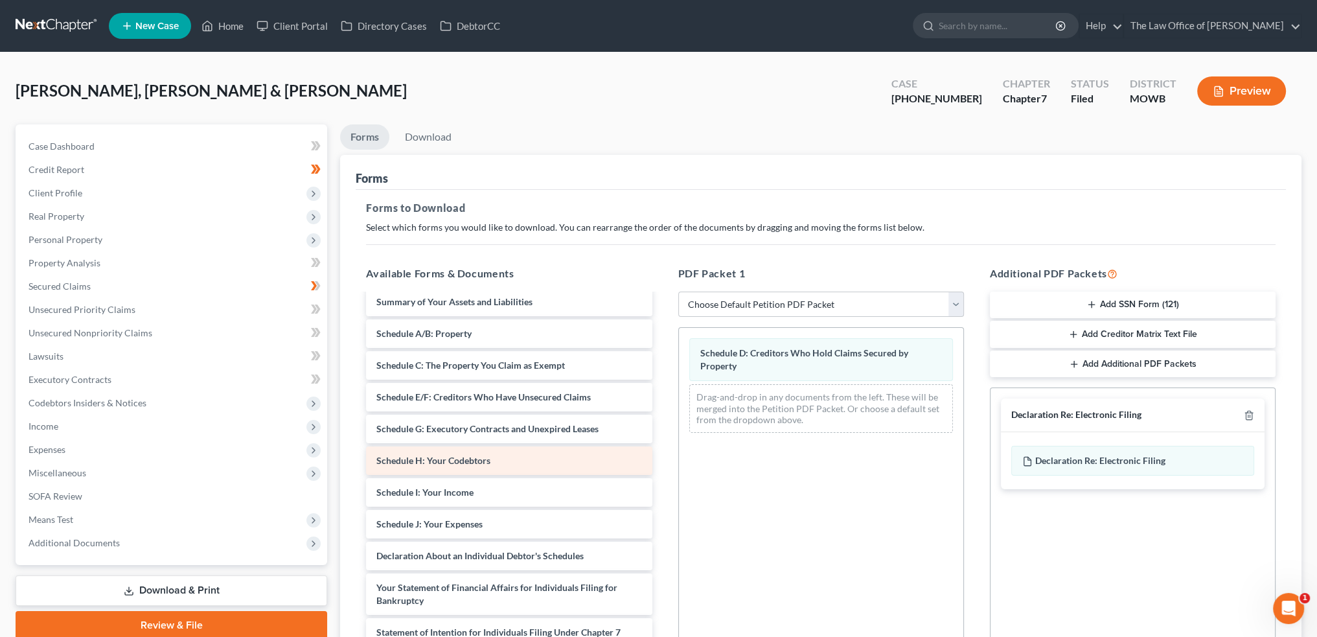
scroll to position [194, 0]
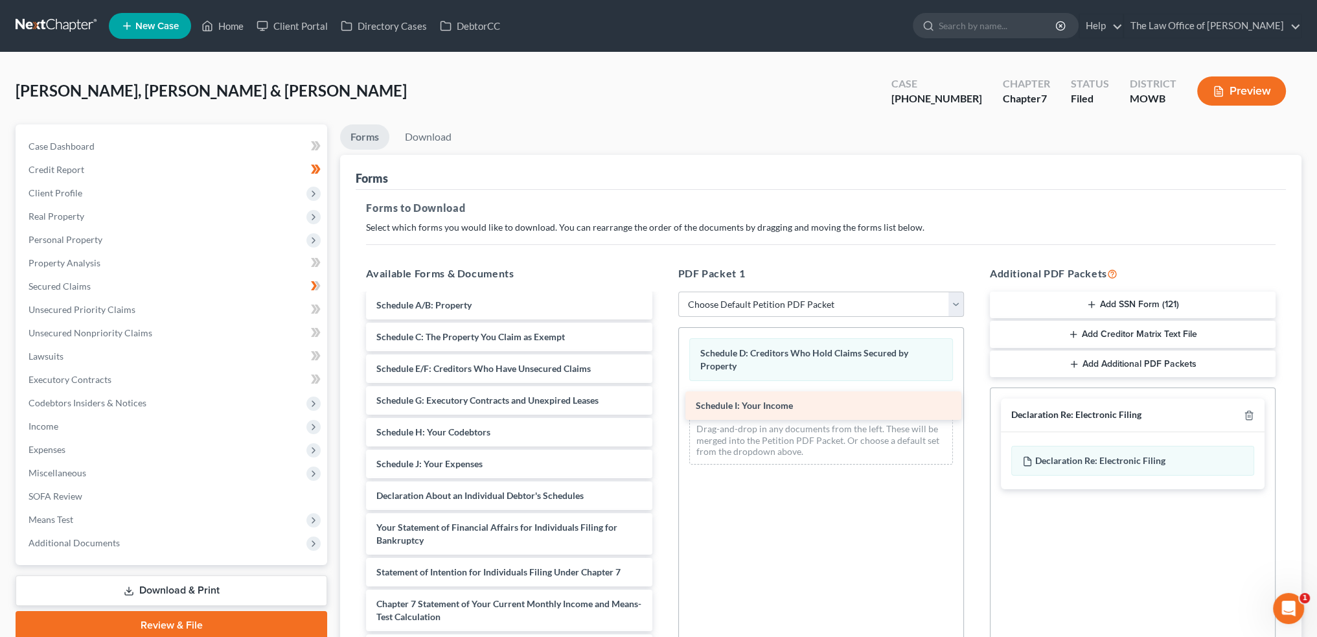
drag, startPoint x: 449, startPoint y: 466, endPoint x: 768, endPoint y: 409, distance: 324.5
click at [662, 409] on div "Schedule I: Your Income signed RR-pdf signed EF-pdf maria 1st course-pdf jorge …" at bounding box center [509, 435] width 306 height 671
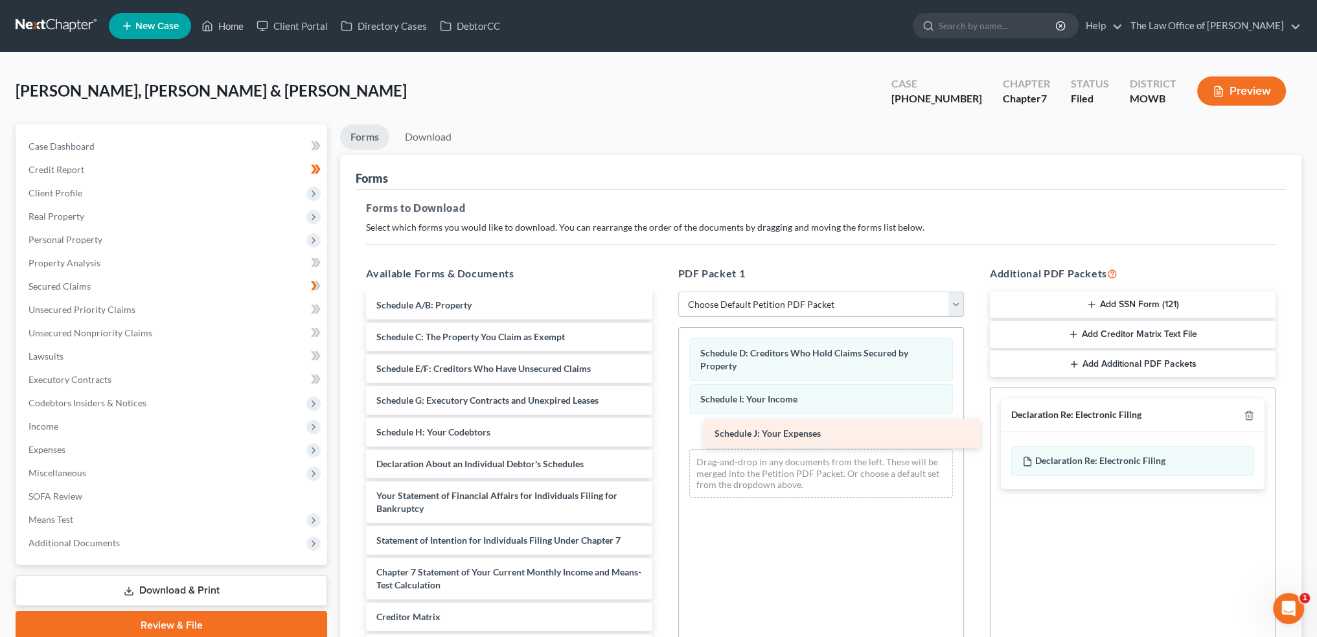
drag, startPoint x: 433, startPoint y: 459, endPoint x: 771, endPoint y: 430, distance: 339.5
click at [662, 430] on div "Schedule J: Your Expenses signed RR-pdf signed EF-pdf maria 1st course-pdf jorg…" at bounding box center [509, 419] width 306 height 639
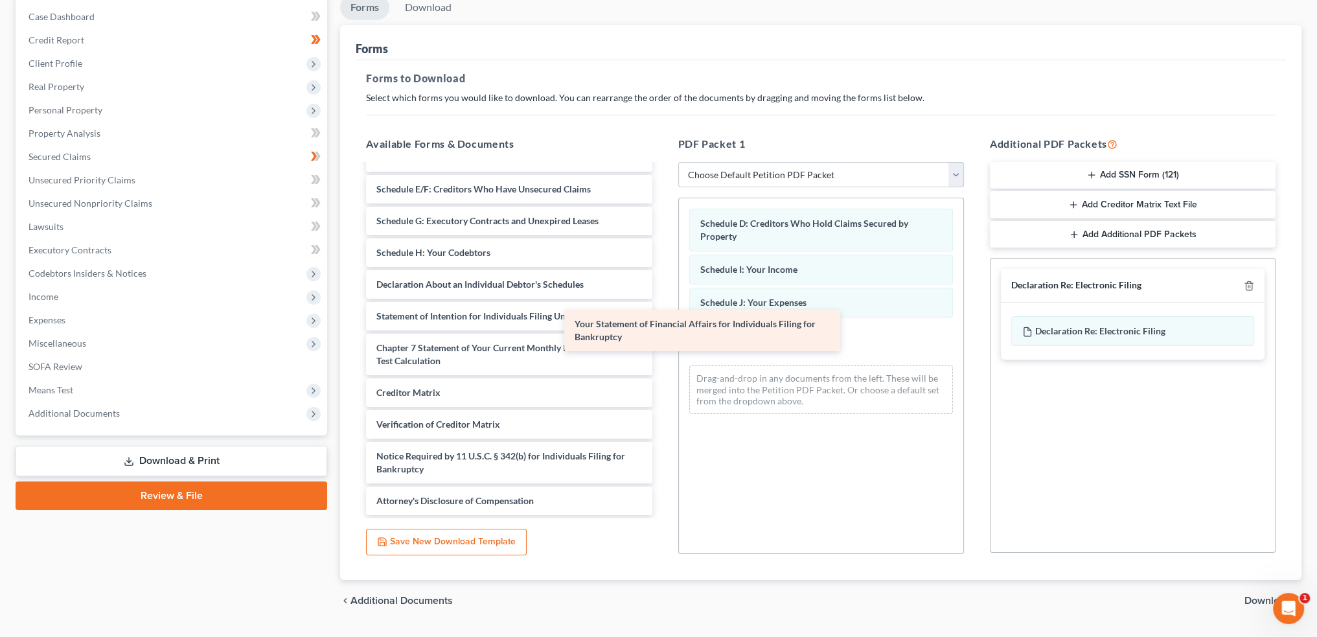
scroll to position [244, 0]
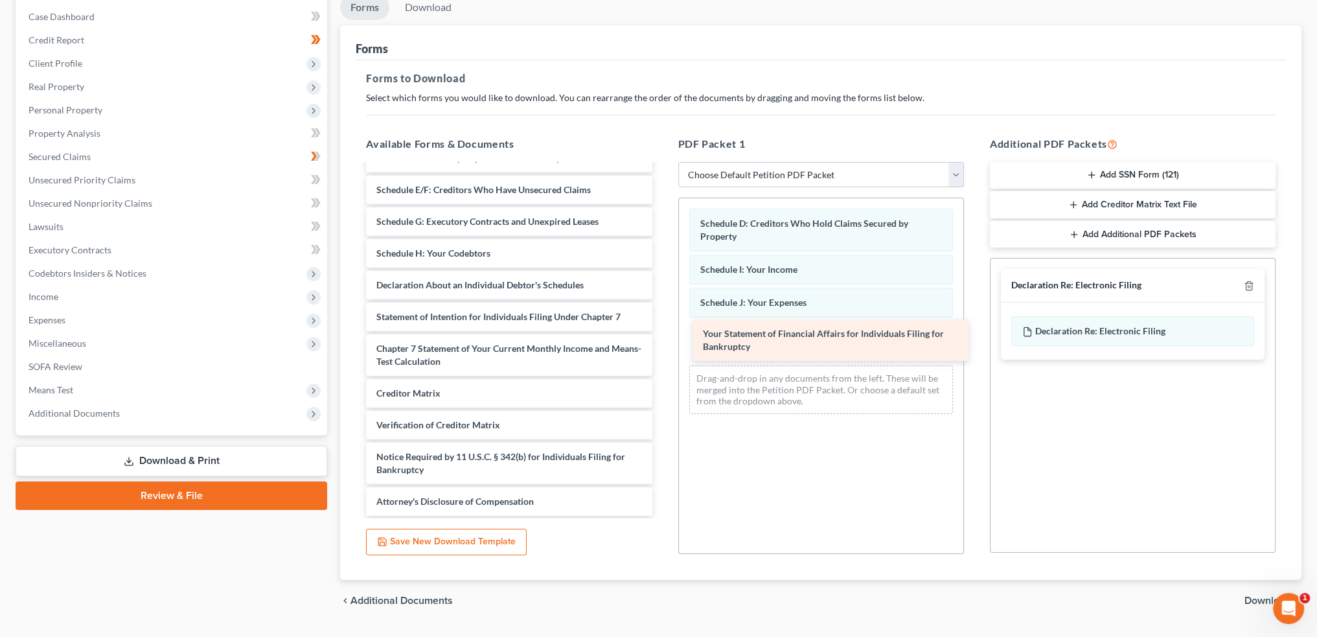
drag, startPoint x: 524, startPoint y: 267, endPoint x: 850, endPoint y: 330, distance: 332.5
click at [662, 330] on div "Your Statement of Financial Affairs for Individuals Filing for Bankruptcy signe…" at bounding box center [509, 219] width 306 height 594
click at [1251, 595] on span "Download" at bounding box center [1268, 600] width 47 height 10
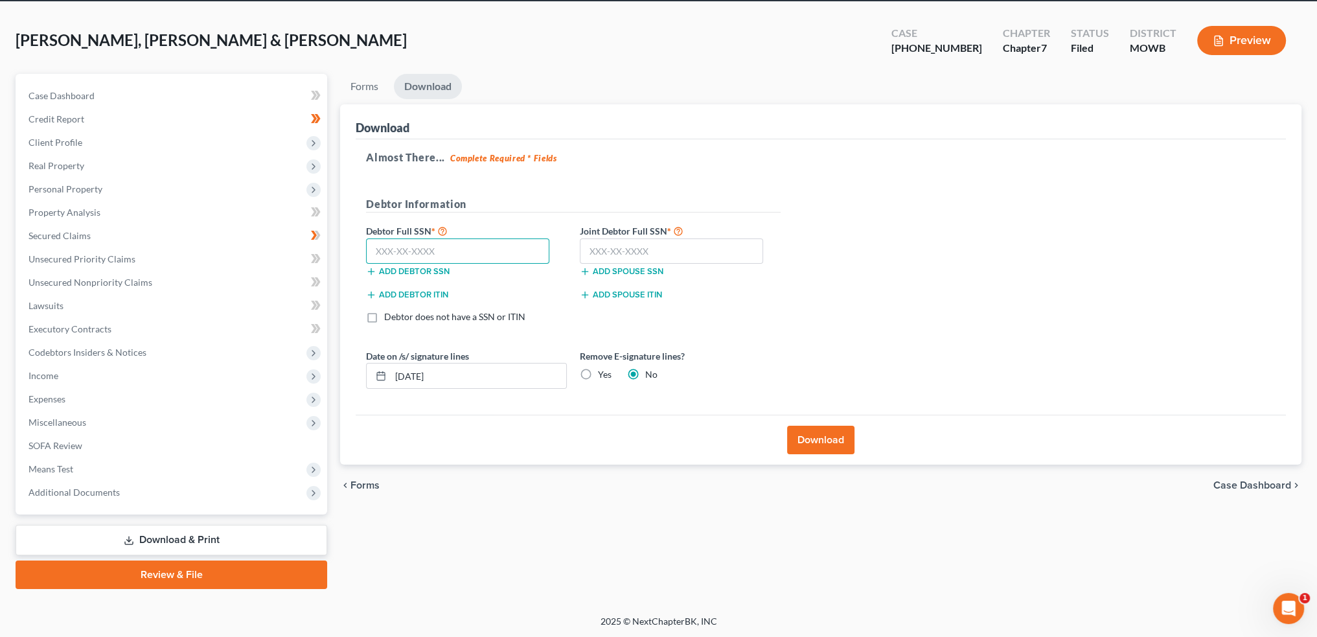
click at [438, 249] on input "text" at bounding box center [457, 251] width 183 height 26
click at [478, 248] on input "text" at bounding box center [457, 251] width 183 height 26
type input "613-92-1857"
click at [632, 242] on input "text" at bounding box center [671, 251] width 183 height 26
type input "614-42-3174"
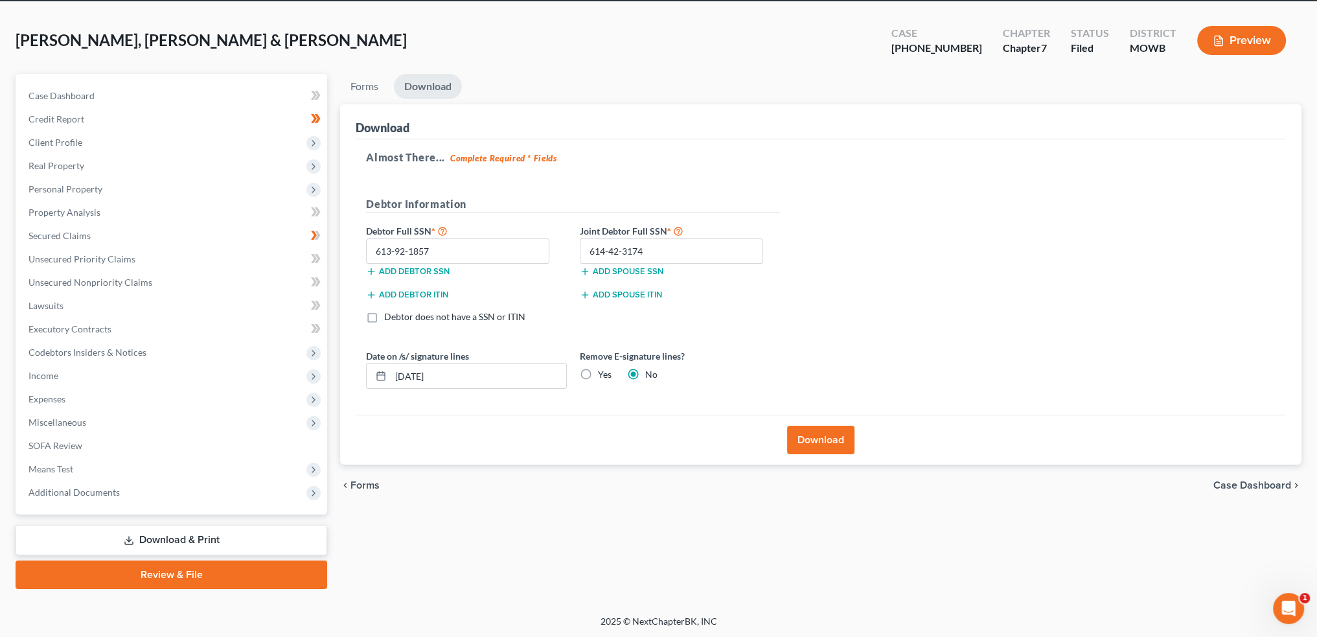
click at [829, 432] on button "Download" at bounding box center [820, 440] width 67 height 29
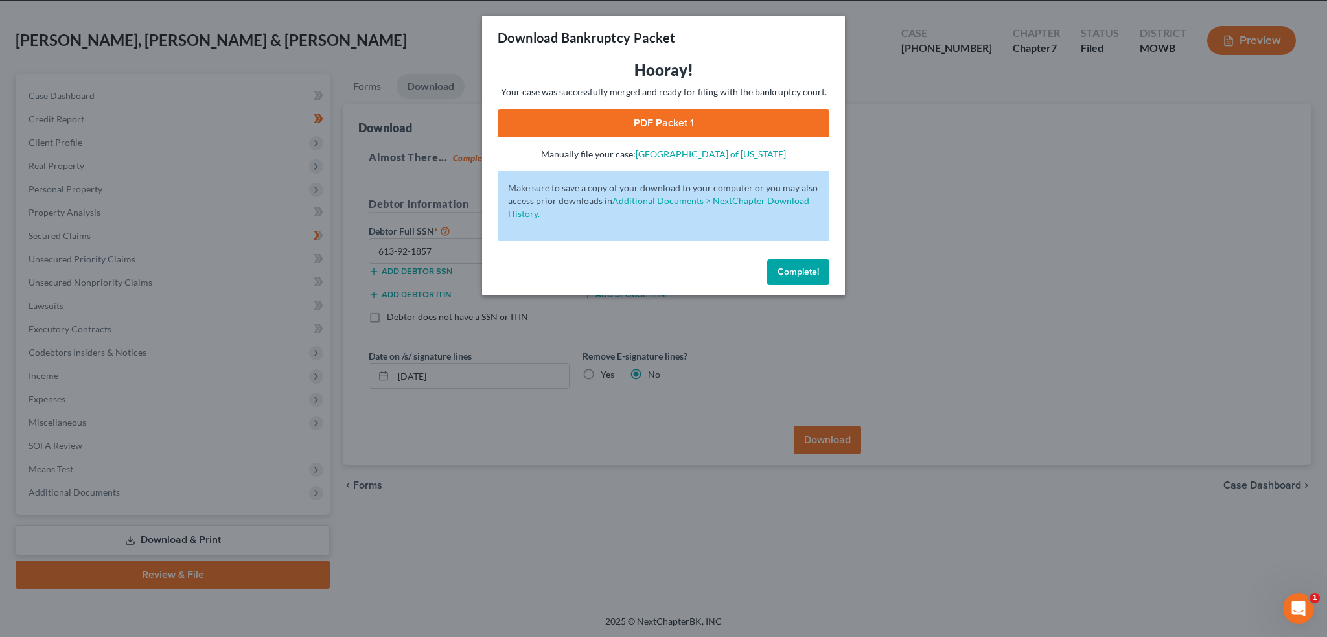
click at [669, 127] on link "PDF Packet 1" at bounding box center [664, 123] width 332 height 29
click at [792, 262] on button "Complete!" at bounding box center [798, 272] width 62 height 26
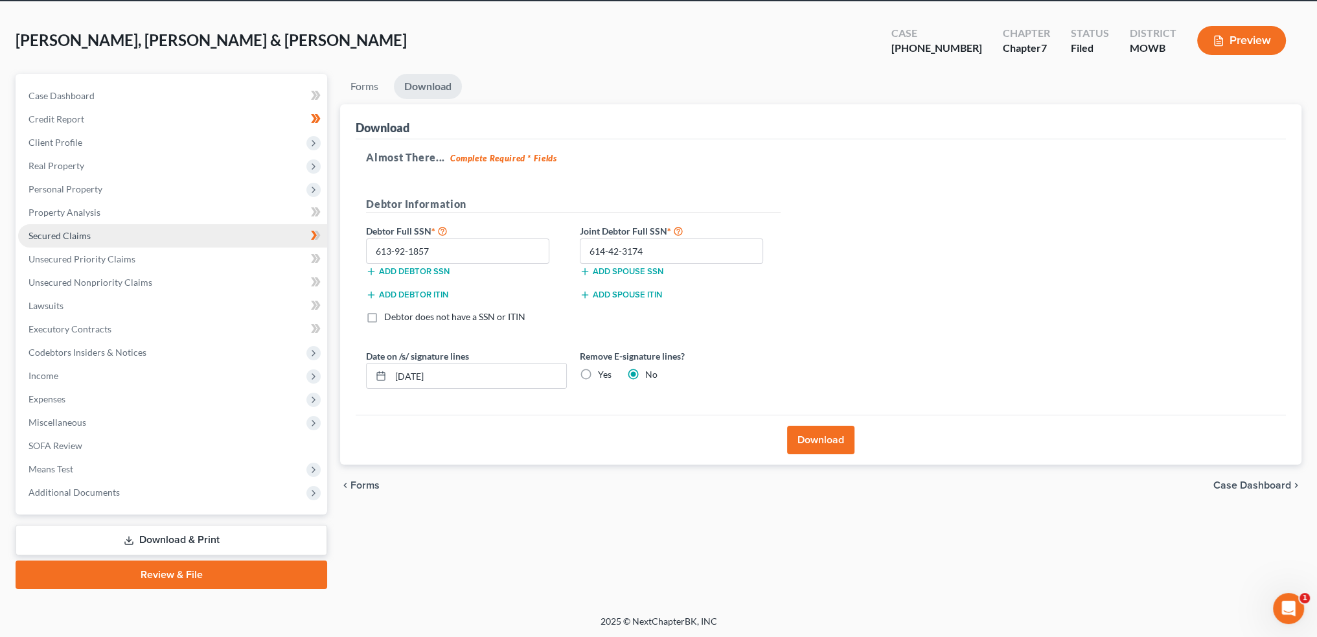
click at [100, 230] on link "Secured Claims" at bounding box center [172, 235] width 309 height 23
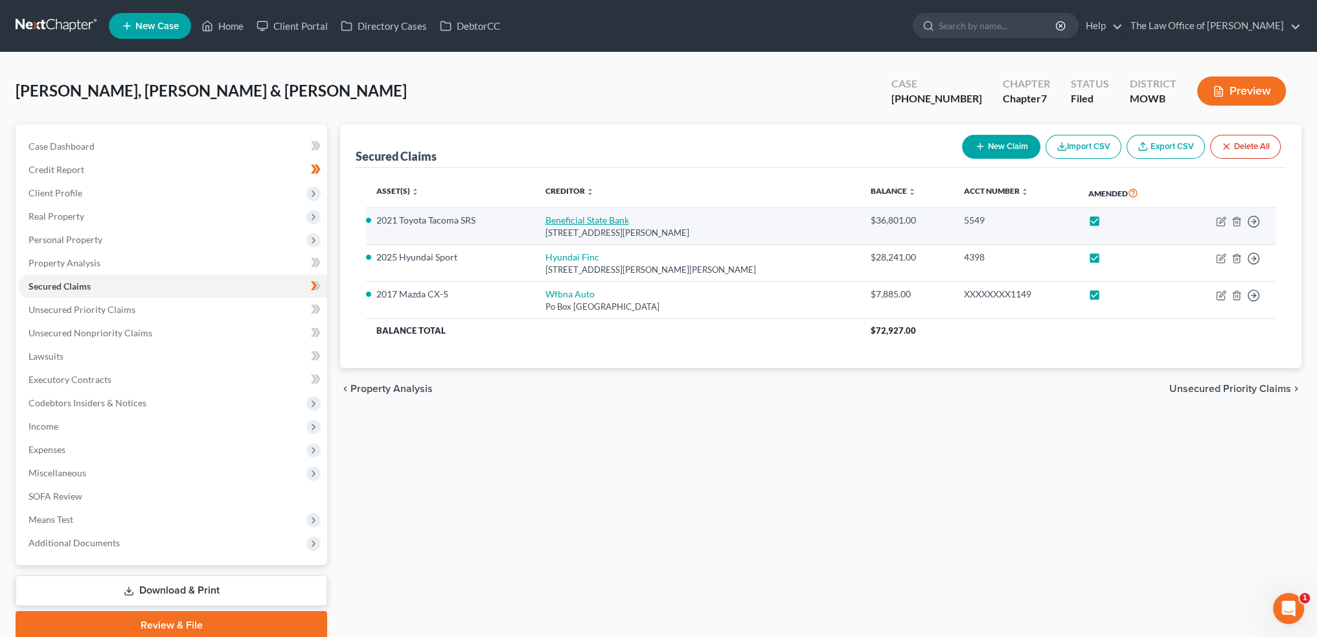
click at [603, 218] on link "Beneficial State Bank" at bounding box center [588, 219] width 84 height 11
select select "4"
select select "2"
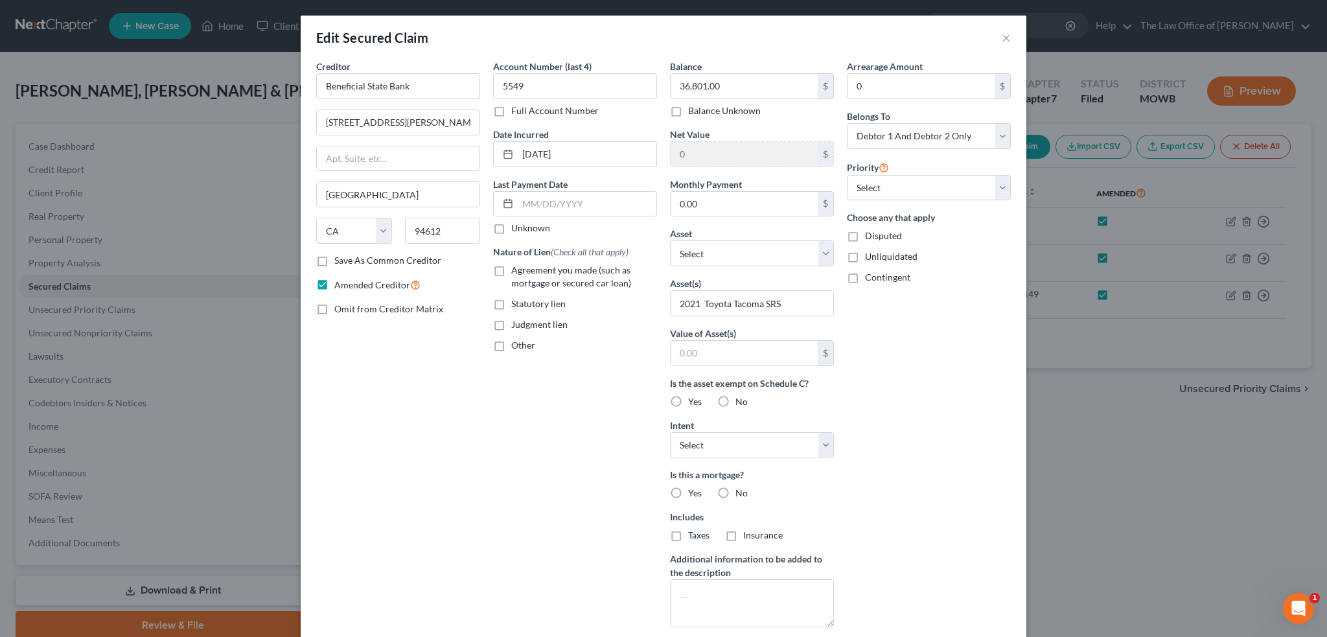
scroll to position [153, 0]
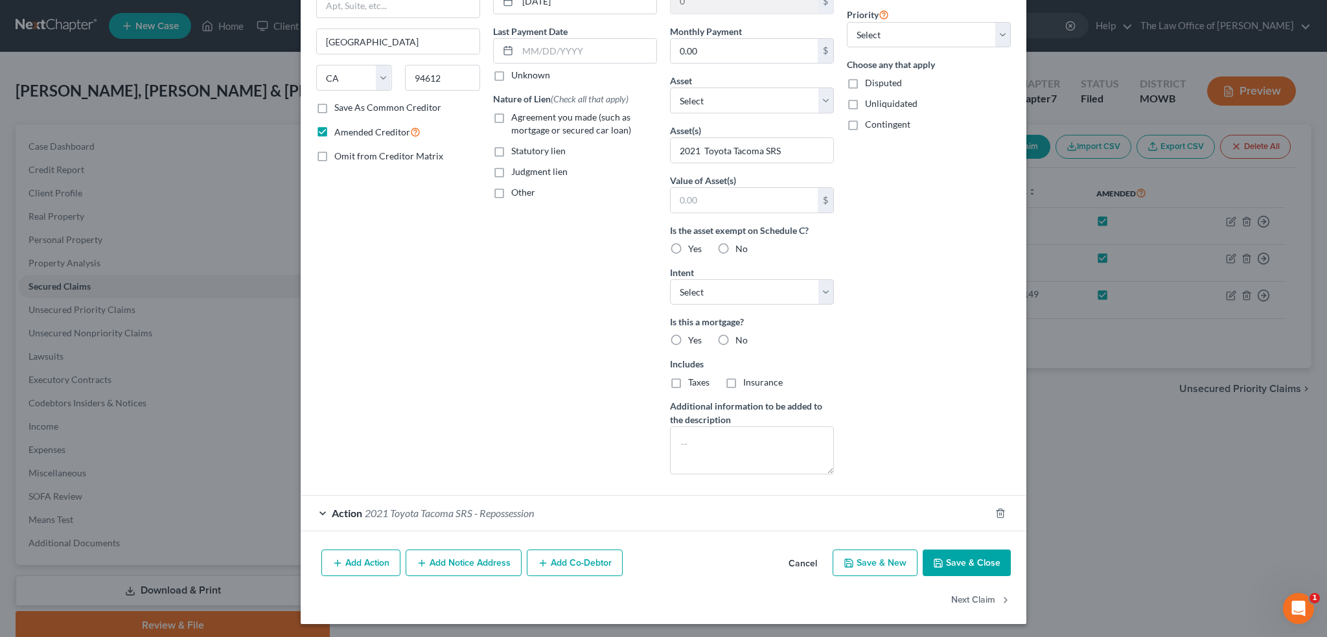
click at [511, 509] on span "2021 Toyota Tacoma SRS - Repossession" at bounding box center [449, 513] width 169 height 12
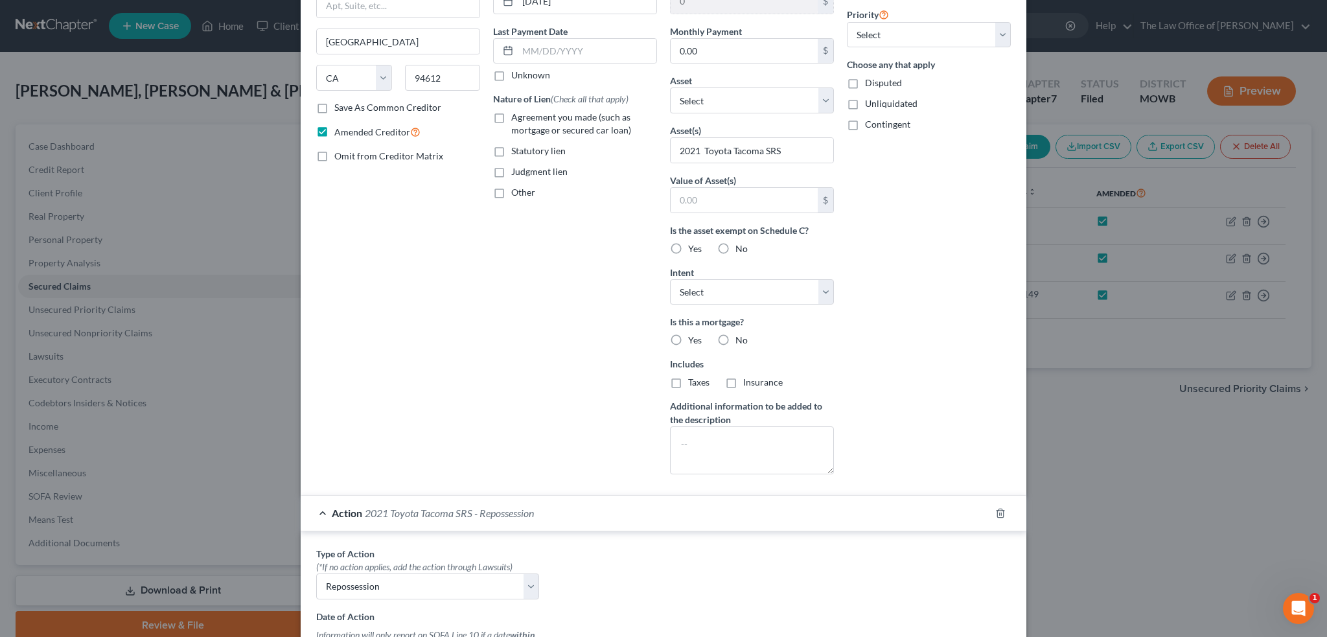
click at [521, 357] on div "Account Number (last 4) 5549 Full Account Number Date Incurred 05-17-2023 Last …" at bounding box center [575, 196] width 177 height 578
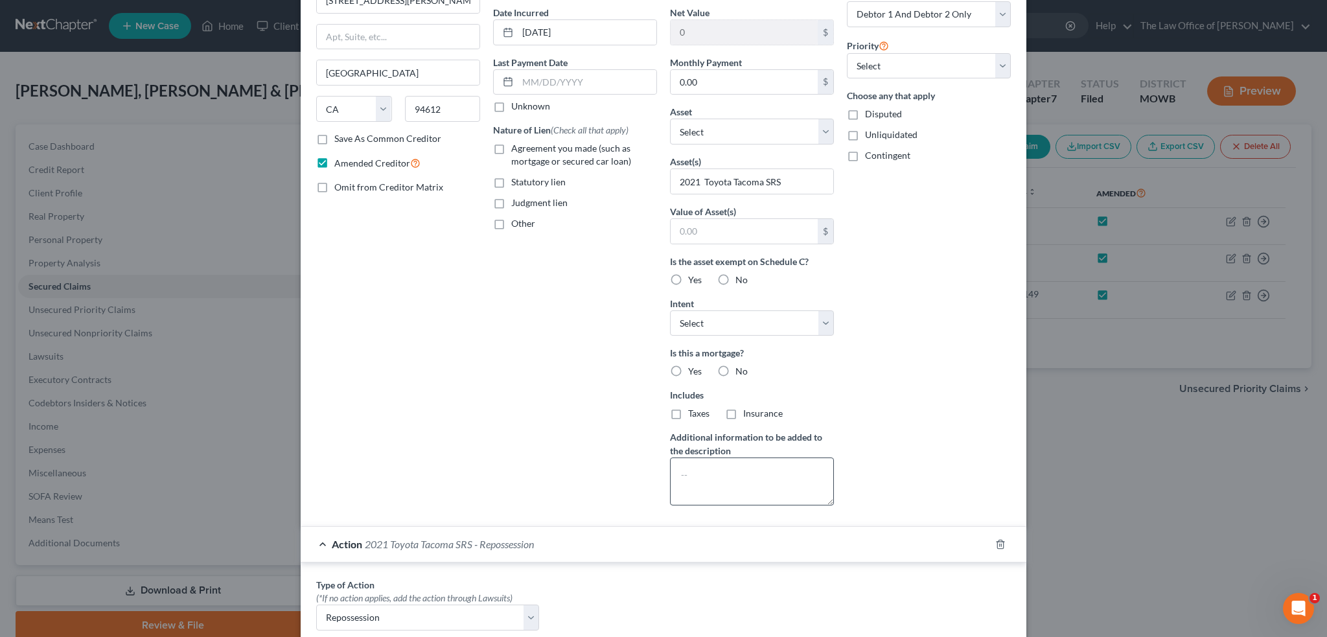
scroll to position [130, 0]
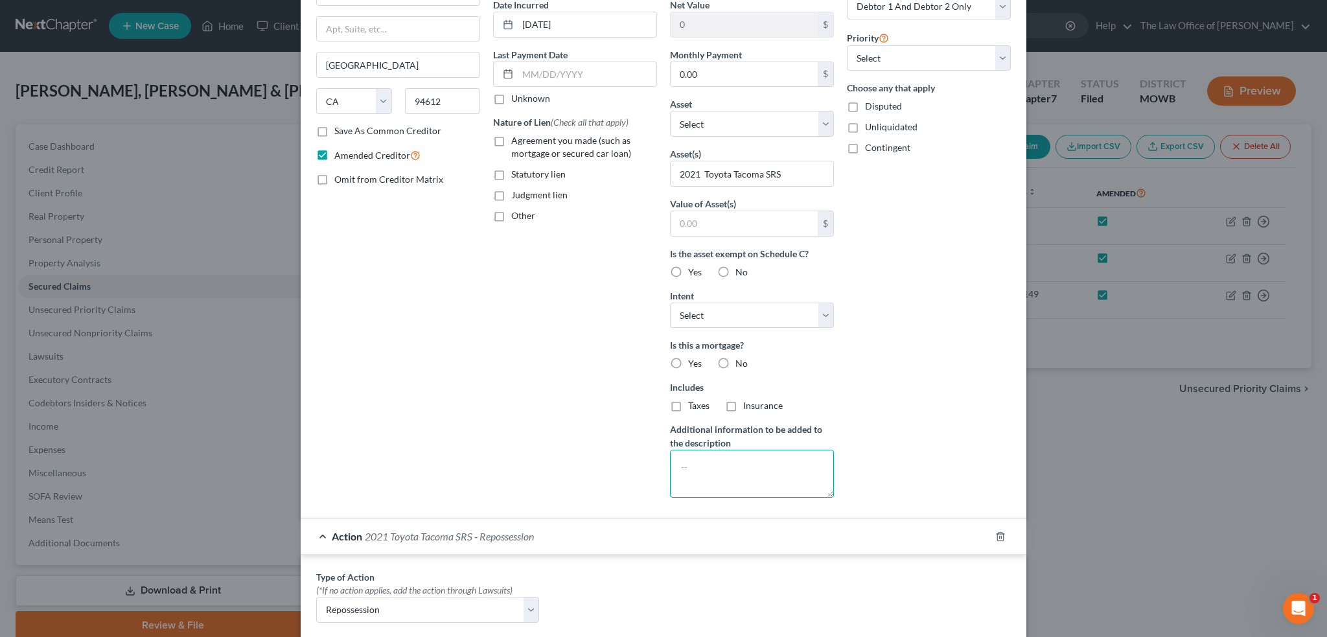
drag, startPoint x: 698, startPoint y: 463, endPoint x: 720, endPoint y: 466, distance: 22.9
click at [698, 463] on textarea at bounding box center [752, 474] width 164 height 48
type textarea "Vehicle repossed"
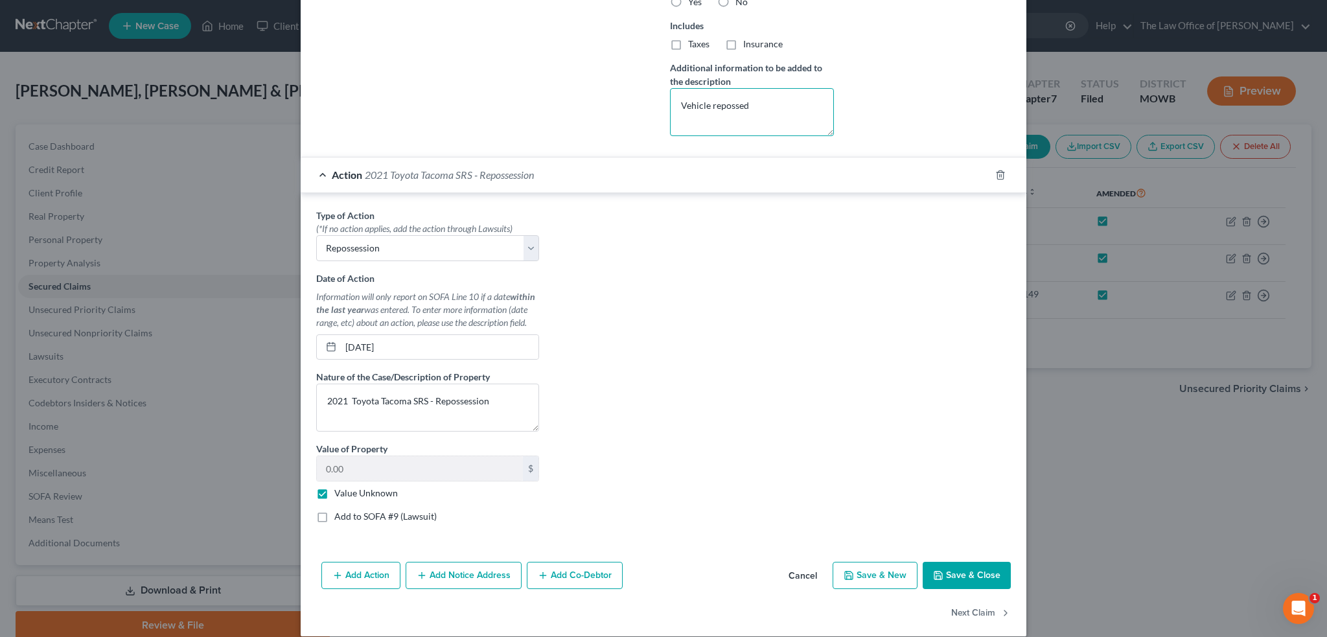
scroll to position [503, 0]
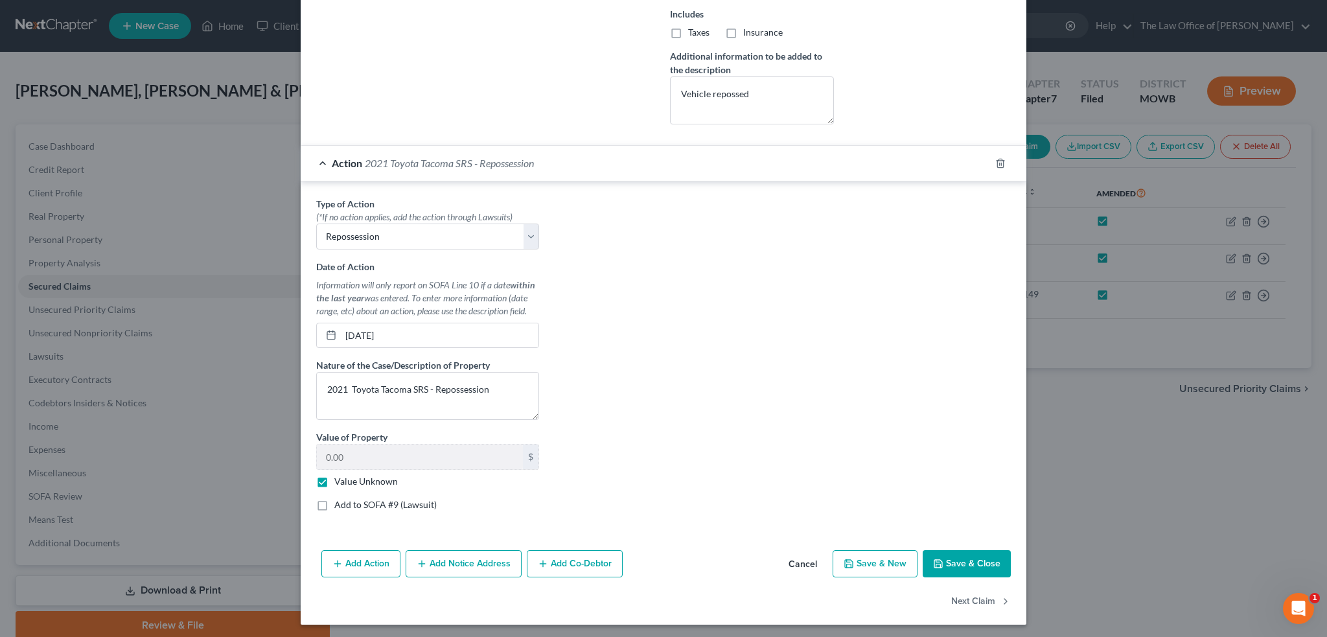
click at [997, 564] on button "Save & Close" at bounding box center [967, 563] width 88 height 27
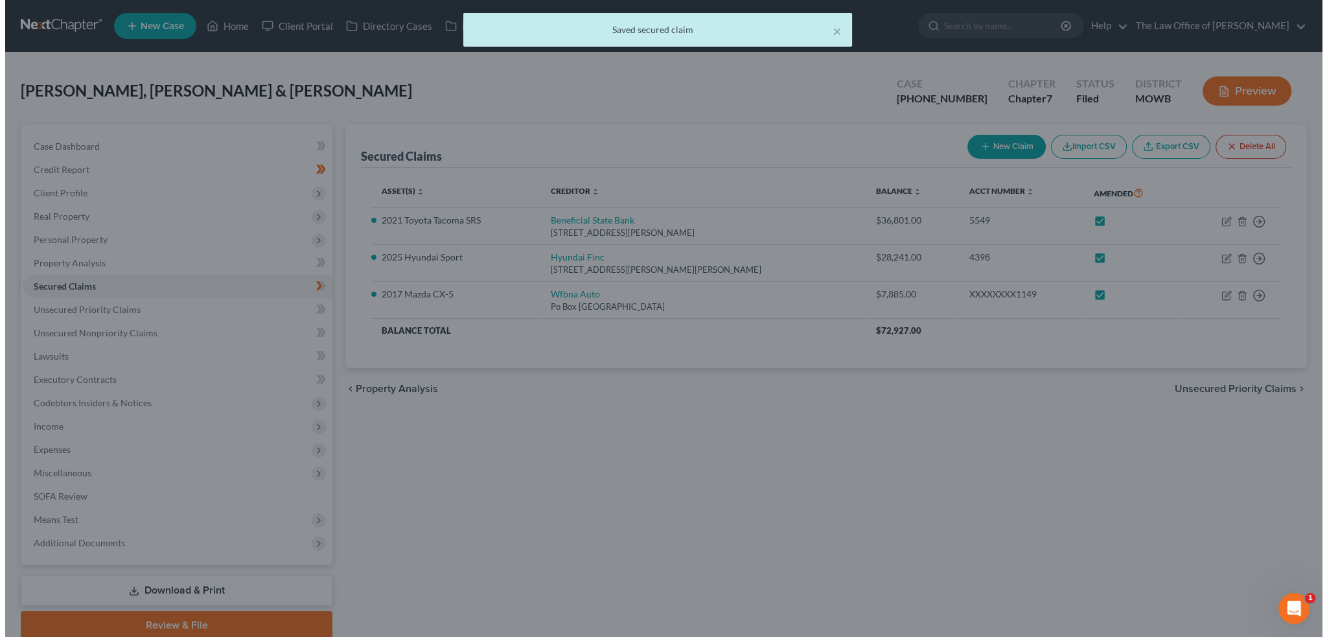
scroll to position [0, 0]
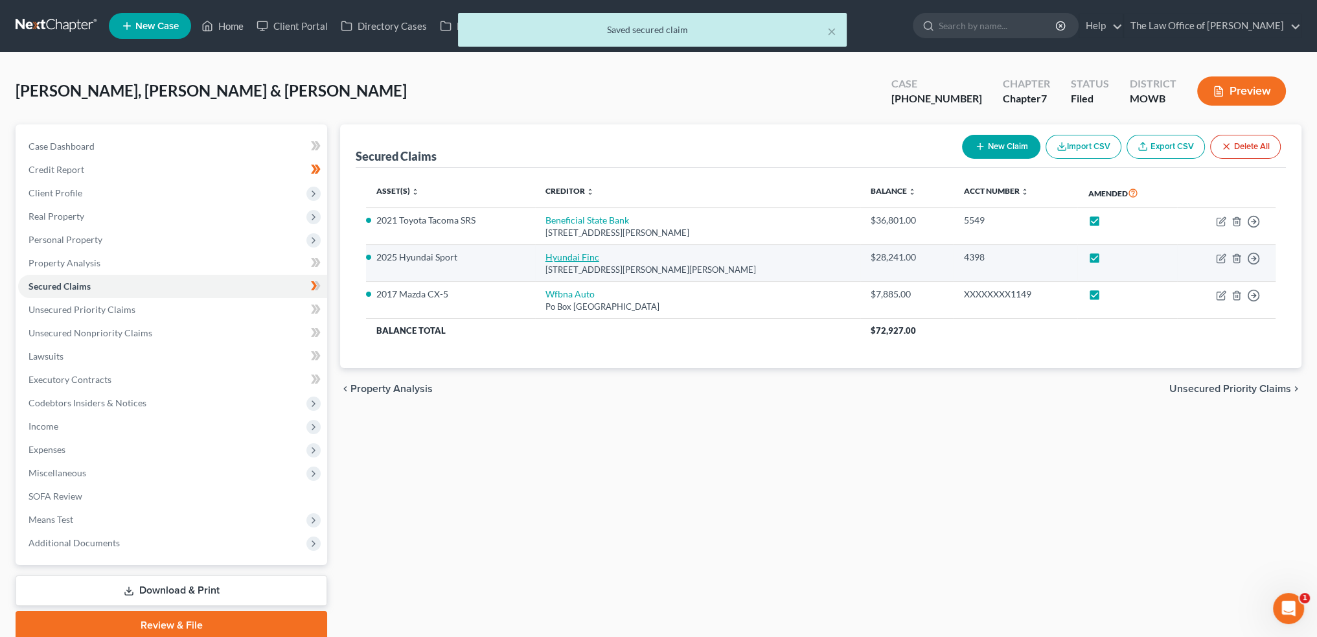
click at [593, 253] on link "Hyundai Finc" at bounding box center [573, 256] width 54 height 11
select select "4"
select select "0"
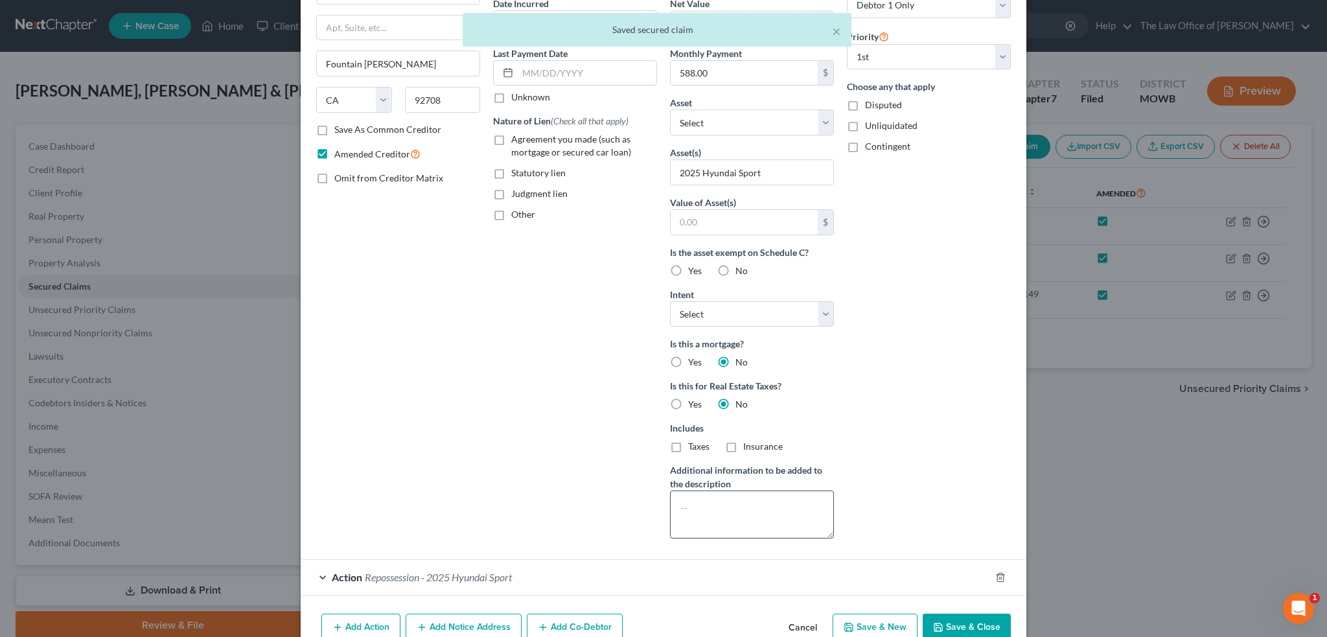
scroll to position [130, 0]
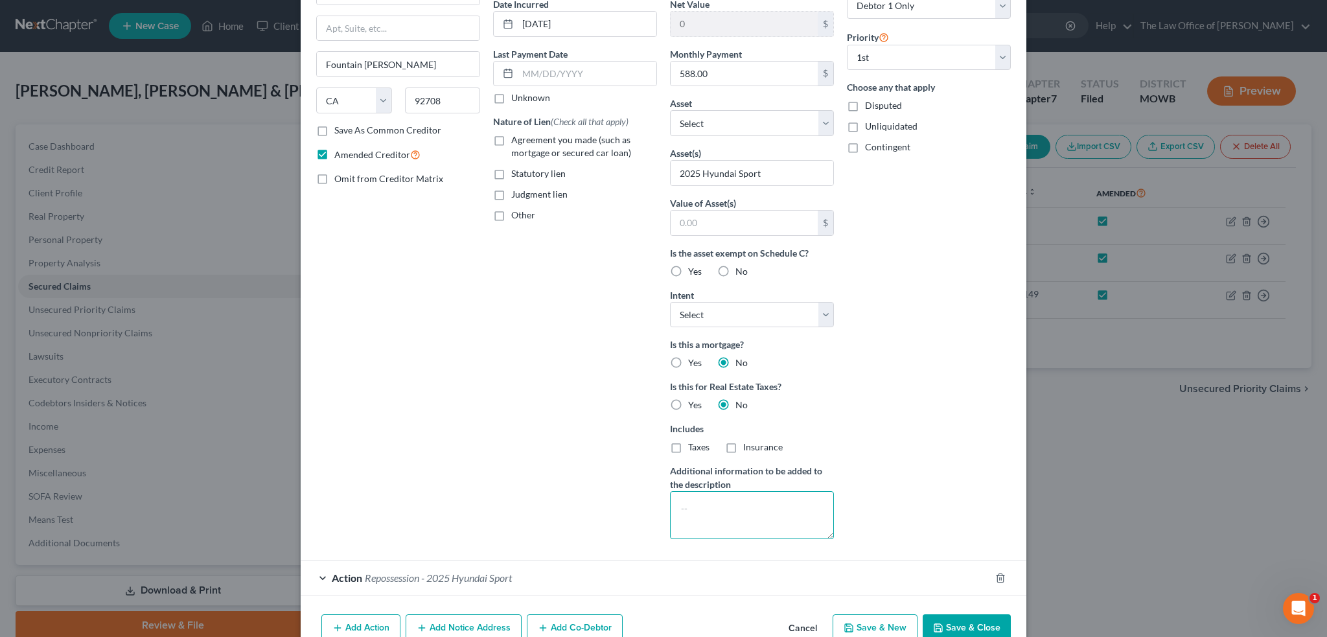
click at [737, 512] on textarea at bounding box center [752, 515] width 164 height 48
type textarea "Vehicle repossed"
click at [959, 619] on button "Save & Close" at bounding box center [967, 627] width 88 height 27
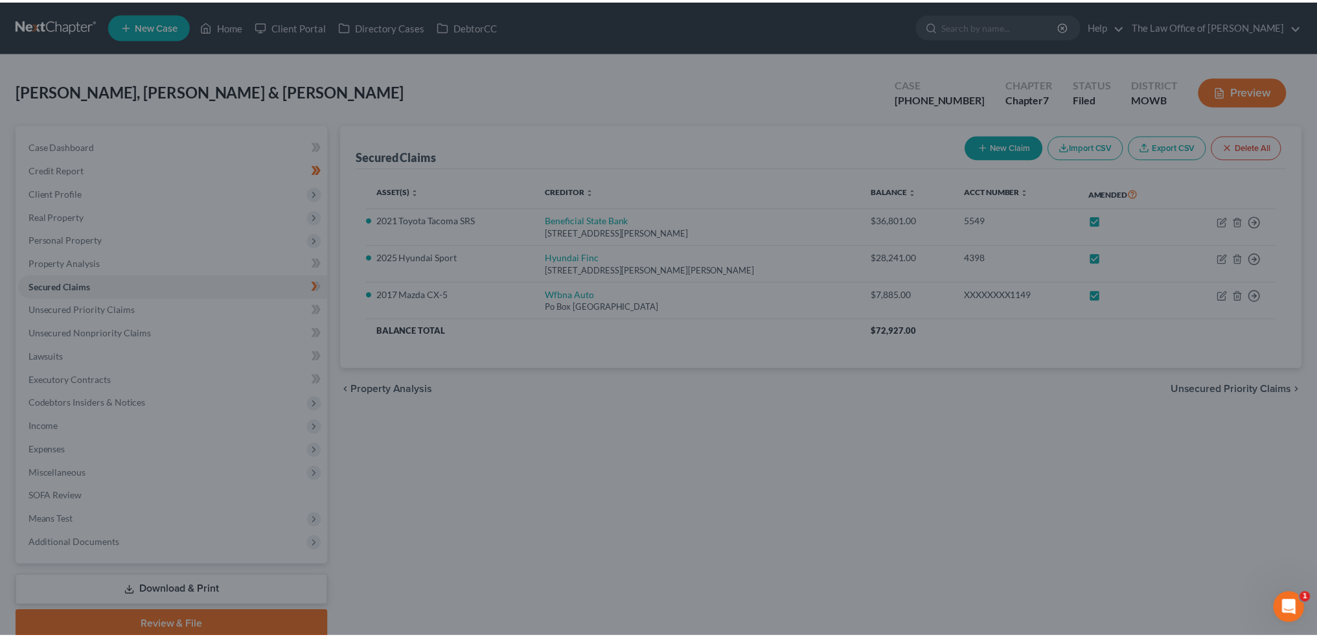
scroll to position [54, 0]
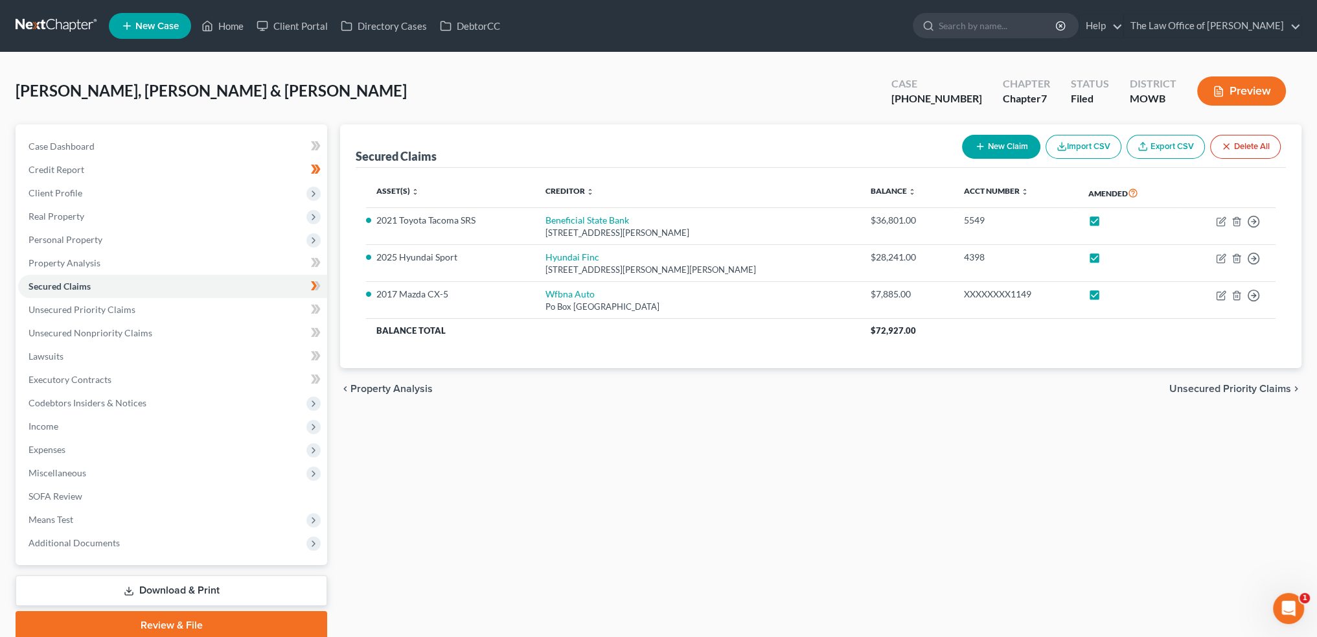
click at [174, 580] on link "Download & Print" at bounding box center [172, 590] width 312 height 30
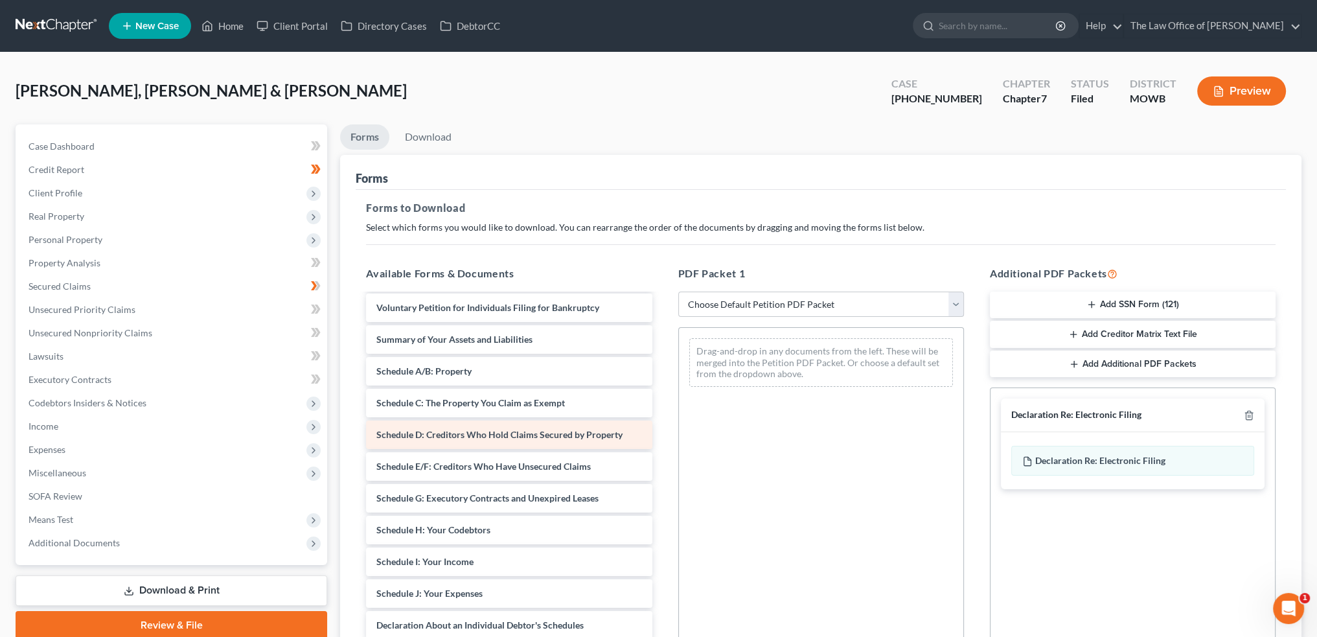
scroll to position [130, 0]
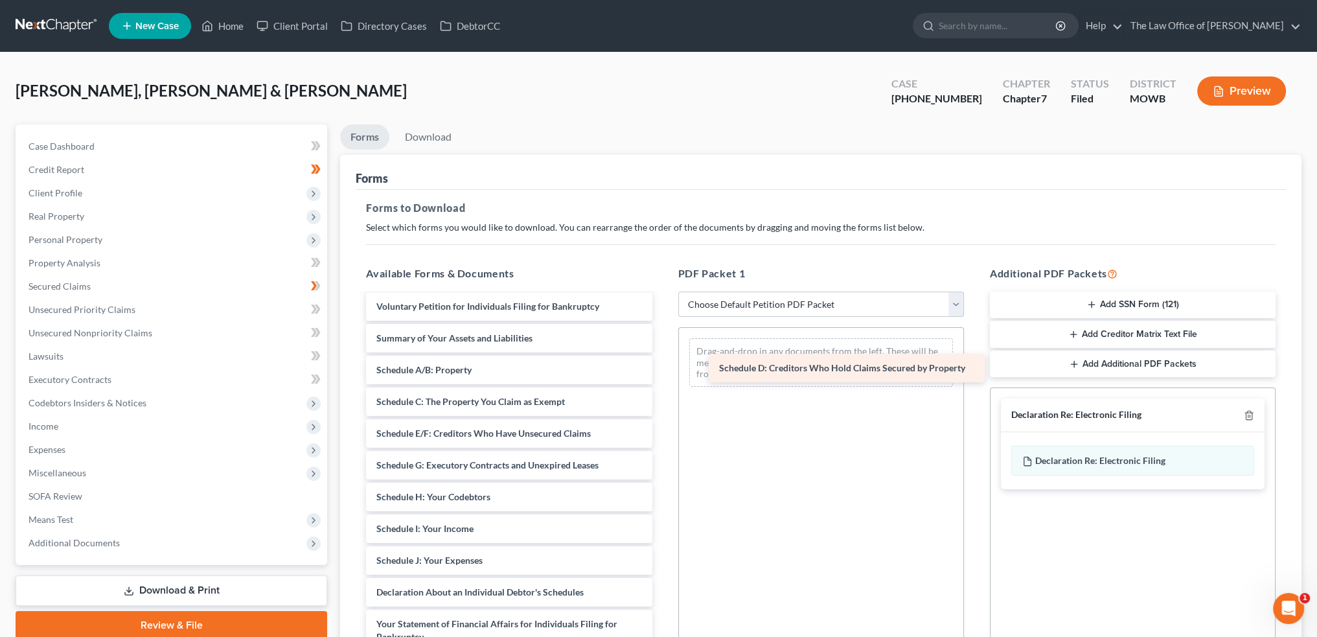
drag, startPoint x: 547, startPoint y: 433, endPoint x: 909, endPoint y: 363, distance: 369.0
click at [662, 363] on div "Schedule D: Creditors Who Hold Claims Secured by Property signed RR-pdf signed …" at bounding box center [509, 516] width 306 height 702
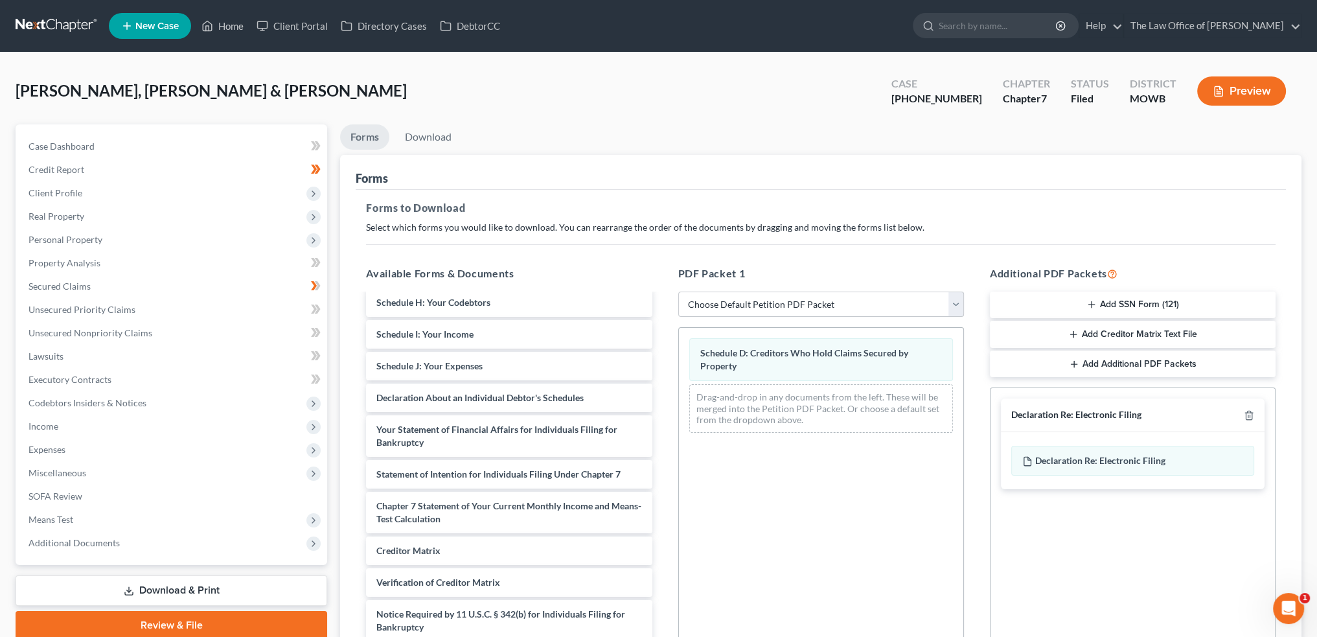
scroll to position [320, 0]
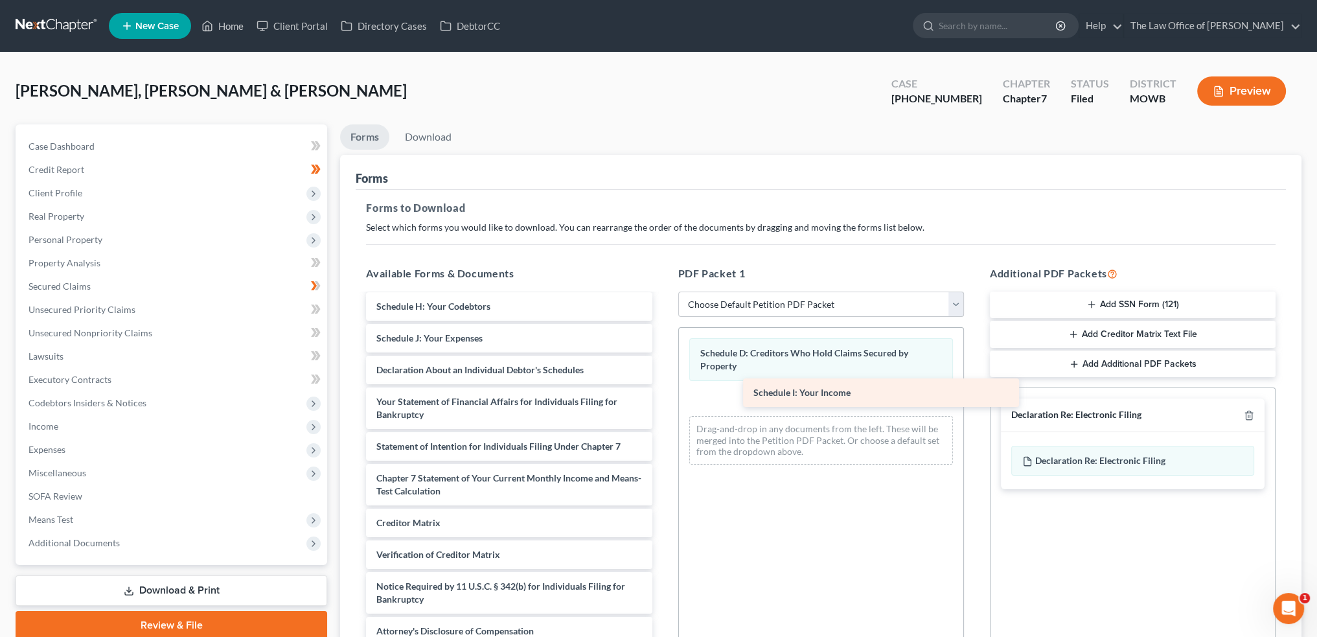
drag, startPoint x: 465, startPoint y: 331, endPoint x: 761, endPoint y: 397, distance: 303.4
click at [662, 396] on div "Schedule I: Your Income signed RR-pdf signed EF-pdf maria 1st course-pdf jorge …" at bounding box center [509, 310] width 306 height 671
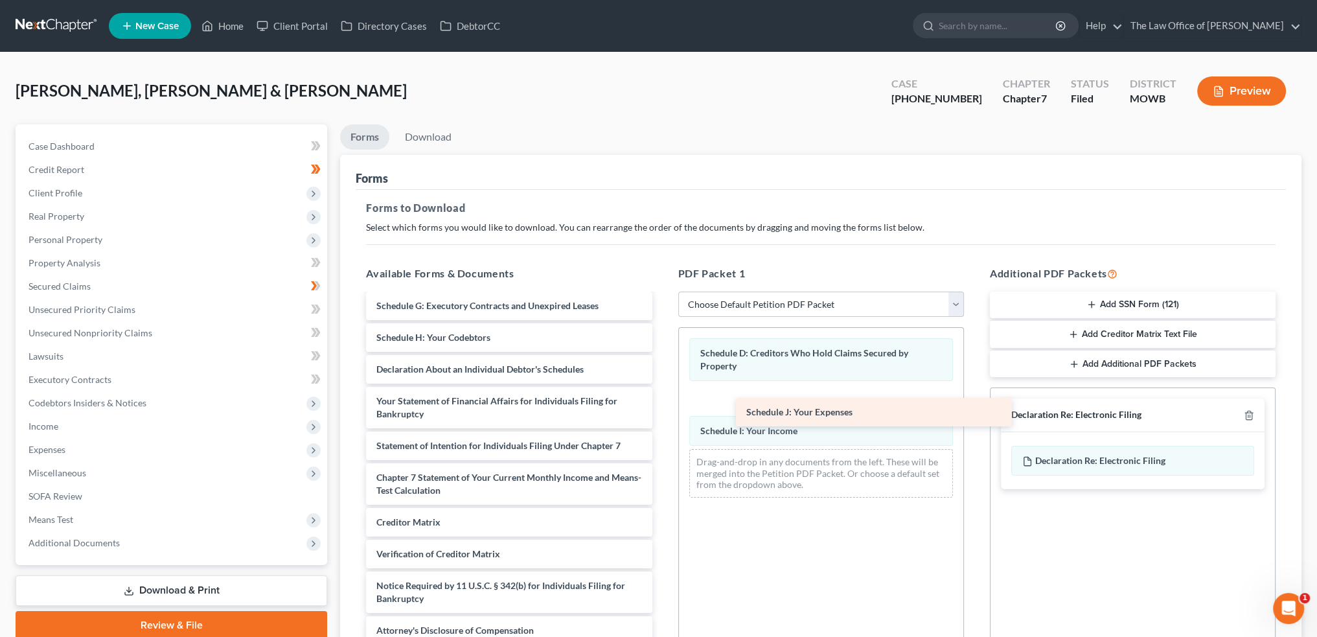
scroll to position [288, 0]
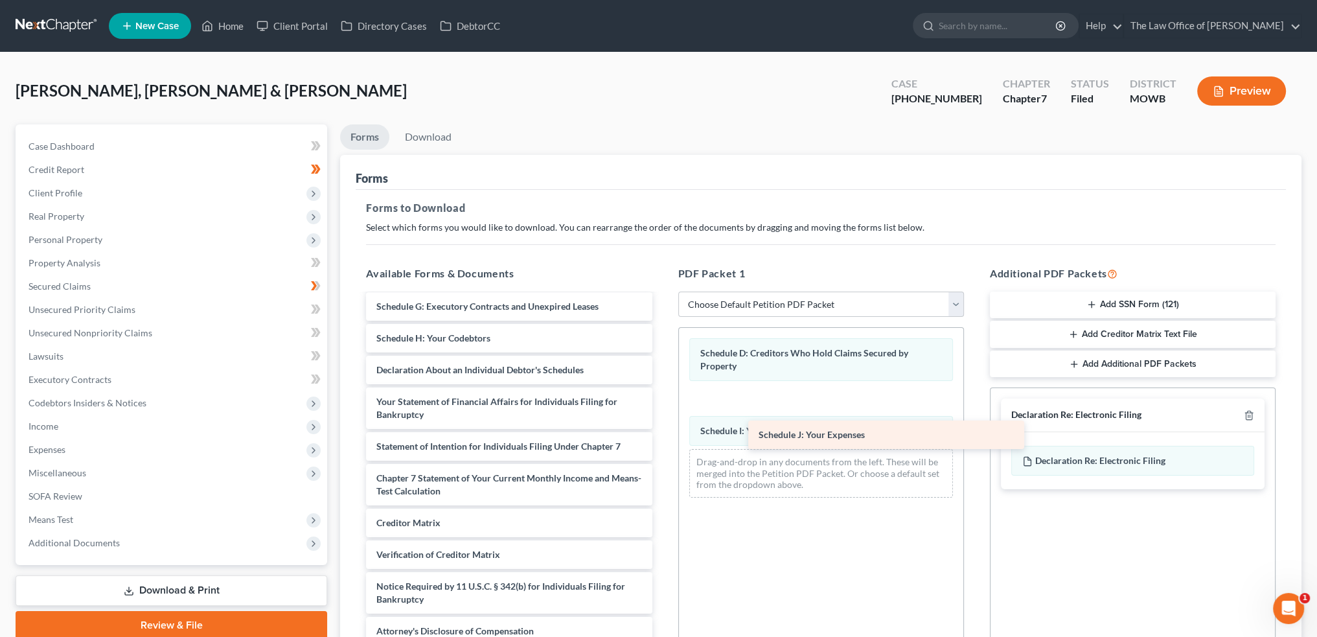
drag, startPoint x: 450, startPoint y: 332, endPoint x: 765, endPoint y: 459, distance: 339.2
click at [662, 456] on div "Schedule J: Your Expenses signed RR-pdf signed EF-pdf maria 1st course-pdf jorg…" at bounding box center [509, 325] width 306 height 639
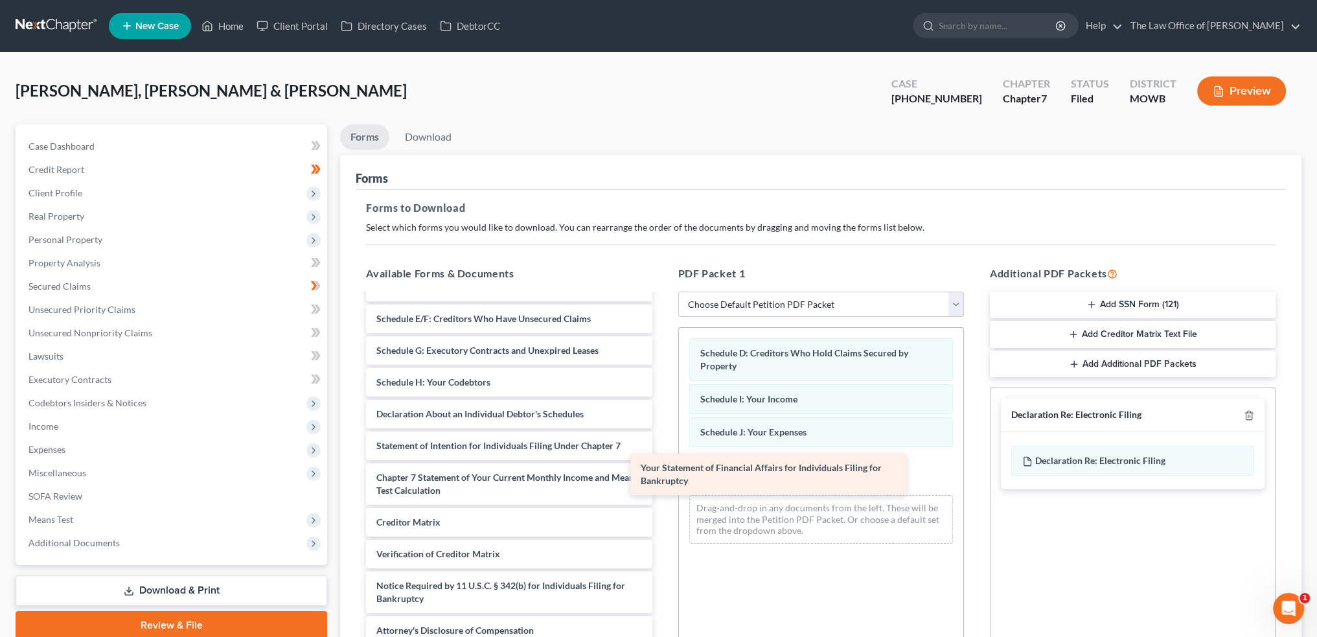
scroll to position [244, 0]
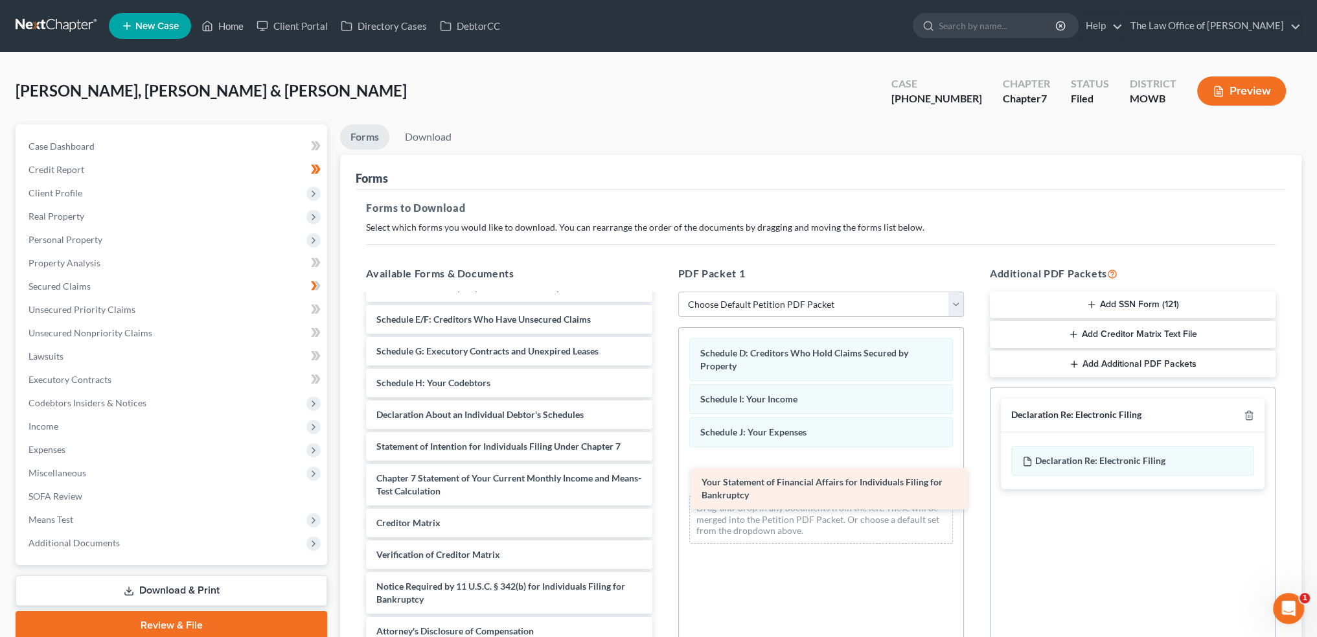
drag, startPoint x: 497, startPoint y: 401, endPoint x: 818, endPoint y: 478, distance: 329.7
click at [662, 479] on div "Your Statement of Financial Affairs for Individuals Filing for Bankruptcy signe…" at bounding box center [509, 348] width 306 height 594
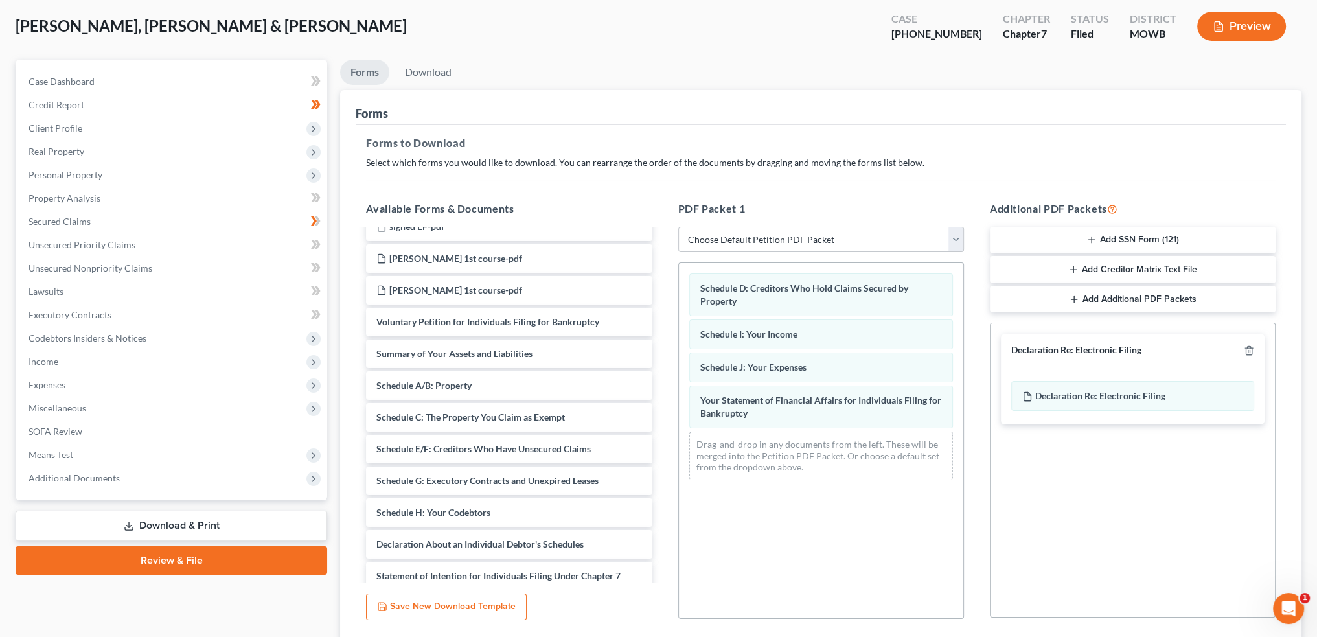
scroll to position [0, 0]
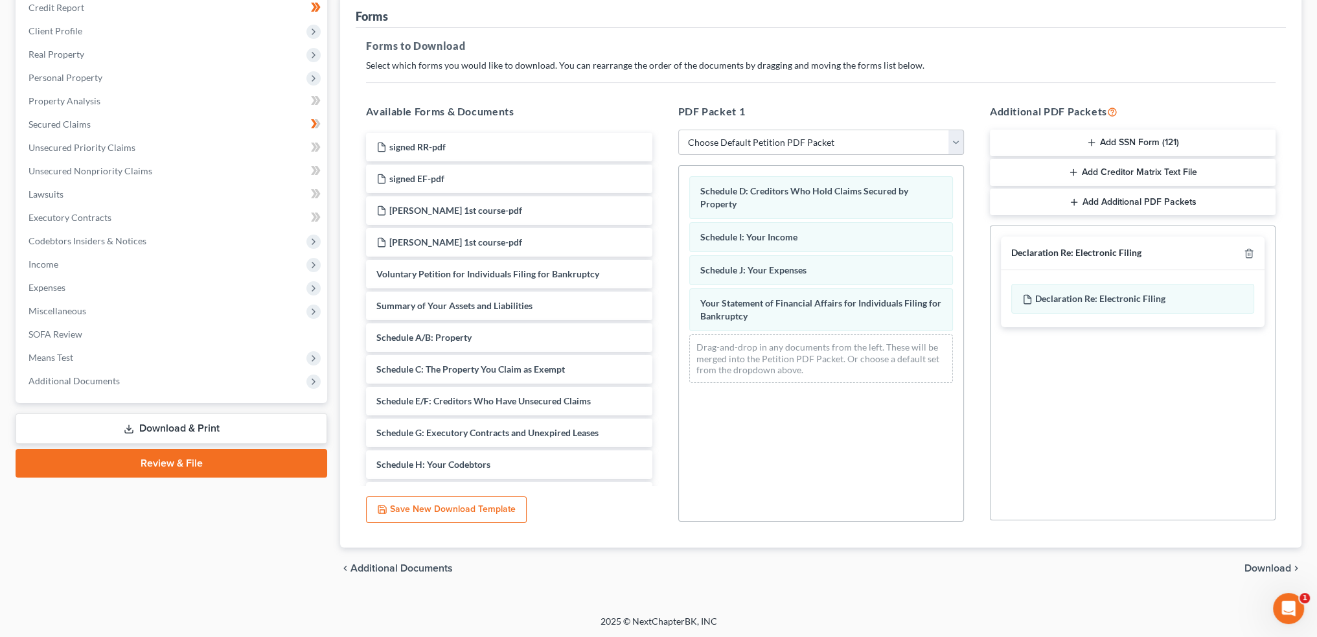
click at [1252, 563] on span "Download" at bounding box center [1268, 568] width 47 height 10
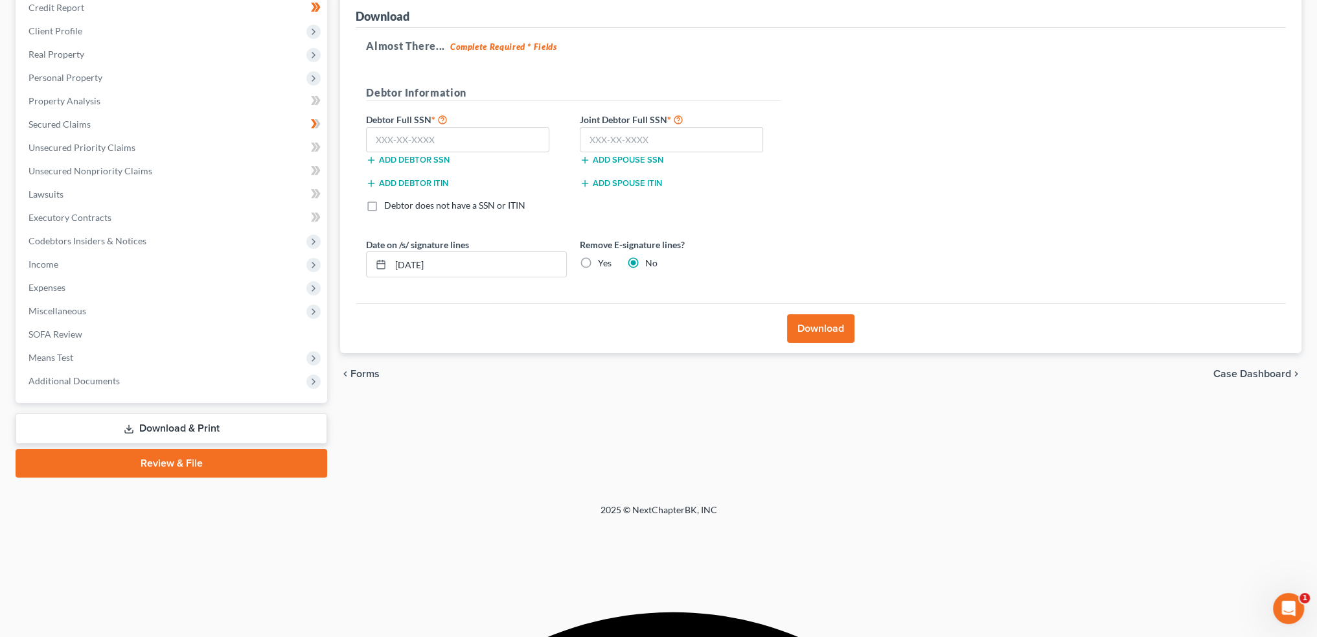
scroll to position [51, 0]
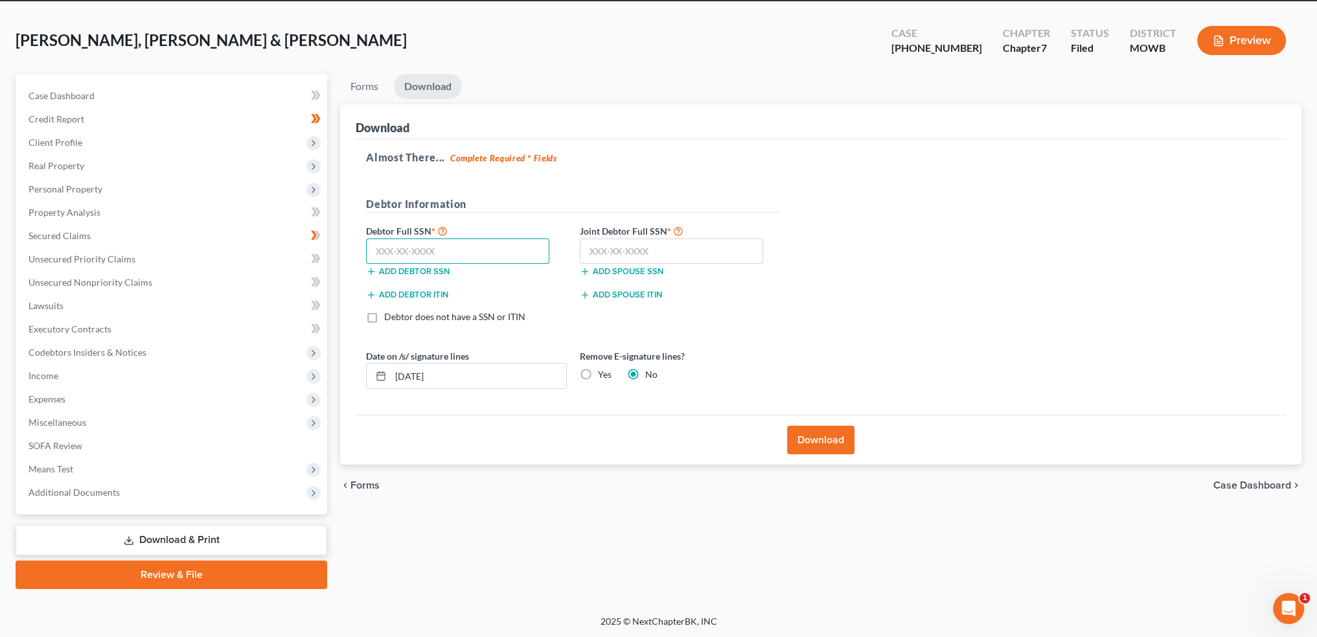
click at [420, 253] on input "text" at bounding box center [457, 251] width 183 height 26
type input "613-92-1857"
click at [726, 242] on input "text" at bounding box center [671, 251] width 183 height 26
type input "614-42-3174"
click at [805, 444] on button "Download" at bounding box center [820, 440] width 67 height 29
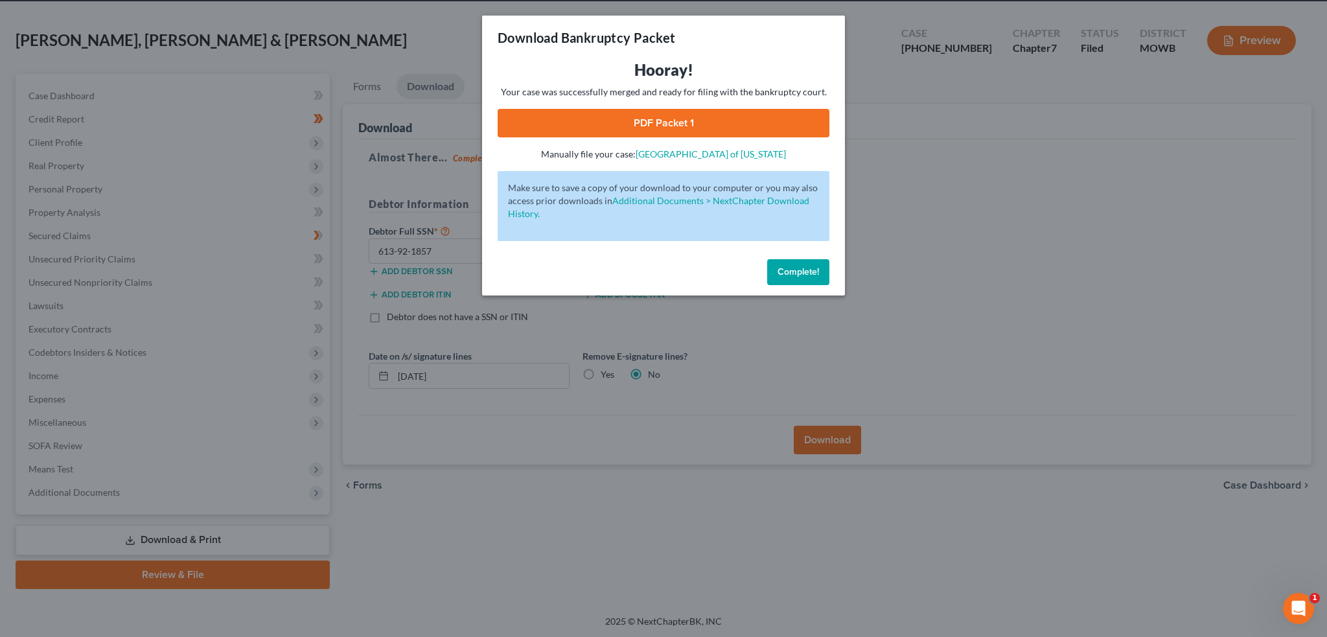
click at [669, 110] on link "PDF Packet 1" at bounding box center [664, 123] width 332 height 29
click at [806, 269] on span "Complete!" at bounding box center [797, 271] width 41 height 11
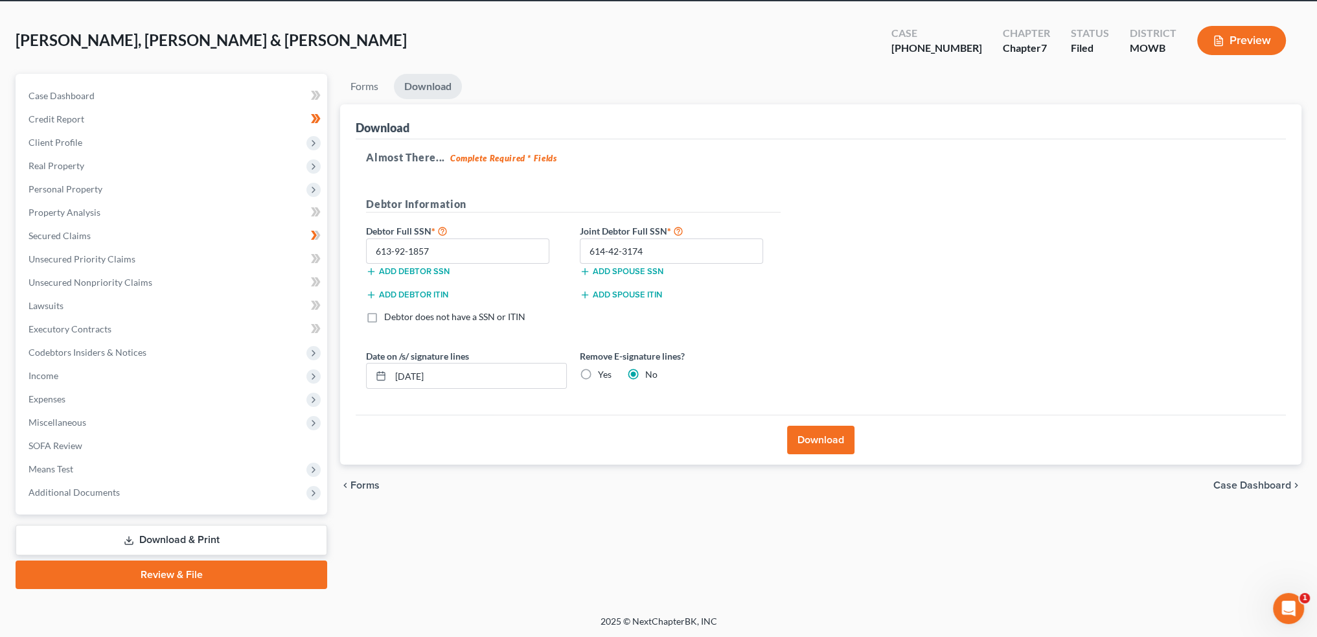
click at [936, 371] on div "Almost There... Complete Required * Fields Debtor Information Debtor Full SSN *…" at bounding box center [821, 277] width 930 height 276
click at [71, 461] on span "Means Test" at bounding box center [172, 468] width 309 height 23
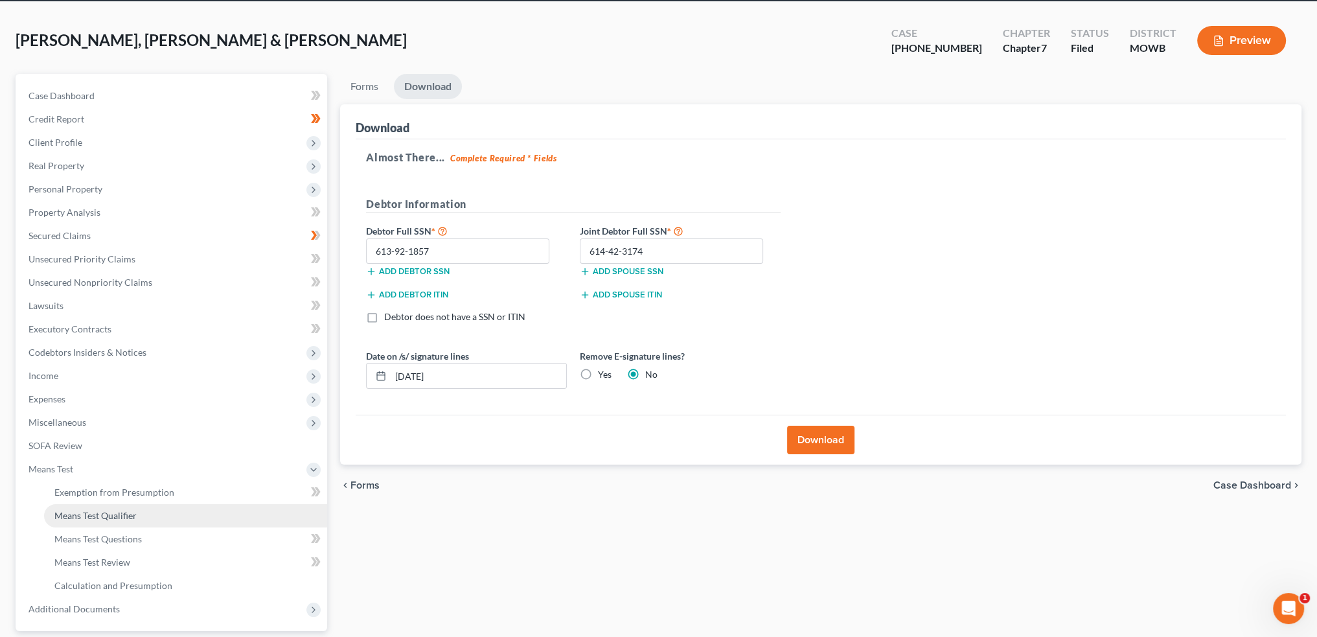
drag, startPoint x: 124, startPoint y: 512, endPoint x: 174, endPoint y: 509, distance: 49.4
click at [124, 512] on span "Means Test Qualifier" at bounding box center [95, 515] width 82 height 11
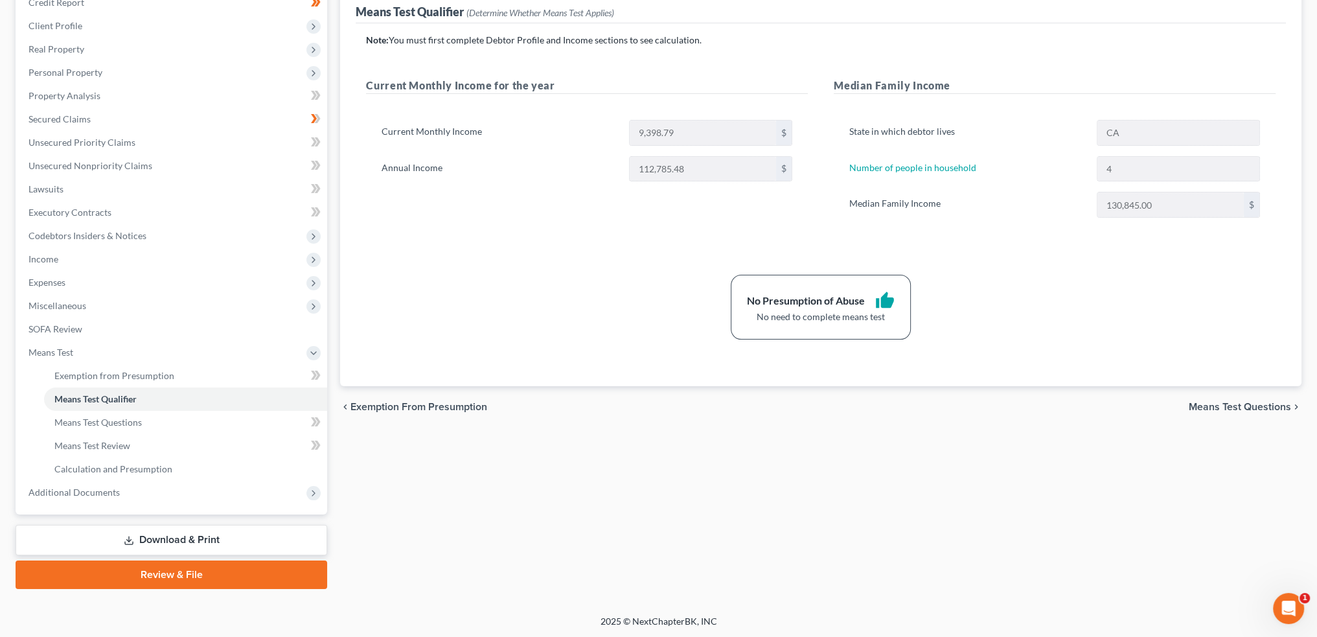
click at [187, 531] on link "Download & Print" at bounding box center [172, 540] width 312 height 30
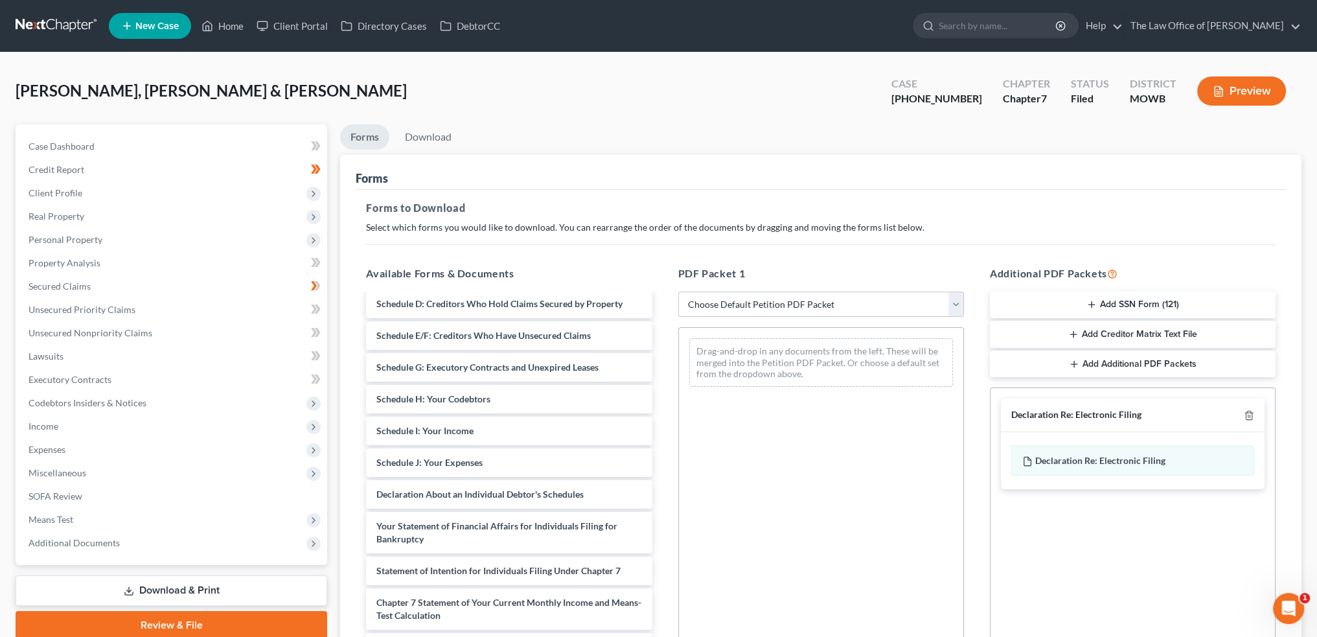
scroll to position [324, 0]
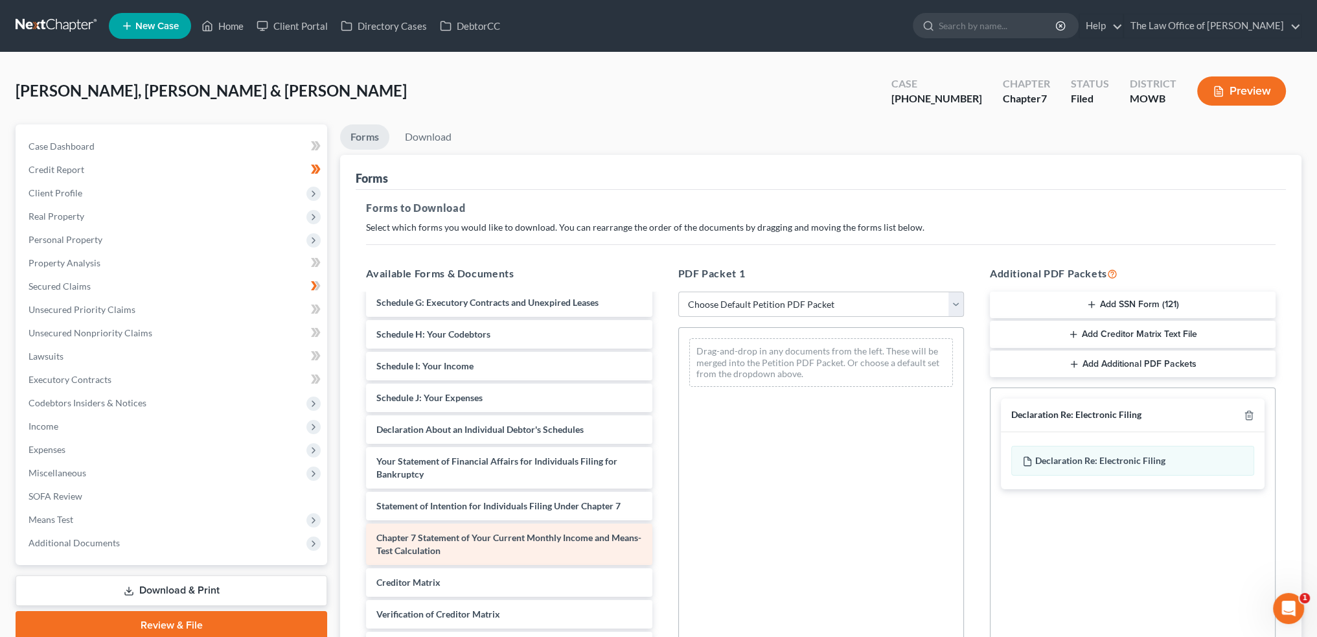
click at [451, 526] on div "Chapter 7 Statement of Your Current Monthly Income and Means-Test Calculation" at bounding box center [509, 544] width 286 height 41
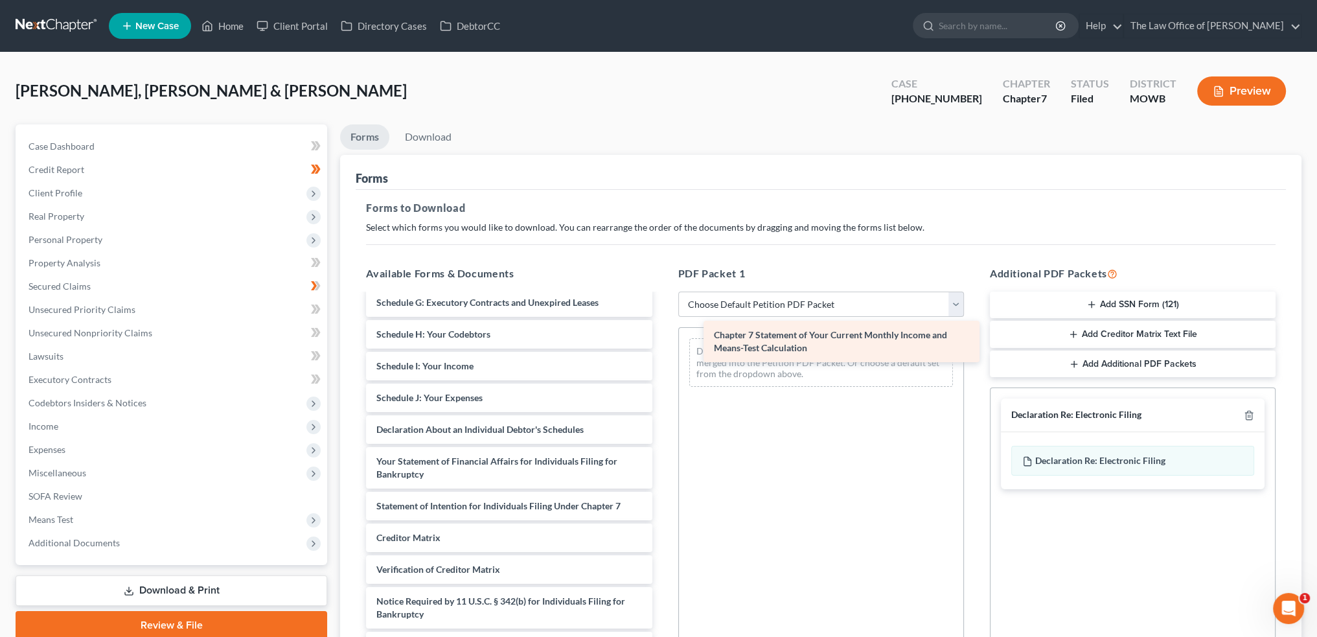
drag, startPoint x: 474, startPoint y: 538, endPoint x: 809, endPoint y: 336, distance: 390.9
click at [662, 335] on div "Chapter 7 Statement of Your Current Monthly Income and Means-Test Calculation s…" at bounding box center [509, 315] width 306 height 689
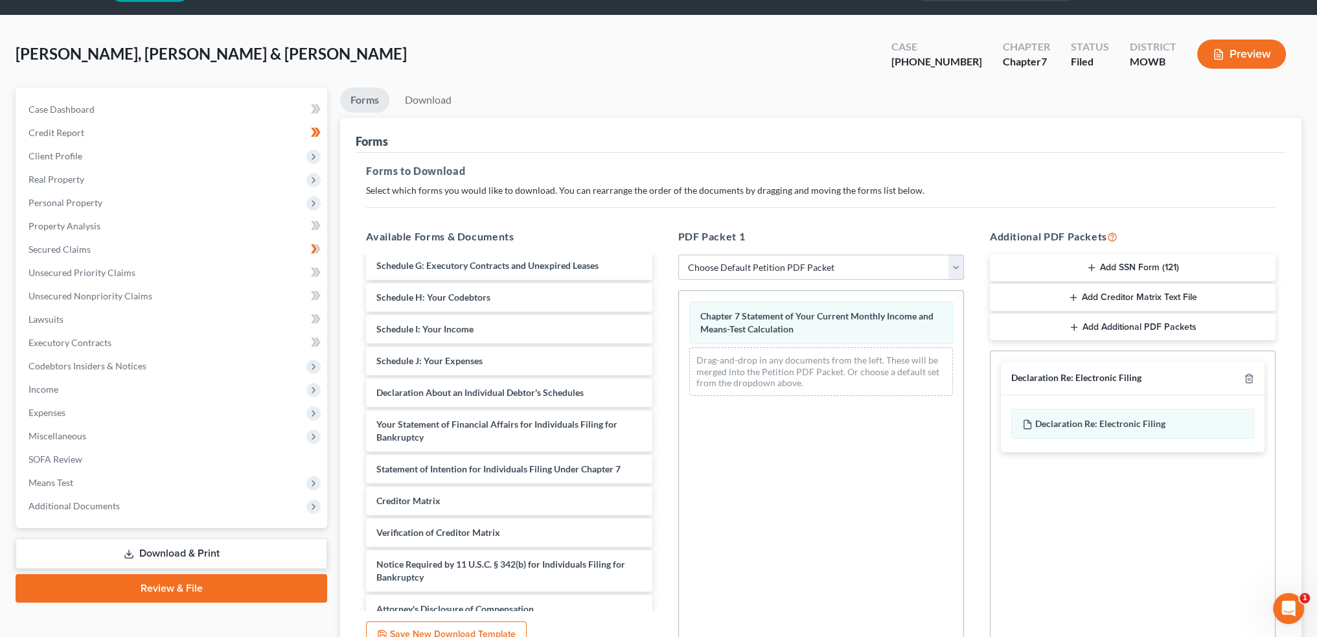
scroll to position [162, 0]
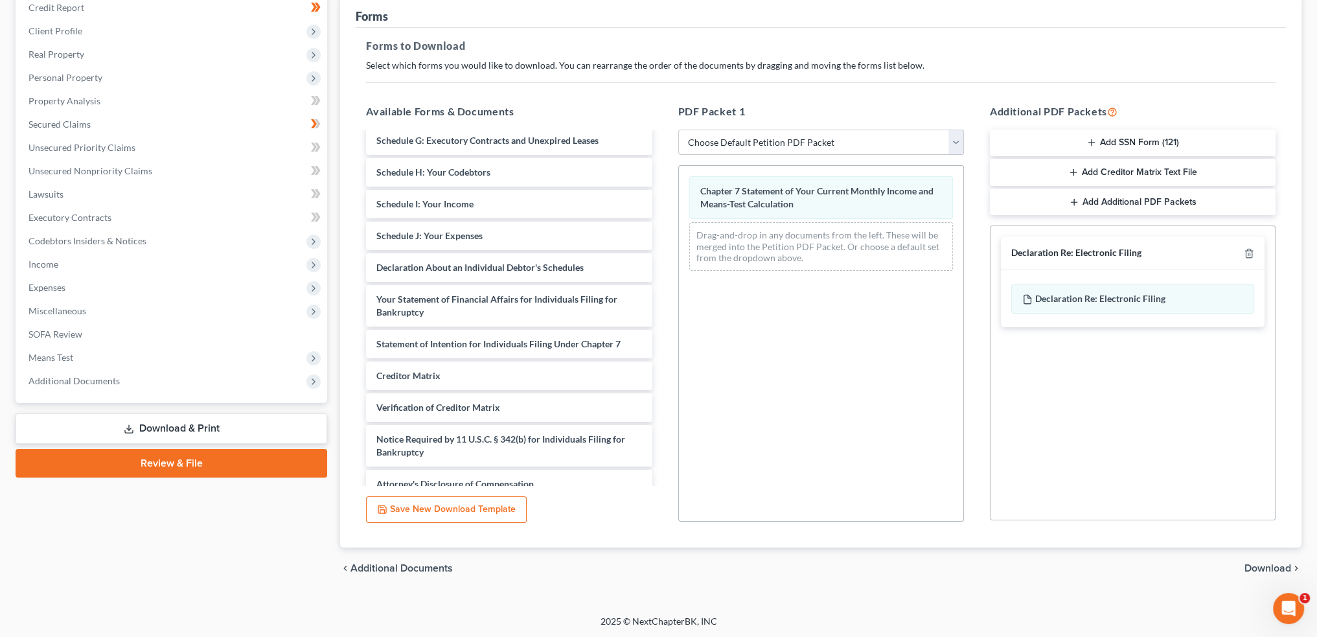
click at [1256, 567] on span "Download" at bounding box center [1268, 568] width 47 height 10
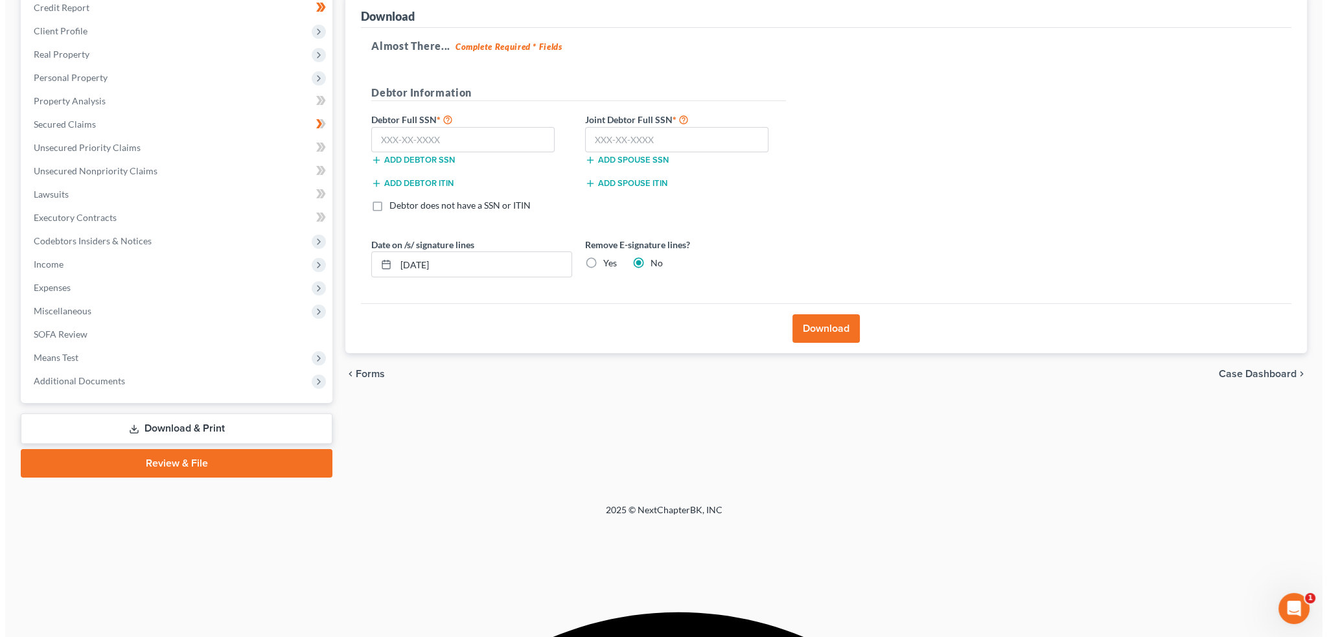
scroll to position [51, 0]
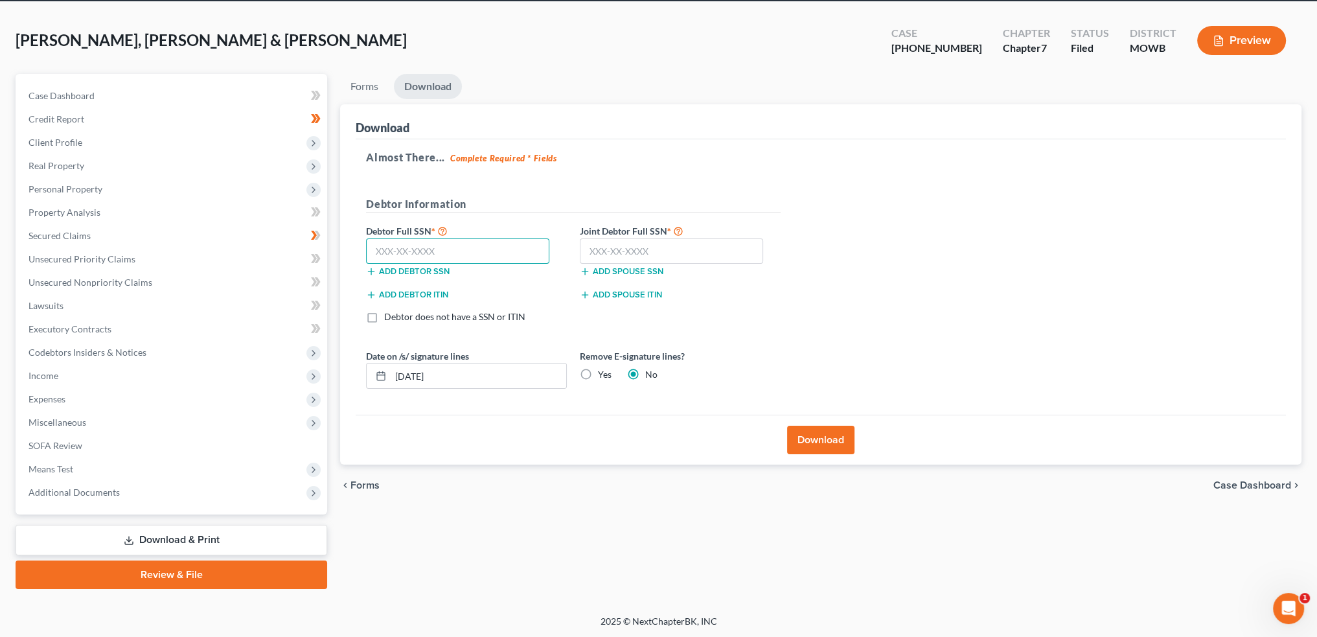
click at [484, 258] on input "text" at bounding box center [457, 251] width 183 height 26
type input "613-92-1857"
drag, startPoint x: 675, startPoint y: 250, endPoint x: 691, endPoint y: 250, distance: 15.5
click at [675, 250] on input "text" at bounding box center [671, 251] width 183 height 26
type input "614-42-3174"
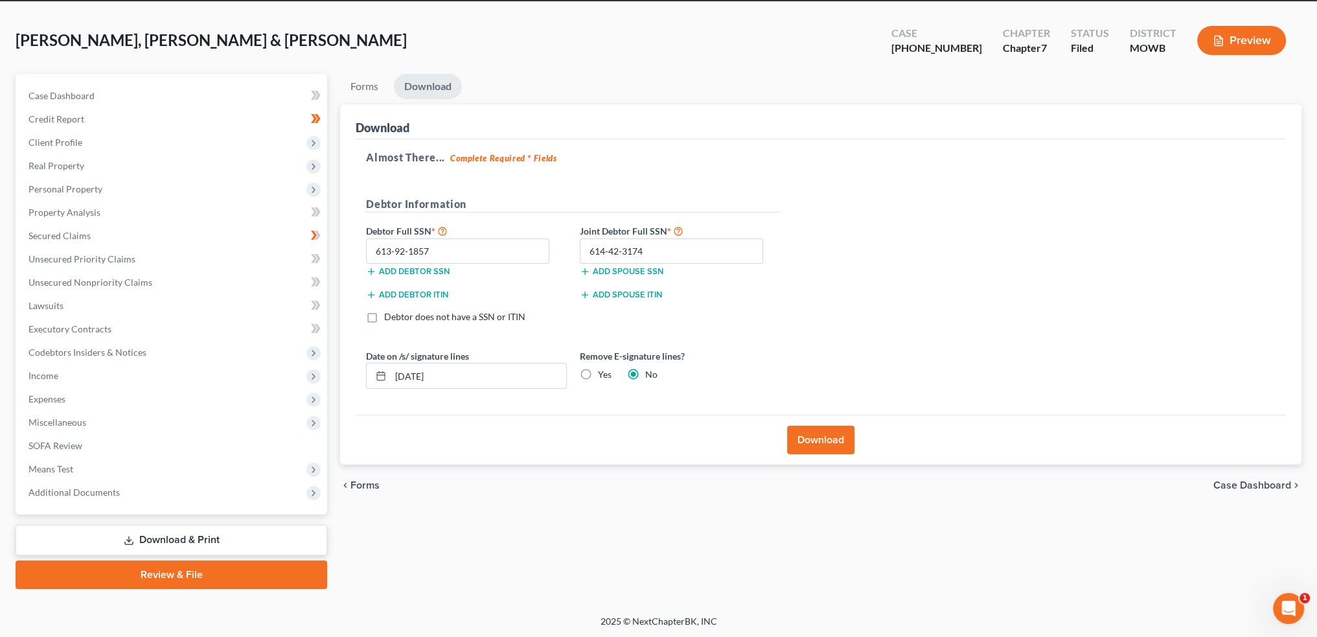
click at [843, 433] on button "Download" at bounding box center [820, 440] width 67 height 29
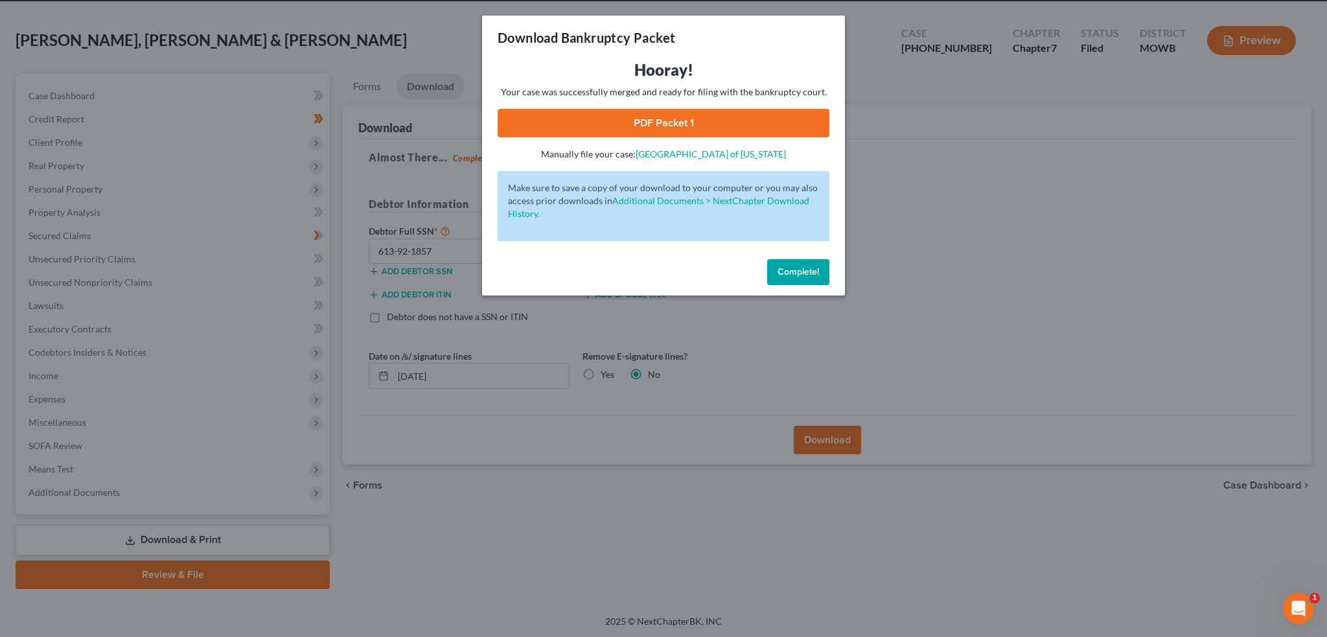
click at [713, 105] on div "Hooray! Your case was successfully merged and ready for filing with the bankrup…" at bounding box center [664, 110] width 332 height 101
click at [716, 121] on link "PDF Packet 1" at bounding box center [664, 123] width 332 height 29
